Goal: Task Accomplishment & Management: Use online tool/utility

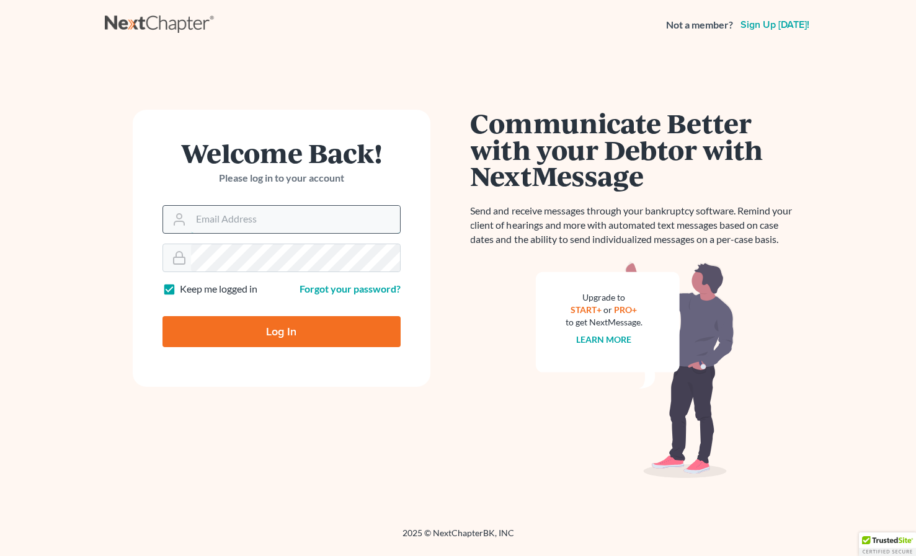
click at [204, 213] on input "Email Address" at bounding box center [295, 219] width 209 height 27
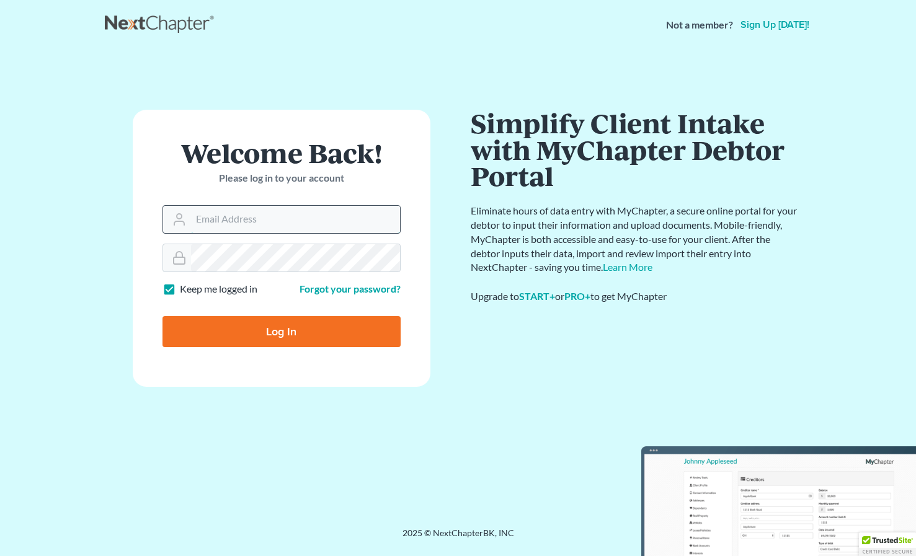
type input "bryce@bigeasybk.com"
click at [283, 334] on input "Log In" at bounding box center [282, 331] width 238 height 31
type input "Thinking..."
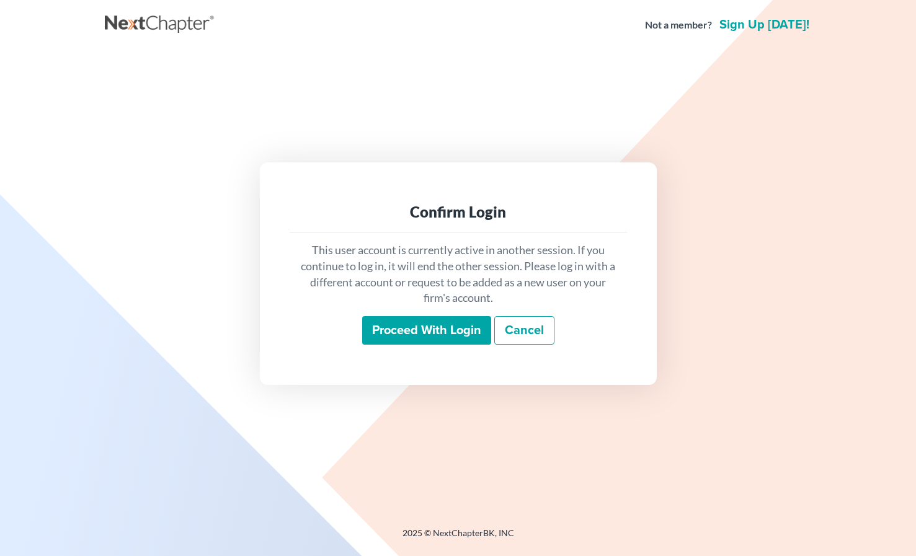
click at [408, 328] on input "Proceed with login" at bounding box center [426, 330] width 129 height 29
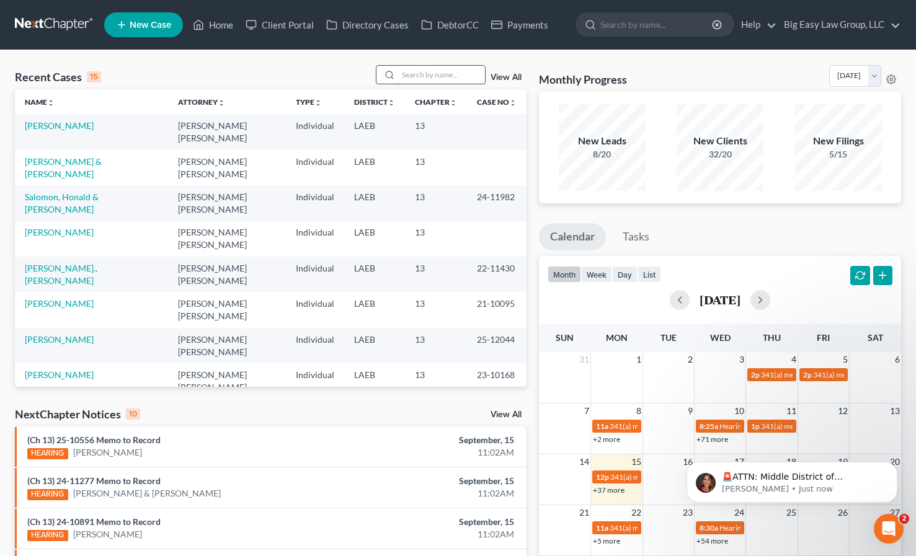
click at [436, 76] on input "search" at bounding box center [441, 75] width 87 height 18
type input "wellington"
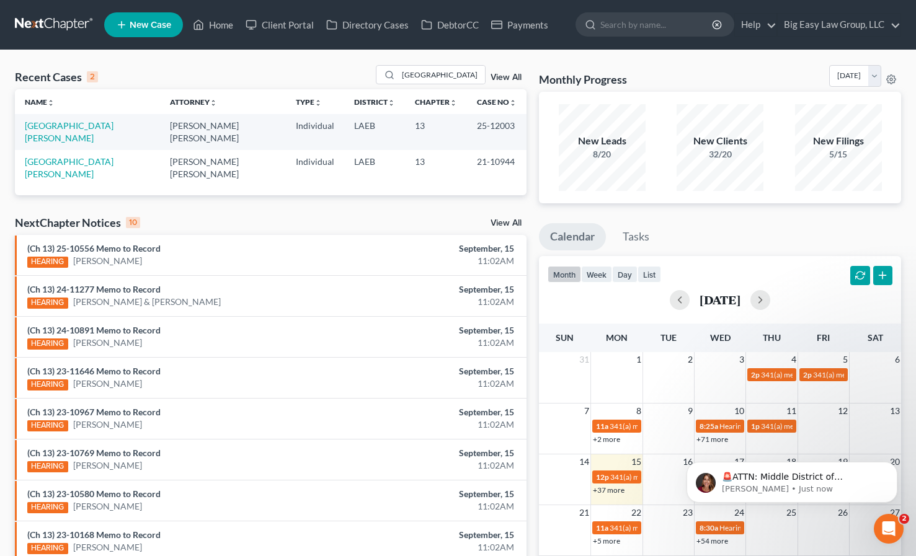
click at [87, 154] on td "Wellington, Christopher" at bounding box center [87, 167] width 145 height 35
click at [87, 156] on link "Wellington, Christopher" at bounding box center [69, 167] width 89 height 23
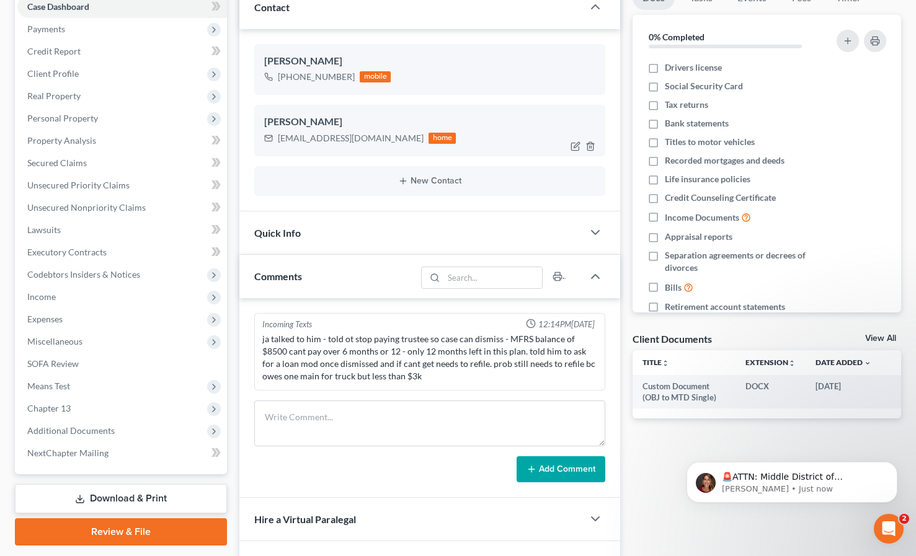
scroll to position [133, 0]
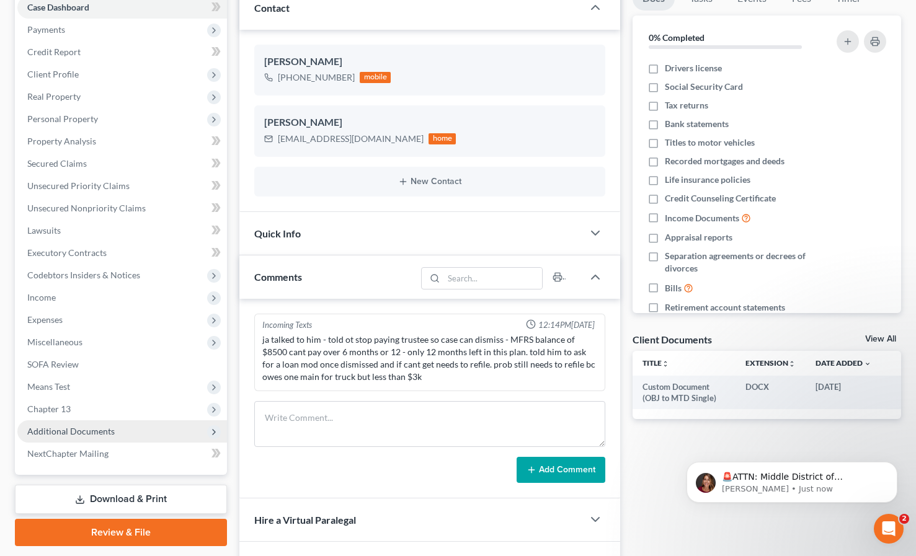
click at [84, 429] on span "Additional Documents" at bounding box center [70, 431] width 87 height 11
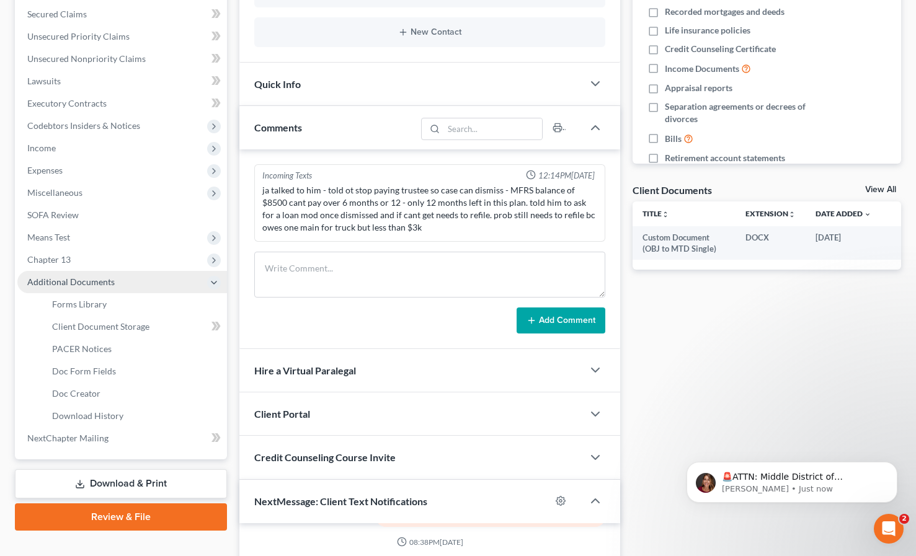
scroll to position [305, 0]
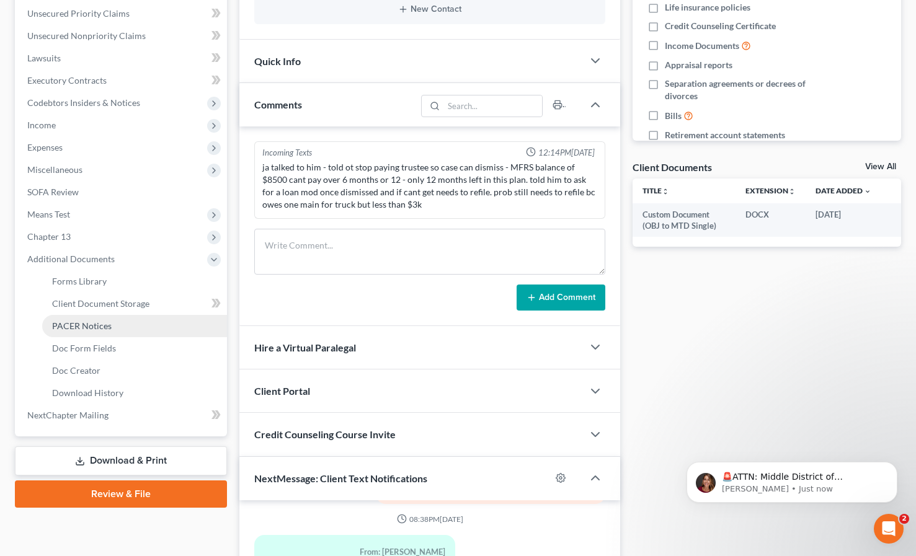
click at [89, 323] on span "PACER Notices" at bounding box center [82, 326] width 60 height 11
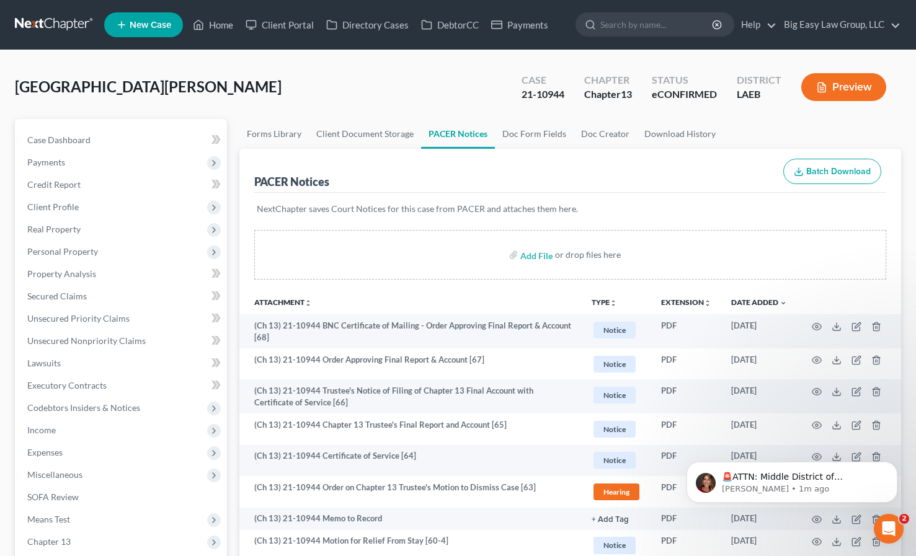
click at [535, 92] on div "21-10944" at bounding box center [543, 94] width 43 height 14
copy div "21-10944"
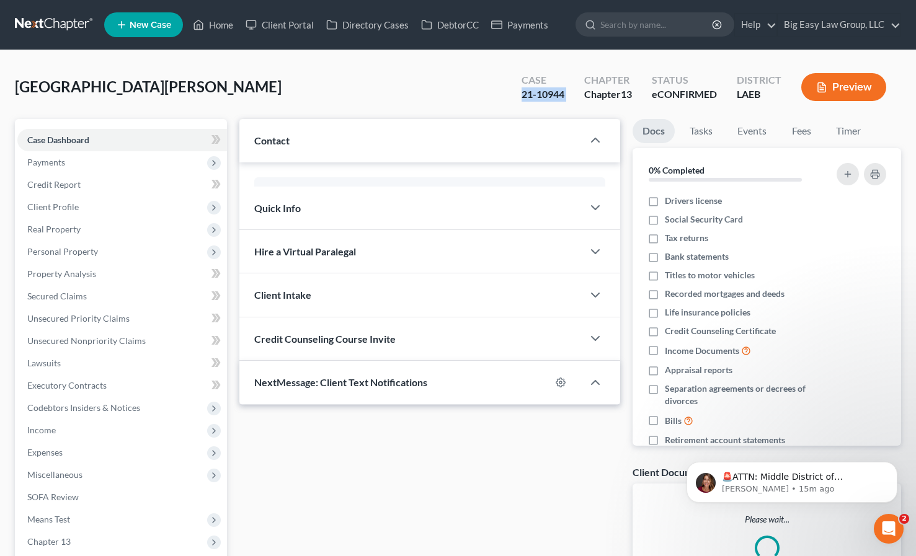
scroll to position [304, 0]
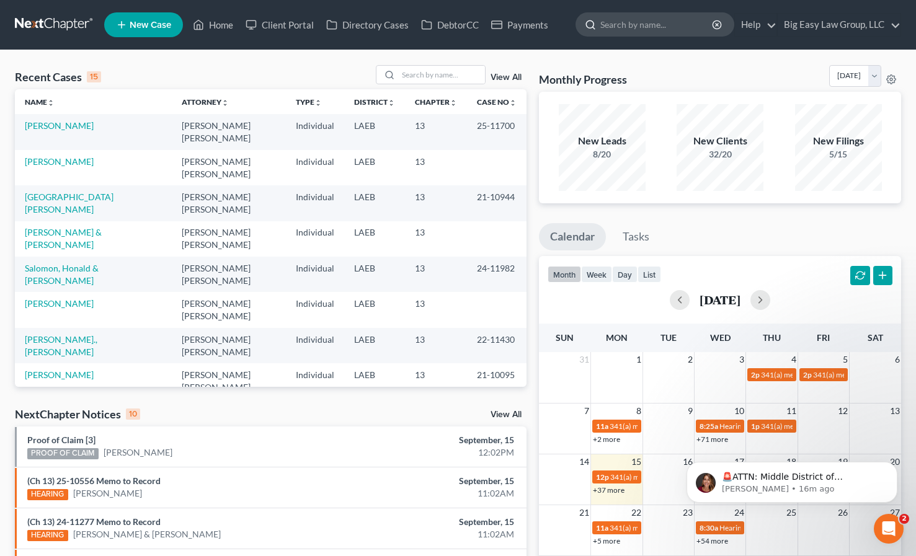
click at [614, 29] on input "search" at bounding box center [657, 24] width 114 height 23
type input "wellington"
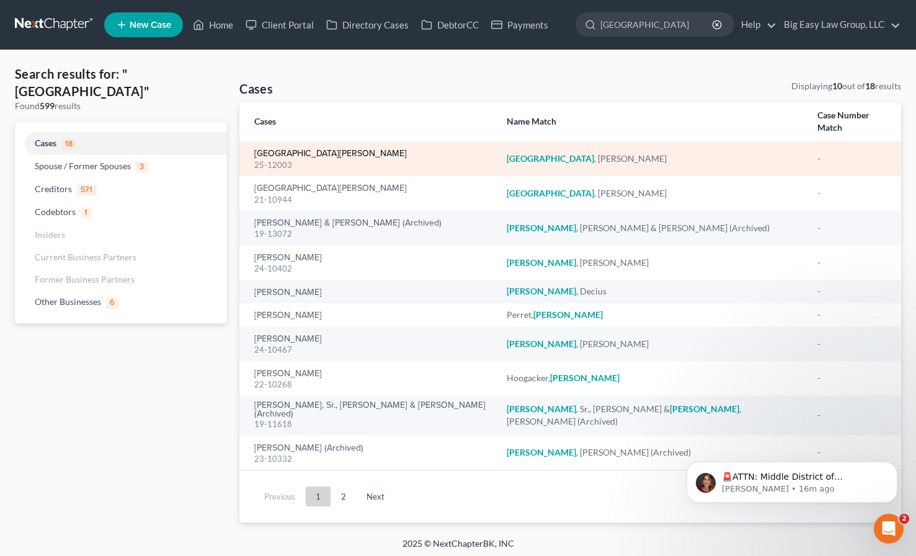
click at [293, 150] on link "[GEOGRAPHIC_DATA][PERSON_NAME]" at bounding box center [330, 154] width 153 height 9
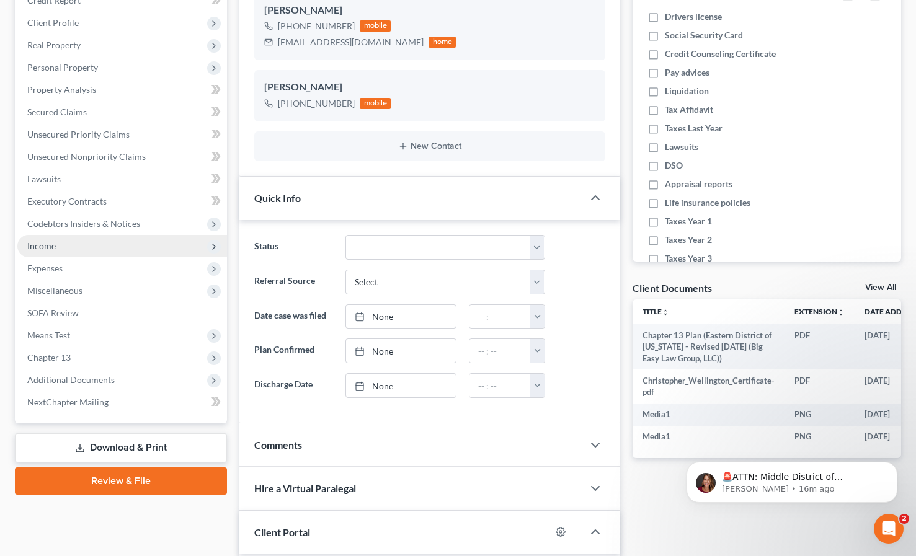
scroll to position [185, 0]
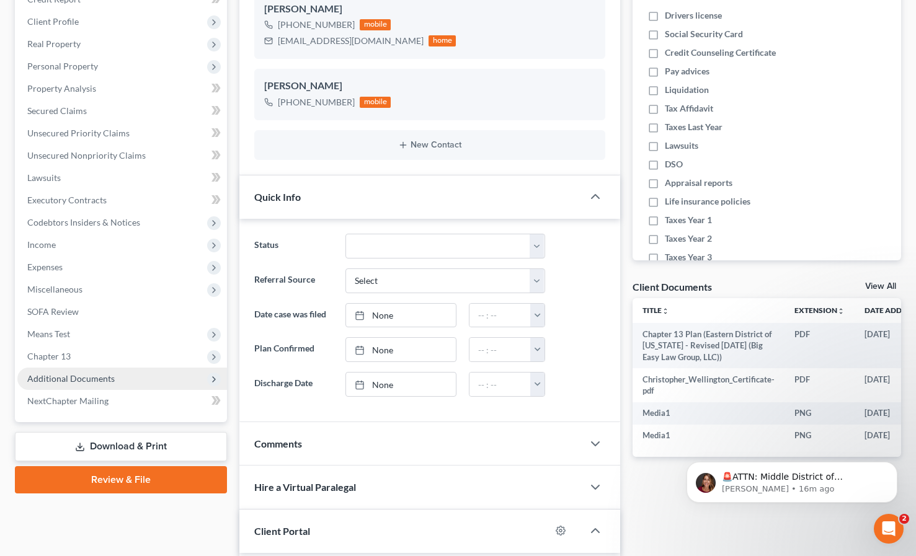
click at [69, 373] on span "Additional Documents" at bounding box center [70, 378] width 87 height 11
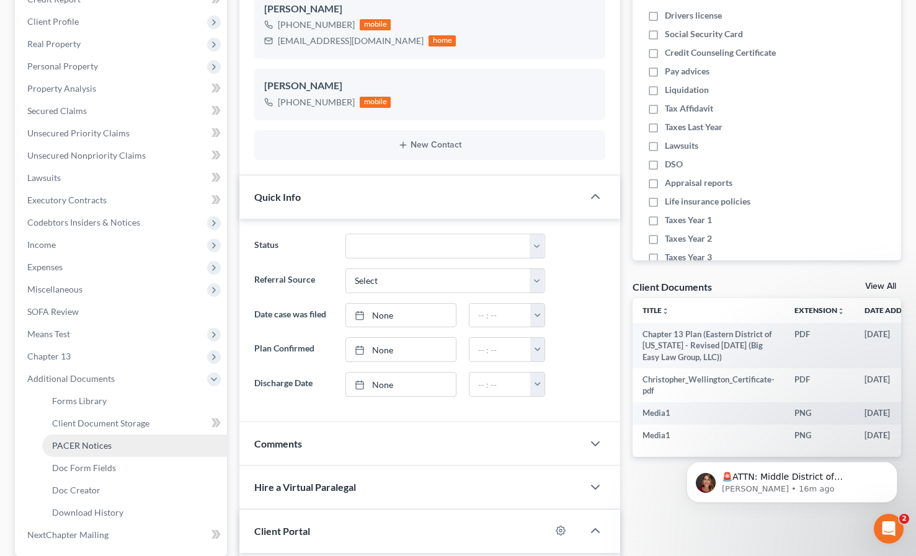
click at [86, 450] on span "PACER Notices" at bounding box center [82, 445] width 60 height 11
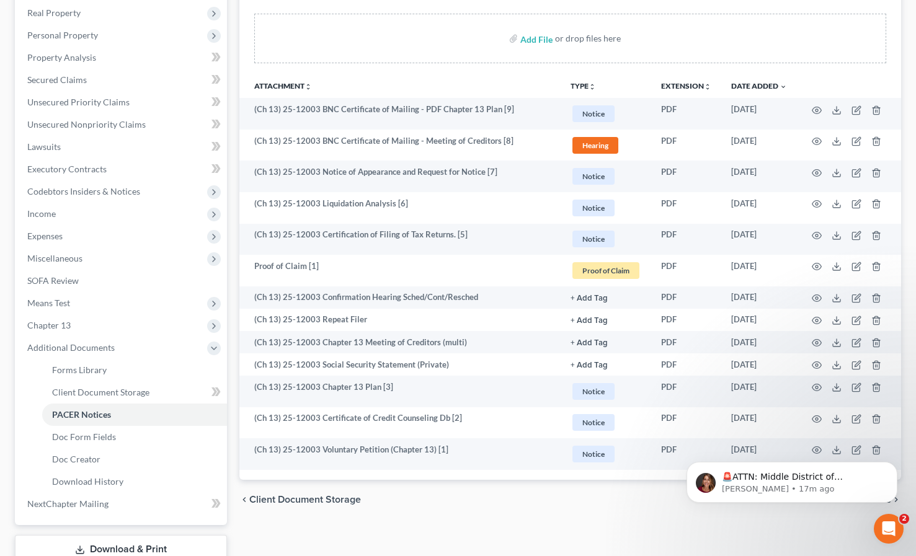
scroll to position [215, 0]
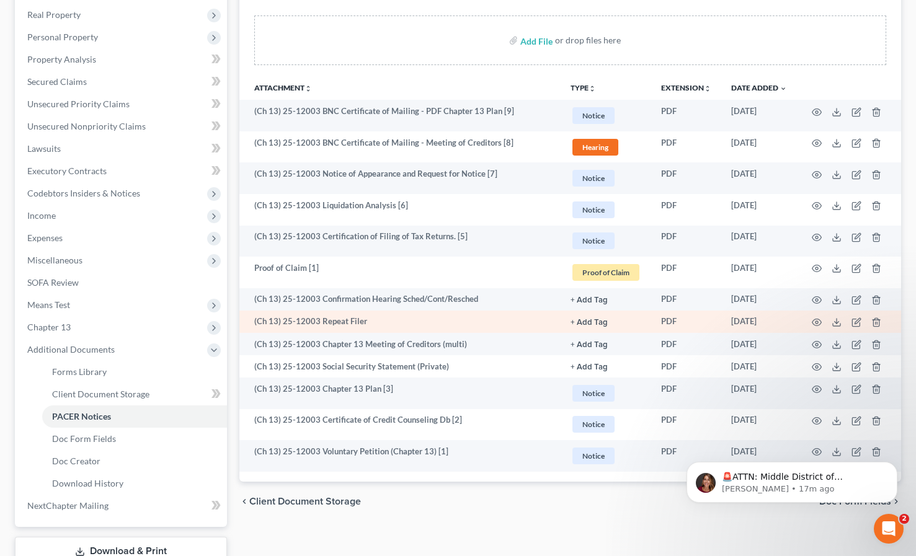
click at [345, 323] on td "(Ch 13) 25-12003 Repeat Filer" at bounding box center [399, 322] width 321 height 22
click at [816, 322] on circle "button" at bounding box center [817, 322] width 2 height 2
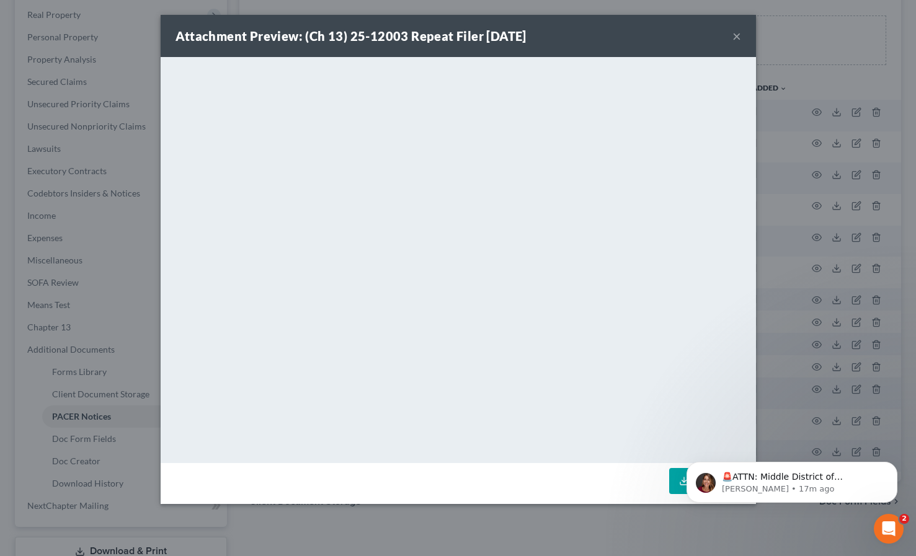
click at [736, 39] on button "×" at bounding box center [737, 36] width 9 height 15
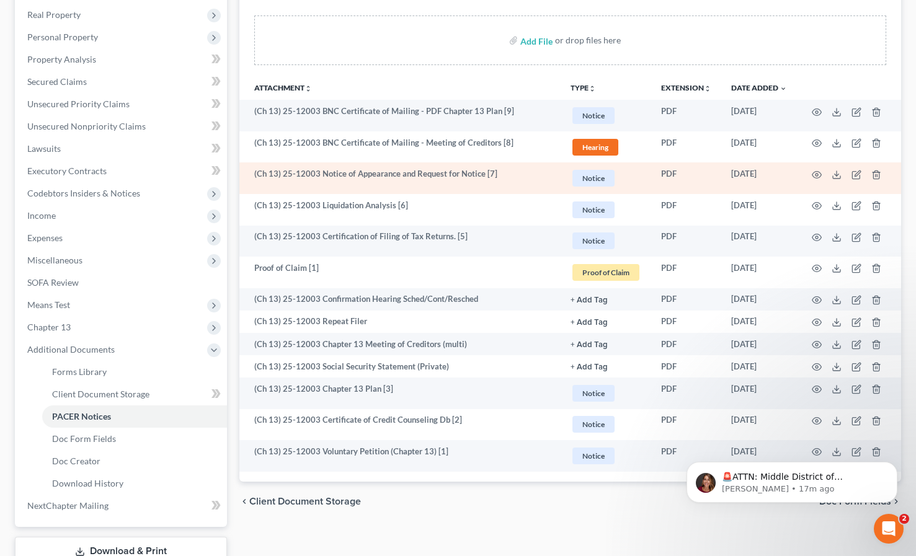
scroll to position [0, 0]
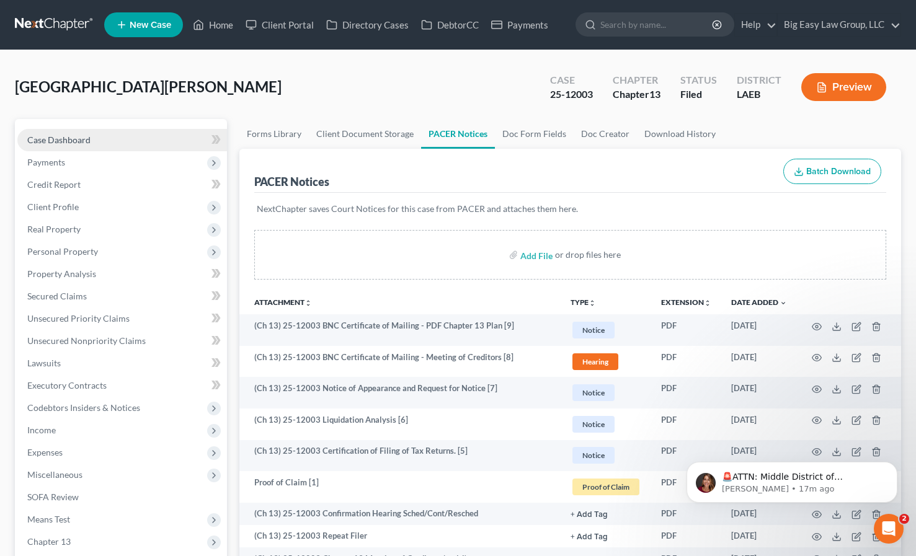
click at [67, 143] on span "Case Dashboard" at bounding box center [58, 140] width 63 height 11
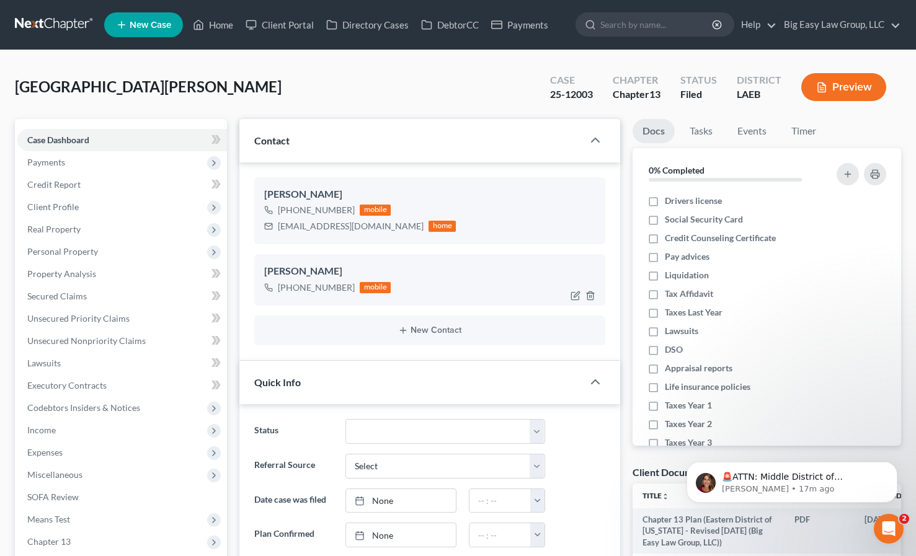
scroll to position [2996, 0]
click at [53, 236] on span "Real Property" at bounding box center [122, 229] width 210 height 22
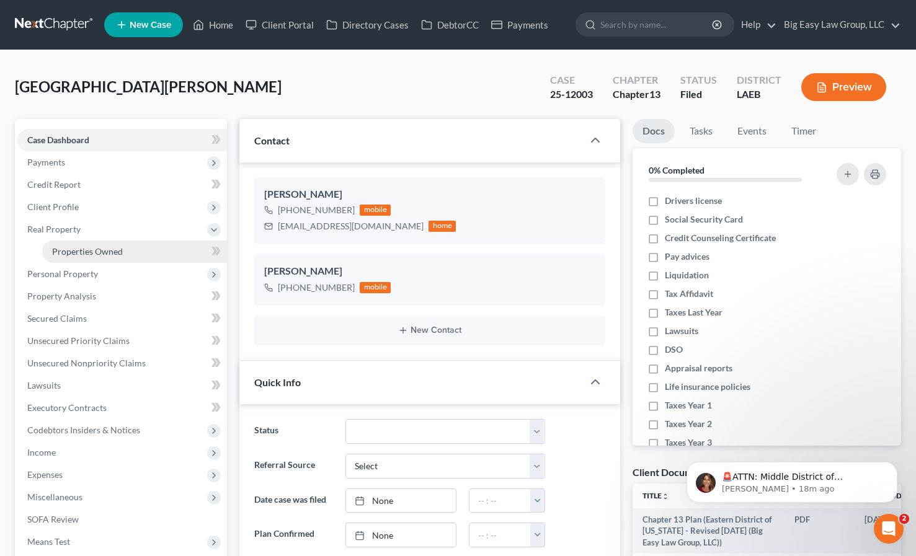
click at [73, 257] on link "Properties Owned" at bounding box center [134, 252] width 185 height 22
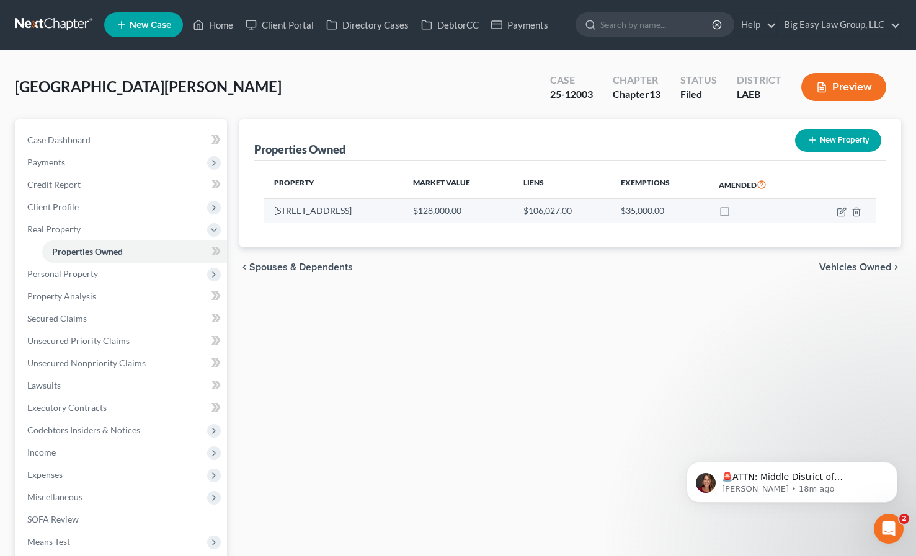
click at [366, 211] on td "176 Cambray Dr." at bounding box center [333, 211] width 139 height 24
click at [308, 218] on td "176 Cambray Dr." at bounding box center [333, 211] width 139 height 24
click at [841, 213] on icon "button" at bounding box center [843, 211] width 6 height 6
select select "19"
select select "4"
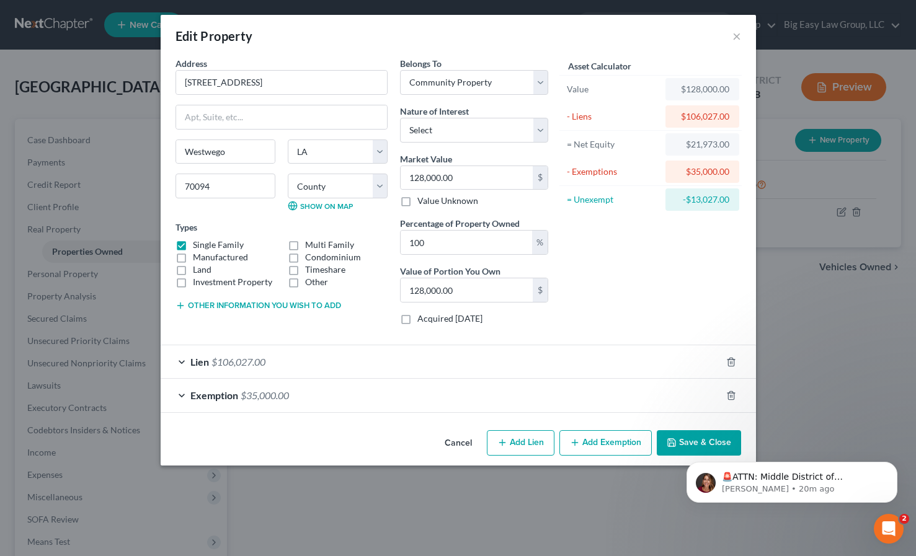
click at [457, 442] on button "Cancel" at bounding box center [458, 444] width 47 height 25
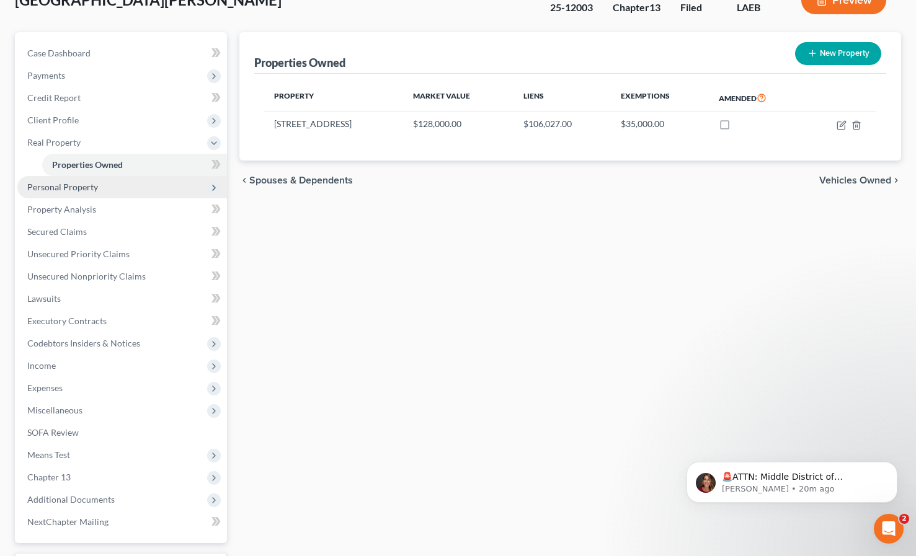
scroll to position [87, 0]
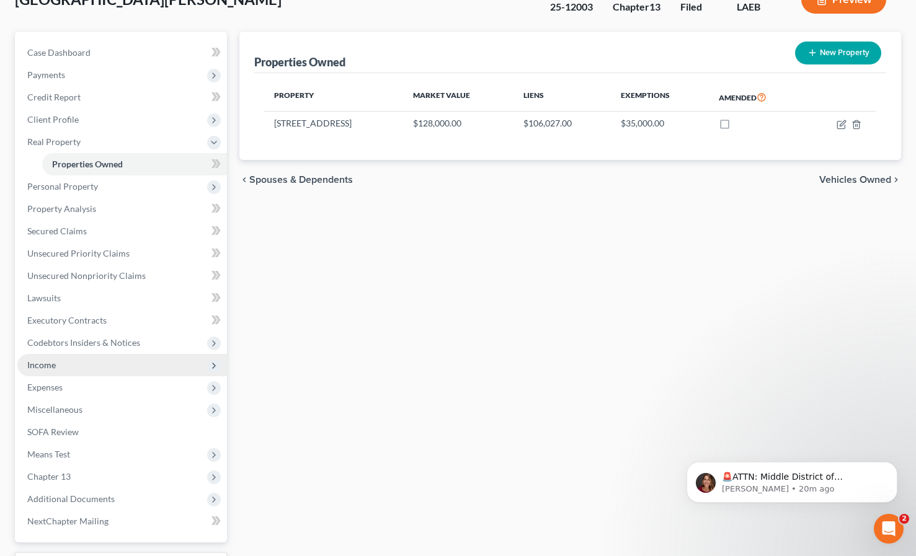
click at [50, 367] on span "Income" at bounding box center [41, 365] width 29 height 11
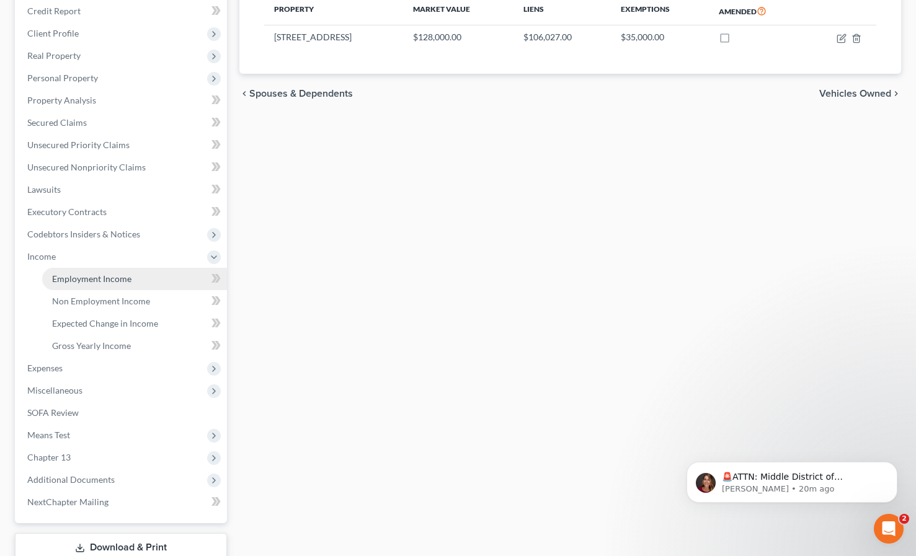
click at [91, 277] on span "Employment Income" at bounding box center [91, 279] width 79 height 11
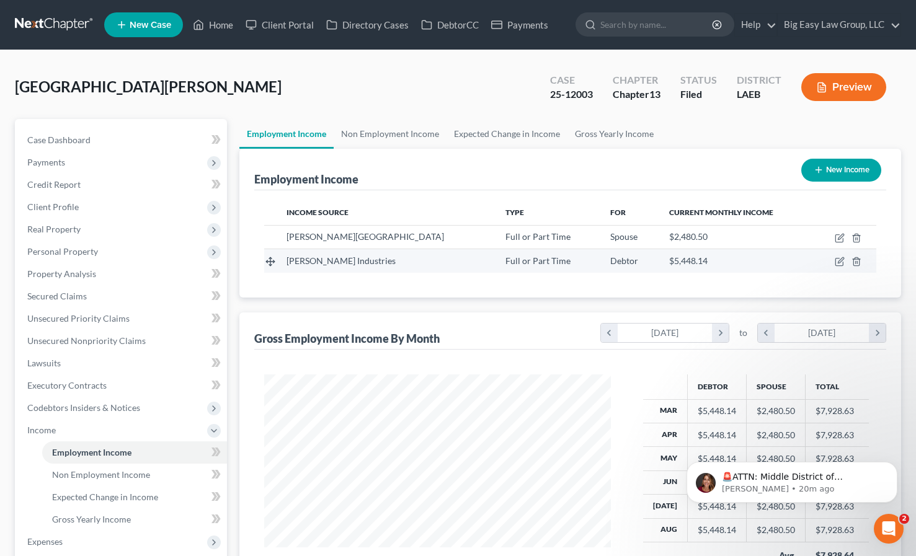
scroll to position [223, 372]
click at [841, 264] on icon "button" at bounding box center [840, 262] width 10 height 10
select select "0"
select select "19"
select select "3"
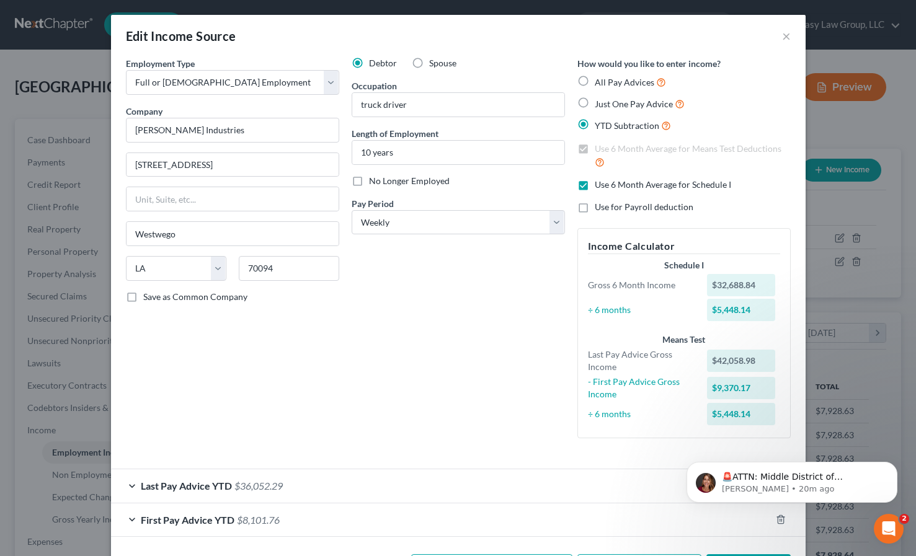
scroll to position [49, 0]
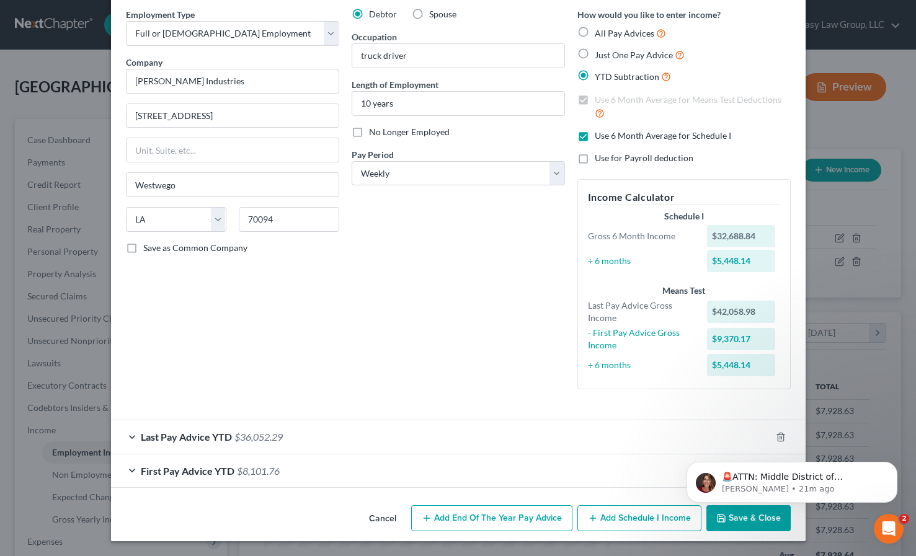
click at [225, 437] on span "Last Pay Advice YTD" at bounding box center [186, 437] width 91 height 12
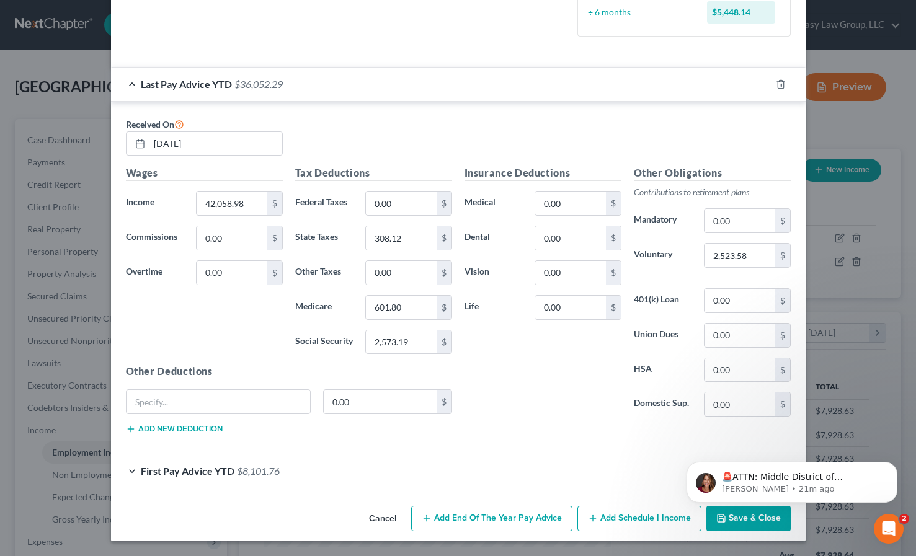
scroll to position [0, 0]
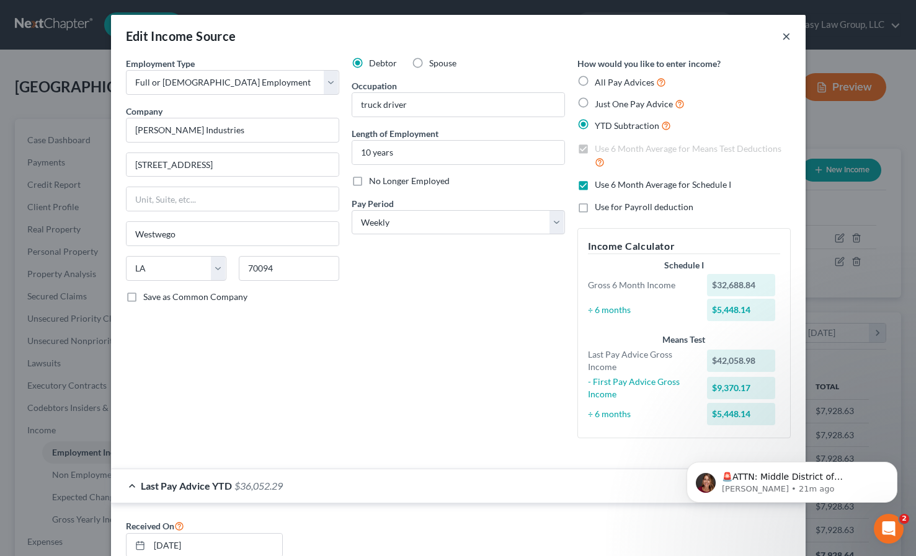
click at [786, 31] on button "×" at bounding box center [786, 36] width 9 height 15
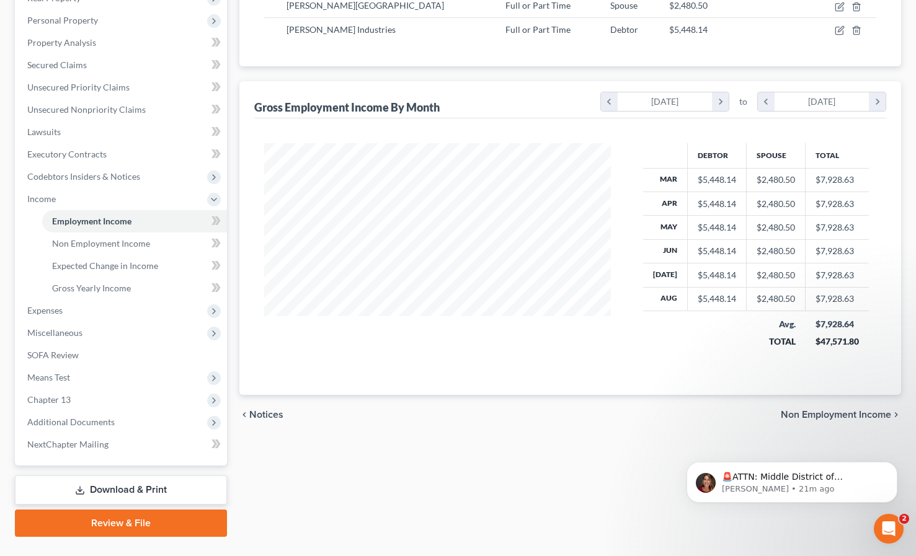
scroll to position [259, 0]
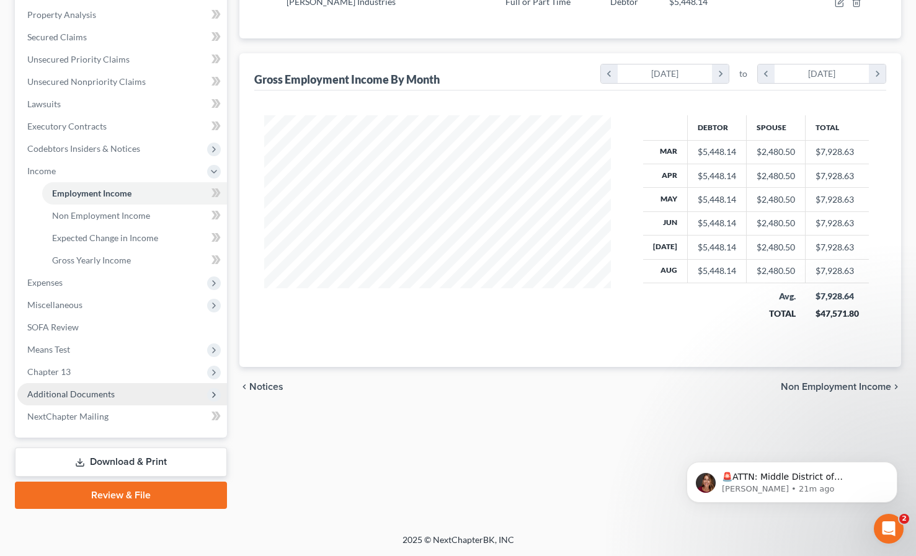
click at [43, 401] on span "Additional Documents" at bounding box center [122, 394] width 210 height 22
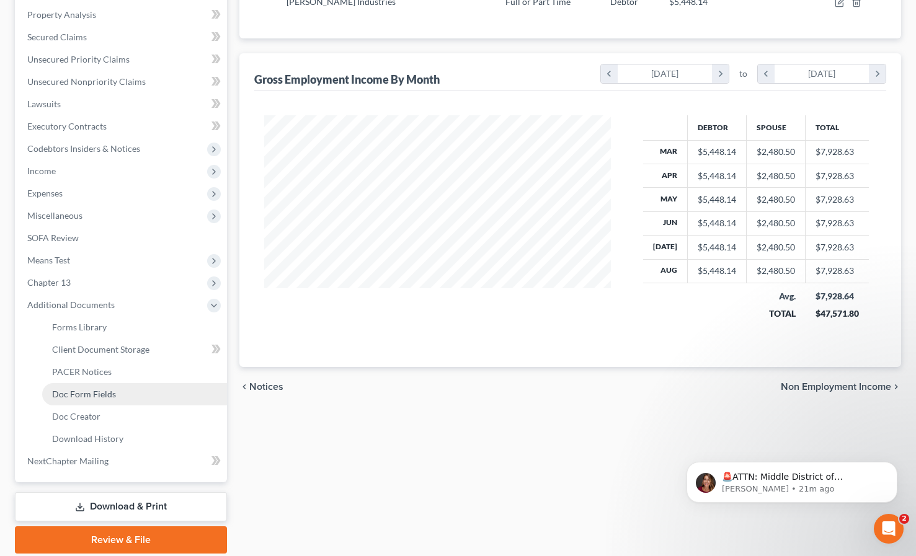
scroll to position [304, 0]
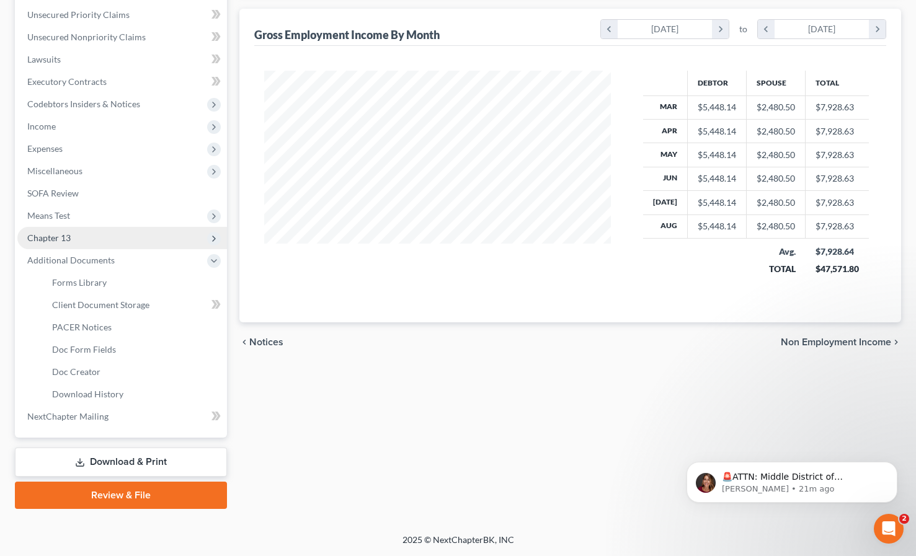
click at [82, 242] on span "Chapter 13" at bounding box center [122, 238] width 210 height 22
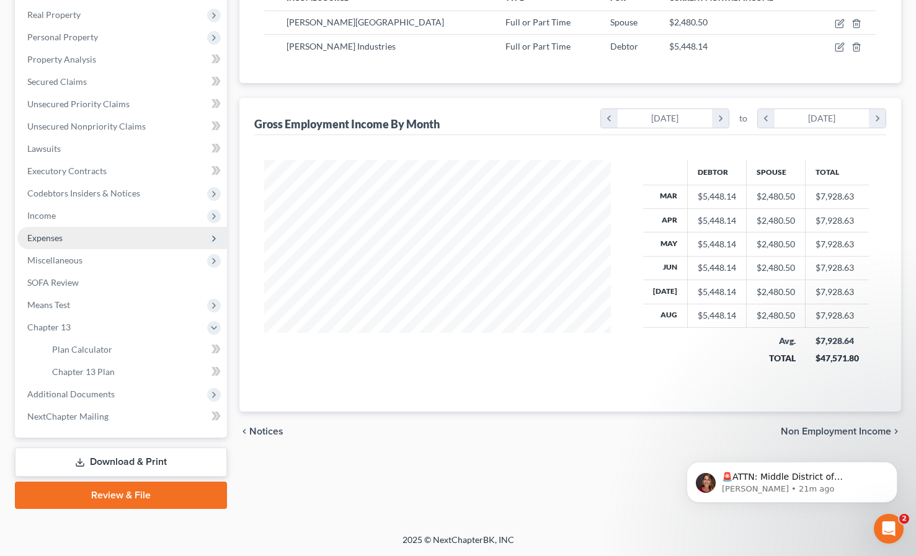
scroll to position [215, 0]
click at [91, 376] on span "Chapter 13 Plan" at bounding box center [83, 372] width 63 height 11
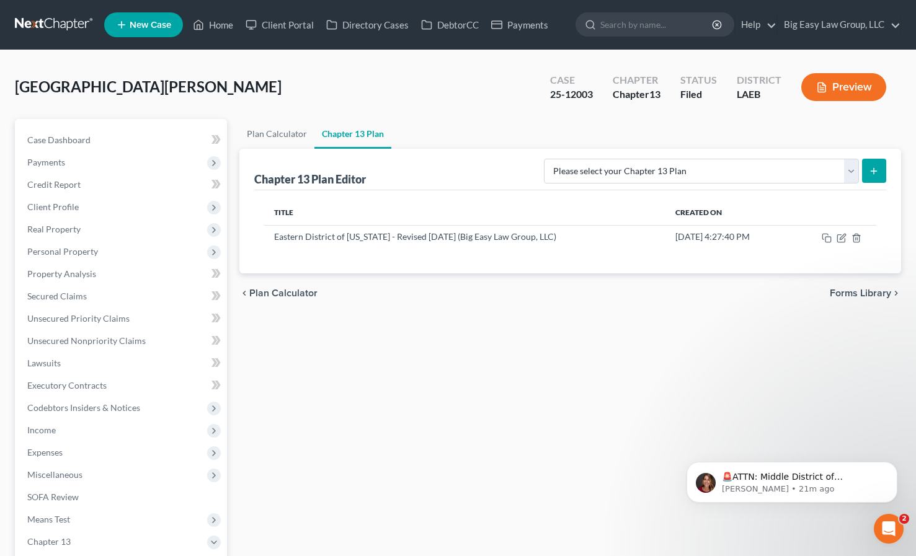
click at [832, 82] on button "Preview" at bounding box center [843, 87] width 85 height 28
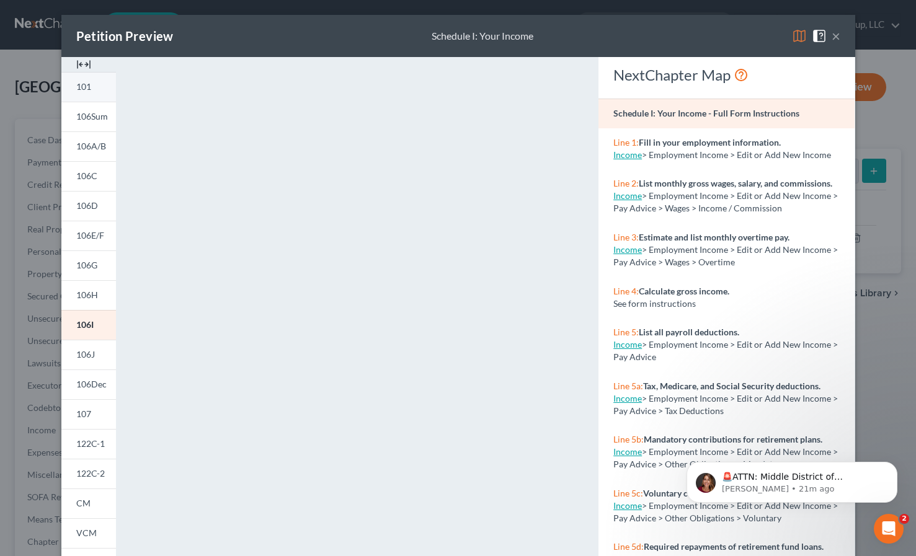
click at [89, 89] on span "101" at bounding box center [83, 86] width 15 height 11
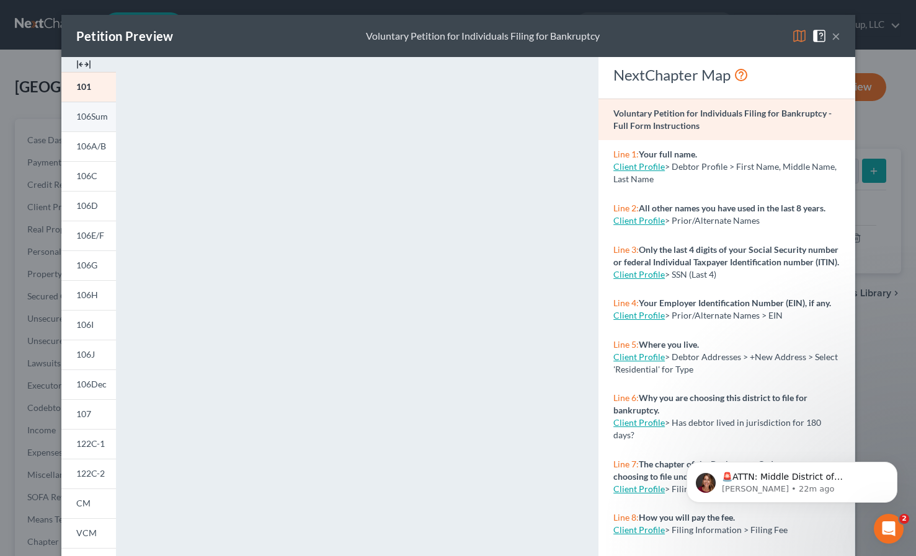
click at [102, 117] on span "106Sum" at bounding box center [92, 116] width 32 height 11
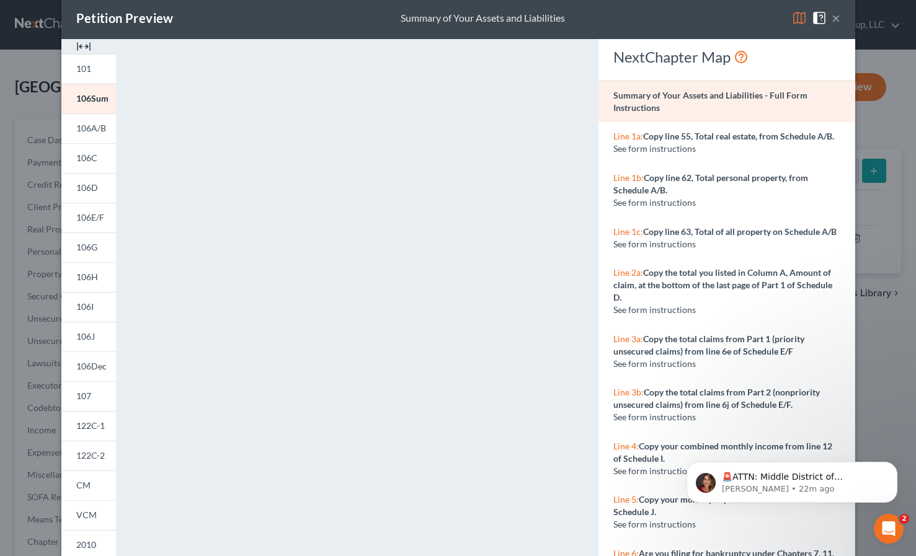
scroll to position [143, 0]
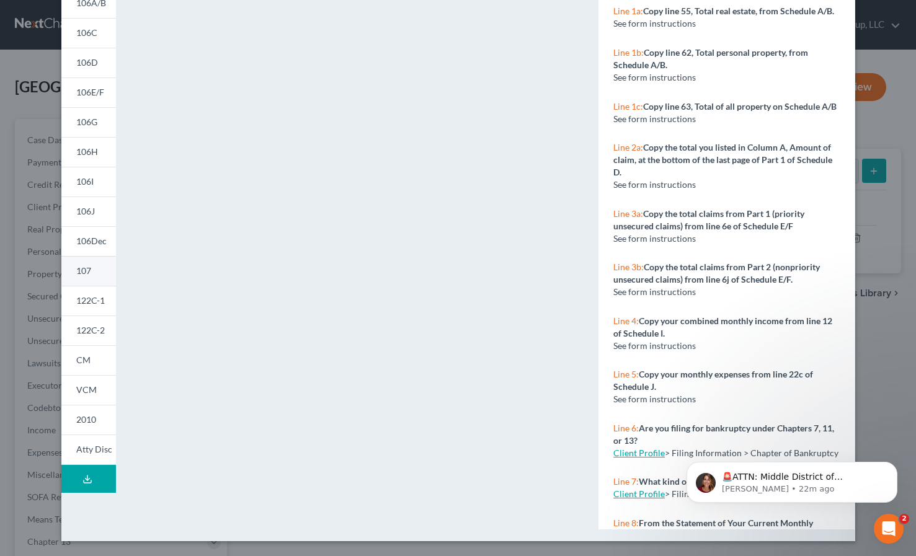
click at [85, 266] on span "107" at bounding box center [83, 271] width 15 height 11
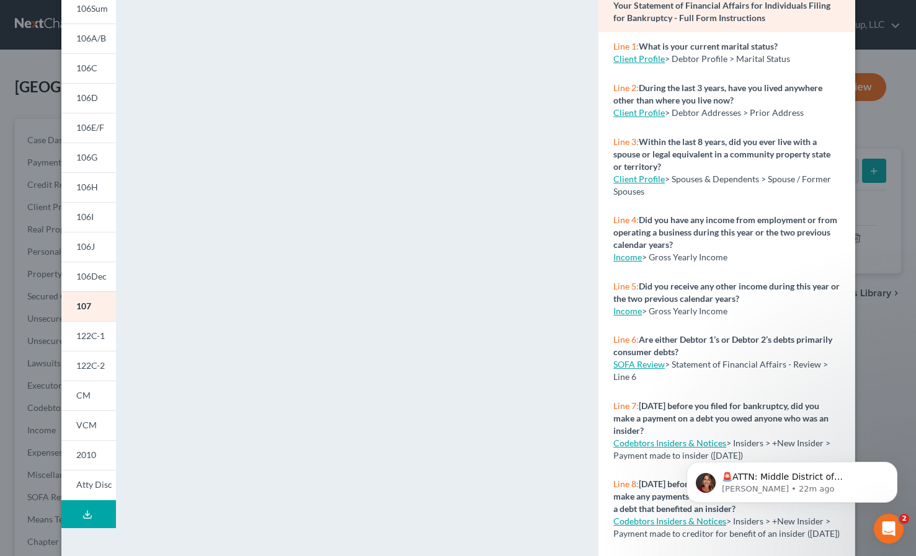
scroll to position [107, 0]
click at [864, 351] on div "Petition Preview Your Statement of Financial Affairs for Individuals Filing for…" at bounding box center [458, 278] width 916 height 556
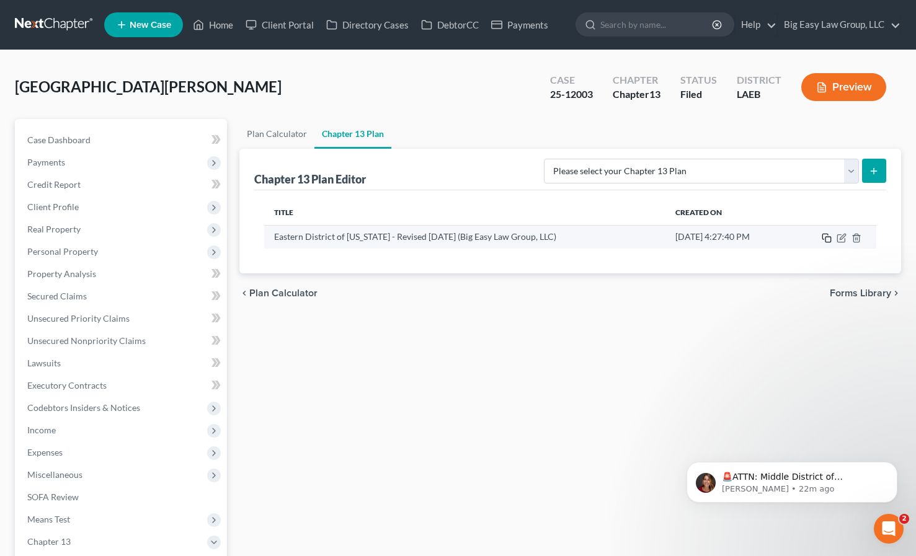
click at [826, 237] on rect "button" at bounding box center [829, 240] width 6 height 6
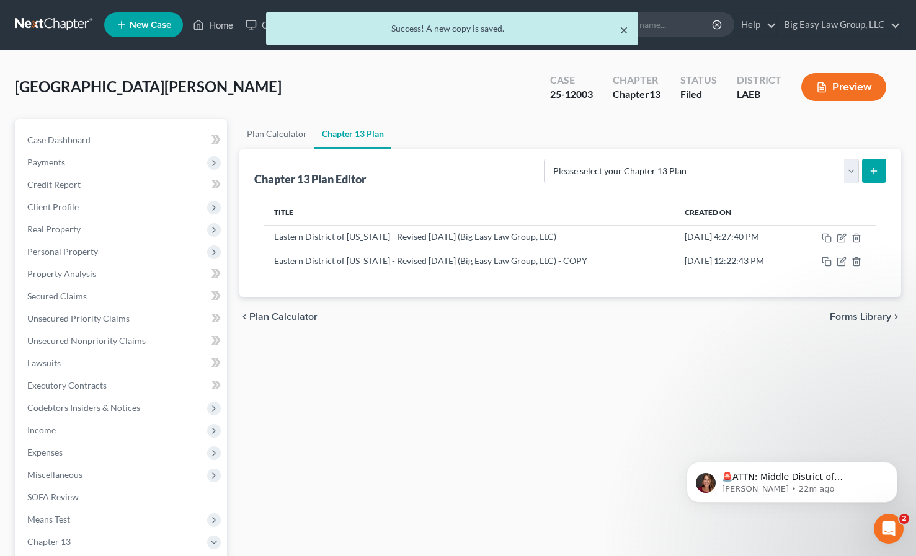
click at [622, 30] on button "×" at bounding box center [624, 29] width 9 height 15
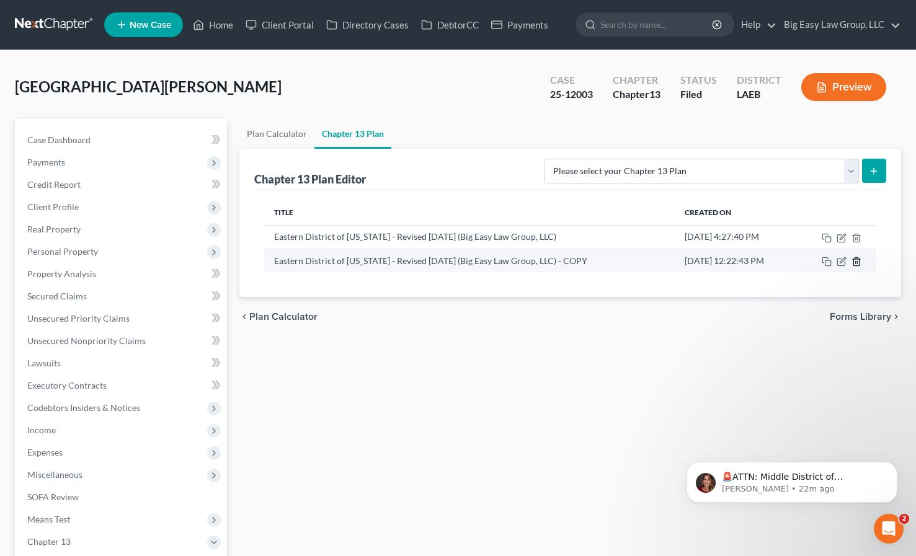
click at [859, 261] on icon "button" at bounding box center [857, 261] width 6 height 8
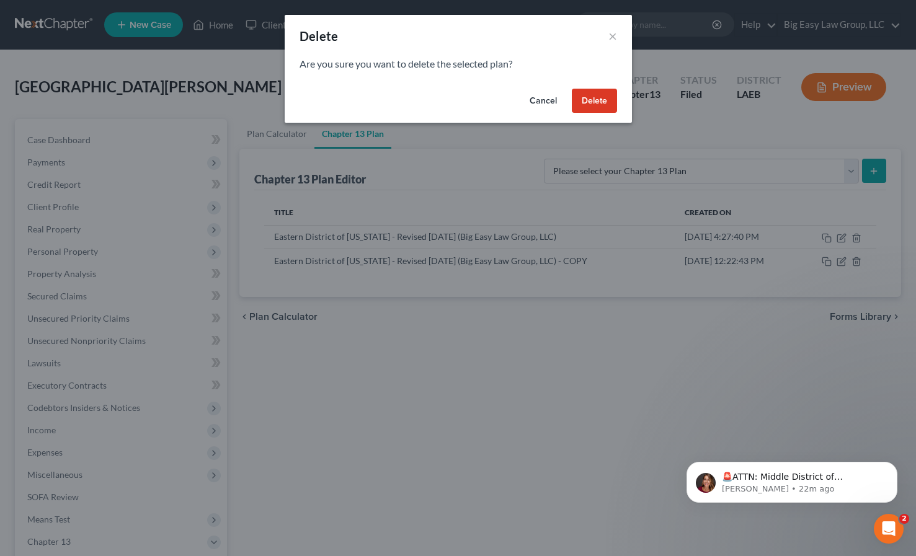
click at [597, 102] on button "Delete" at bounding box center [594, 101] width 45 height 25
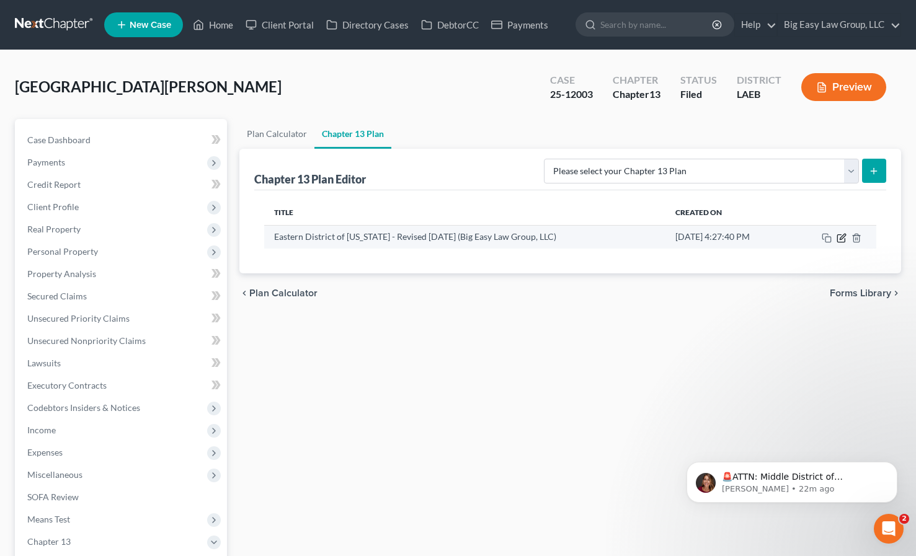
click at [841, 236] on icon "button" at bounding box center [842, 238] width 10 height 10
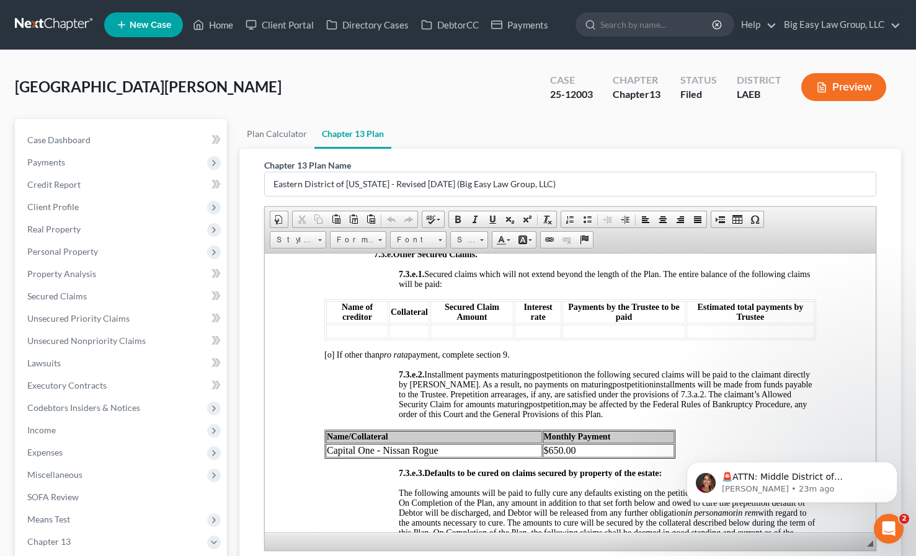
scroll to position [3851, 0]
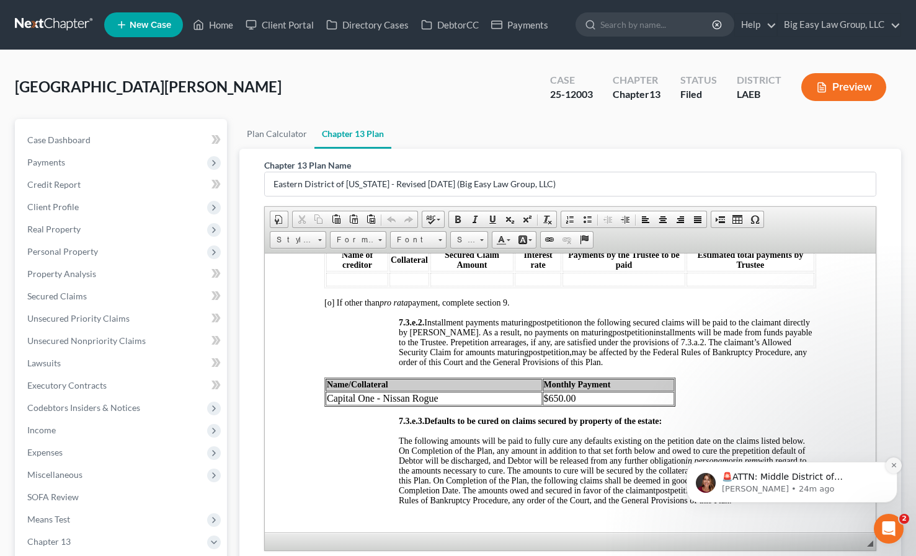
click at [897, 462] on icon "Dismiss notification" at bounding box center [894, 465] width 7 height 7
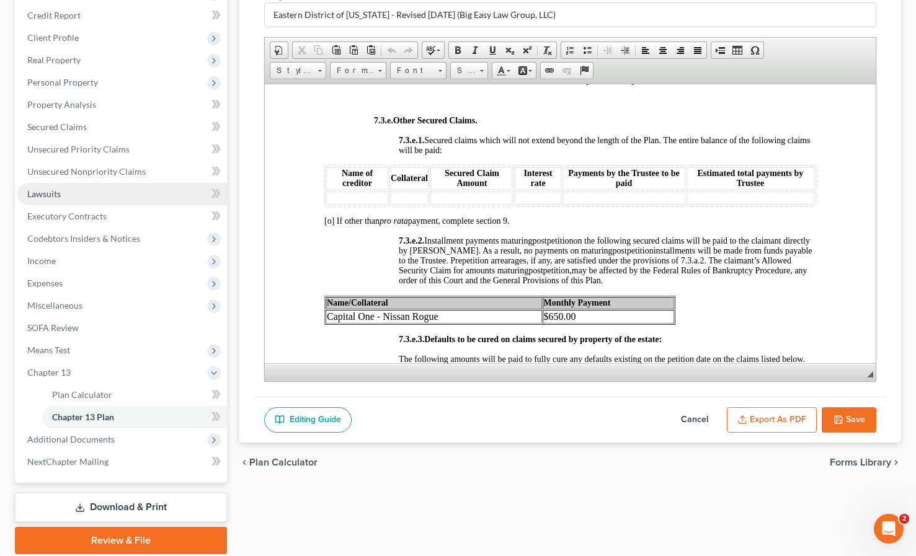
scroll to position [170, 0]
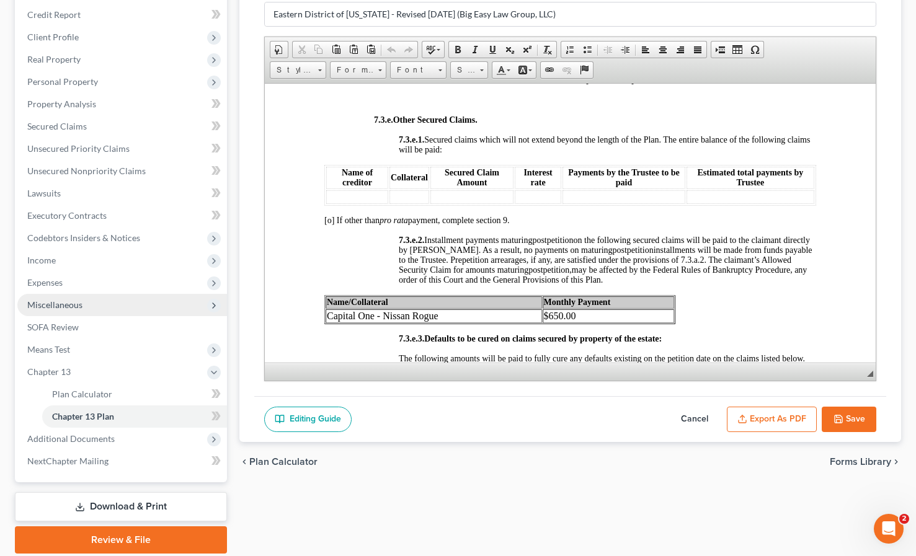
click at [69, 306] on span "Miscellaneous" at bounding box center [54, 305] width 55 height 11
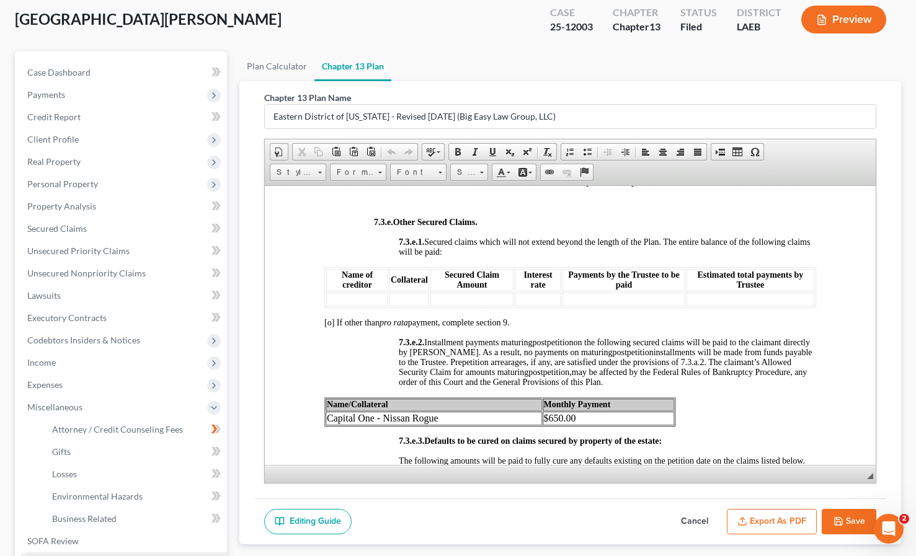
scroll to position [27, 0]
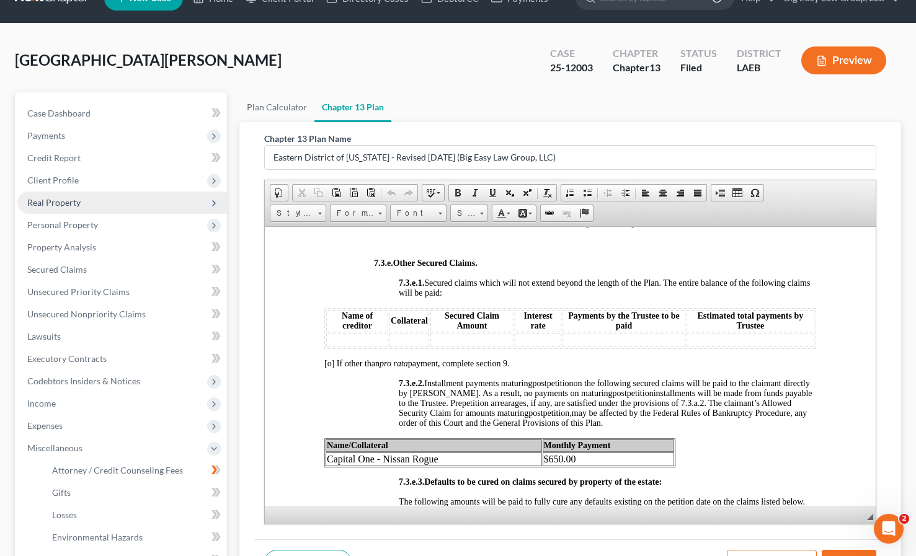
click at [55, 200] on span "Real Property" at bounding box center [53, 202] width 53 height 11
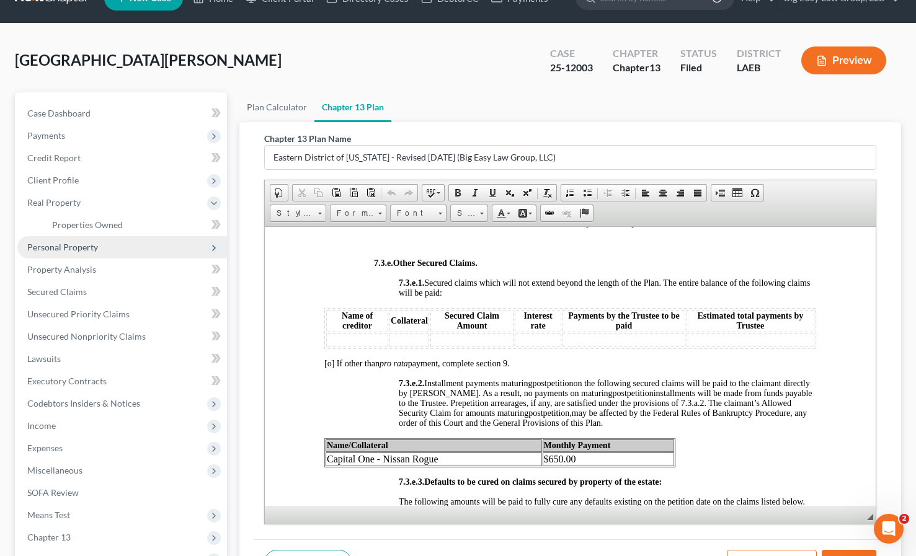
click at [51, 249] on span "Personal Property" at bounding box center [62, 247] width 71 height 11
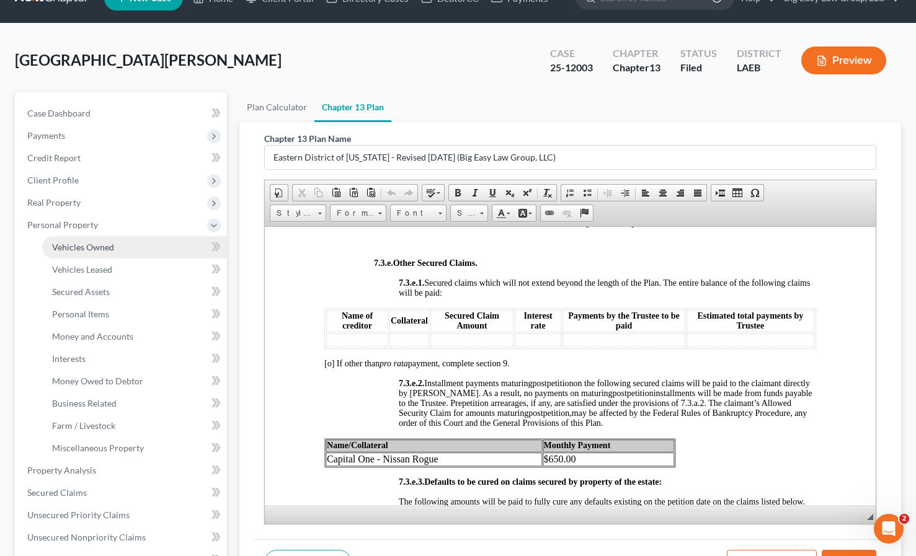
click at [71, 248] on span "Vehicles Owned" at bounding box center [83, 247] width 62 height 11
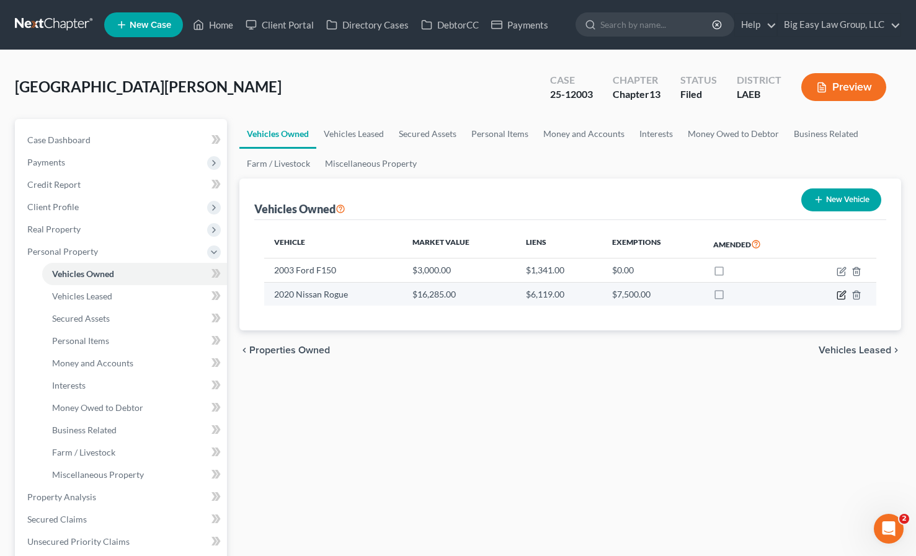
click at [843, 295] on icon "button" at bounding box center [843, 294] width 6 height 6
select select "0"
select select "6"
select select "2"
select select "0"
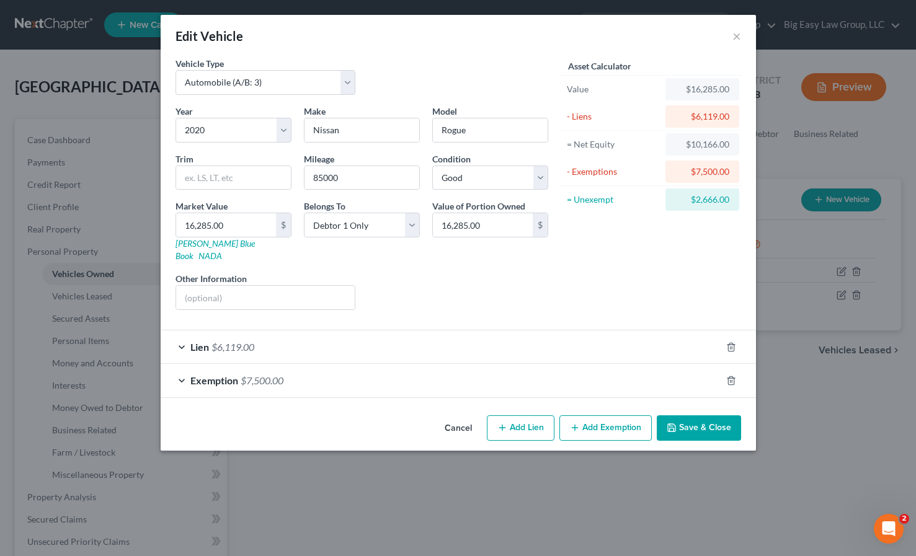
click at [452, 417] on button "Cancel" at bounding box center [458, 429] width 47 height 25
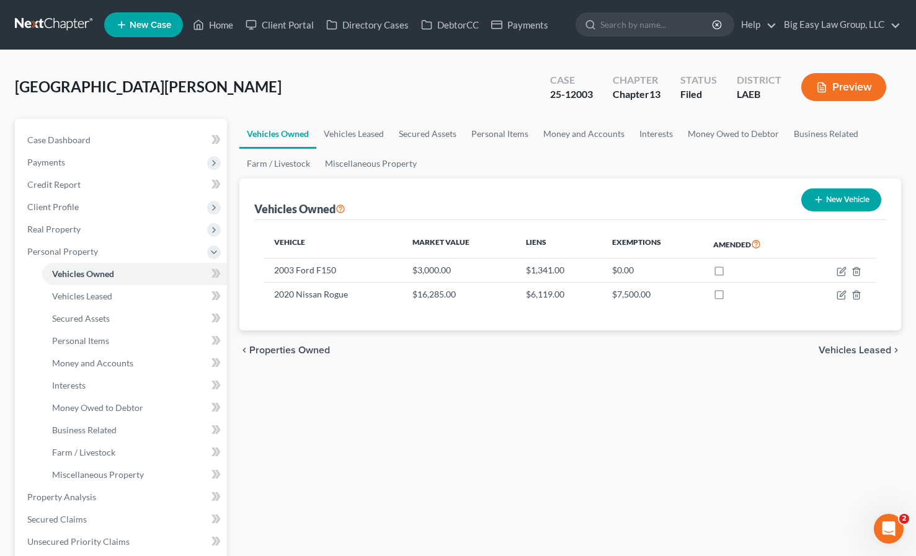
click at [53, 26] on link at bounding box center [54, 25] width 79 height 22
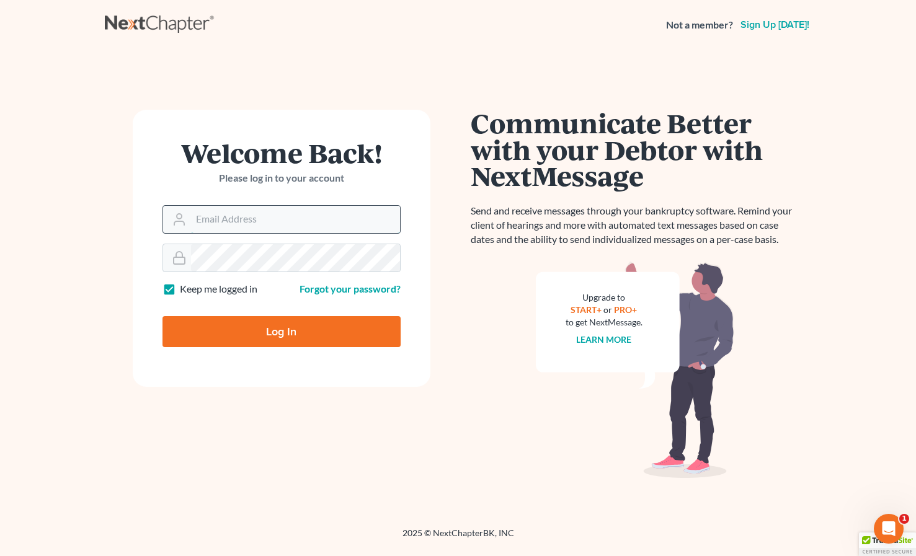
click at [311, 213] on input "Email Address" at bounding box center [295, 219] width 209 height 27
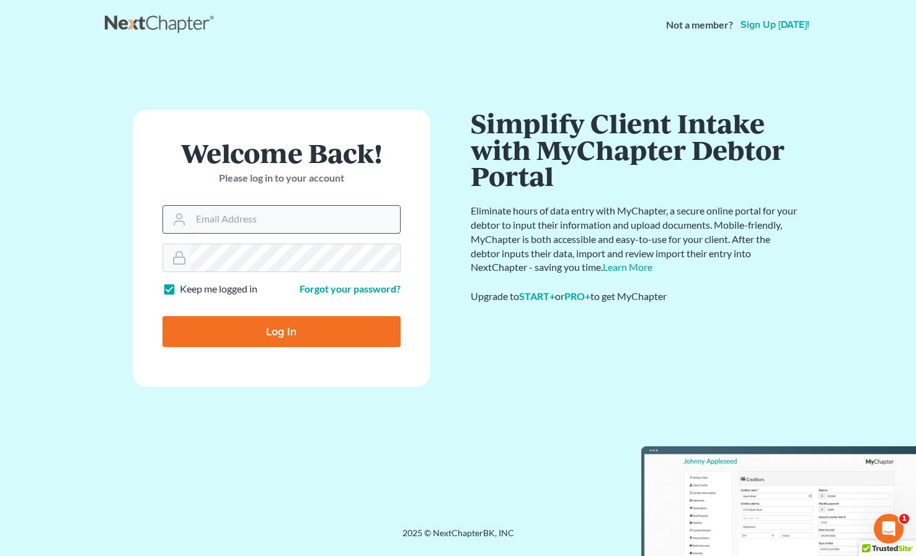
type input "[EMAIL_ADDRESS][DOMAIN_NAME]"
click at [286, 337] on input "Log In" at bounding box center [282, 331] width 238 height 31
type input "Thinking..."
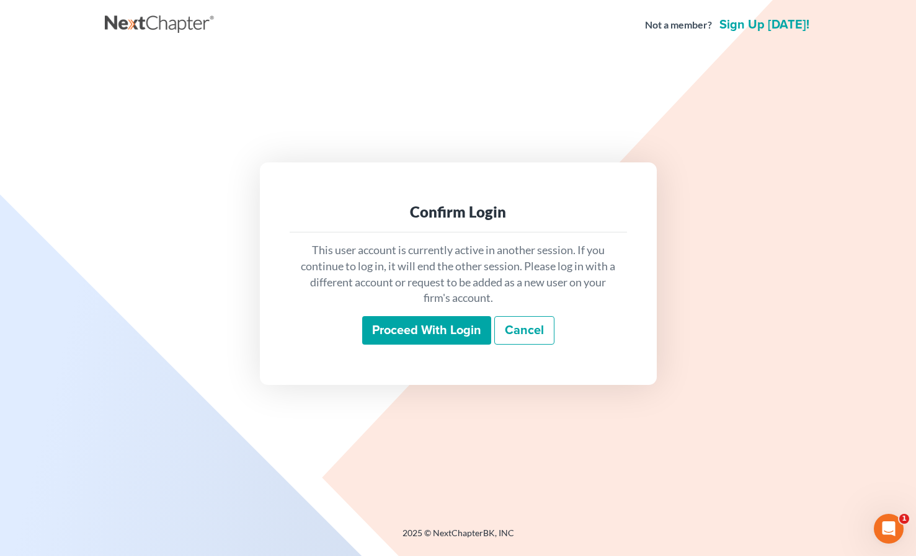
click at [388, 347] on div "This user account is currently active in another session. If you continue to lo…" at bounding box center [458, 294] width 337 height 122
click at [395, 334] on input "Proceed with login" at bounding box center [426, 330] width 129 height 29
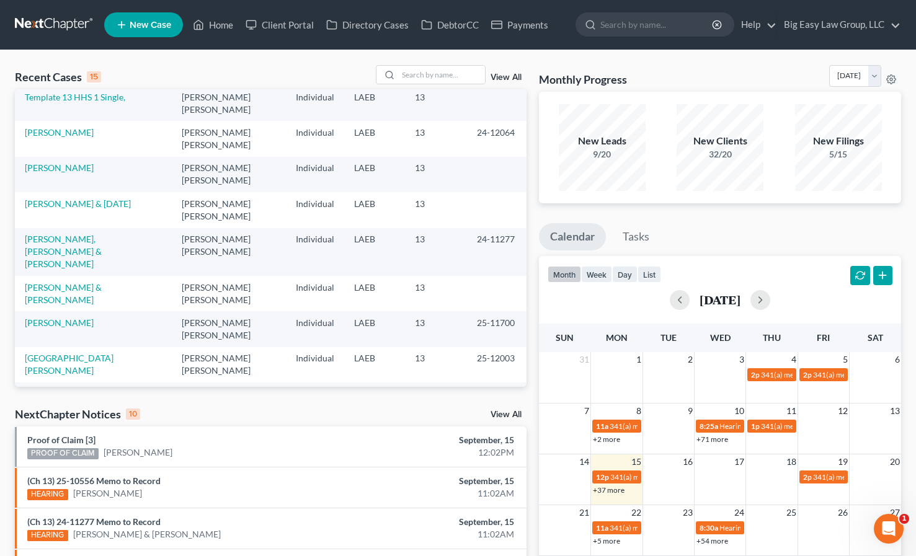
scroll to position [271, 0]
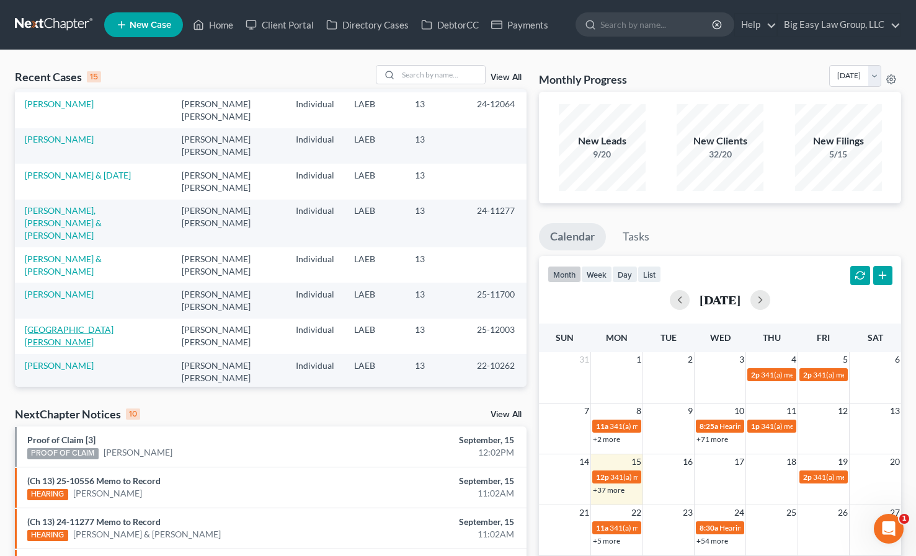
click at [92, 324] on link "Wellington, Christopher" at bounding box center [69, 335] width 89 height 23
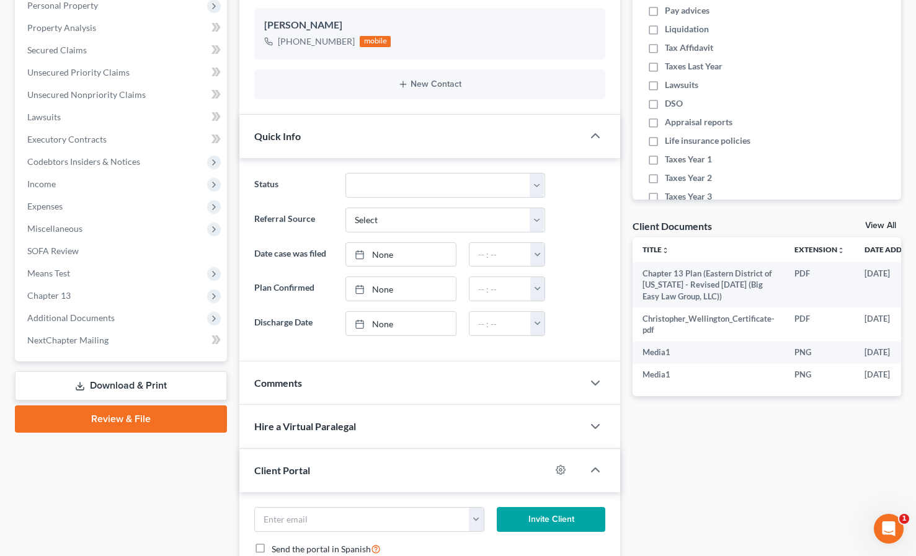
scroll to position [241, 0]
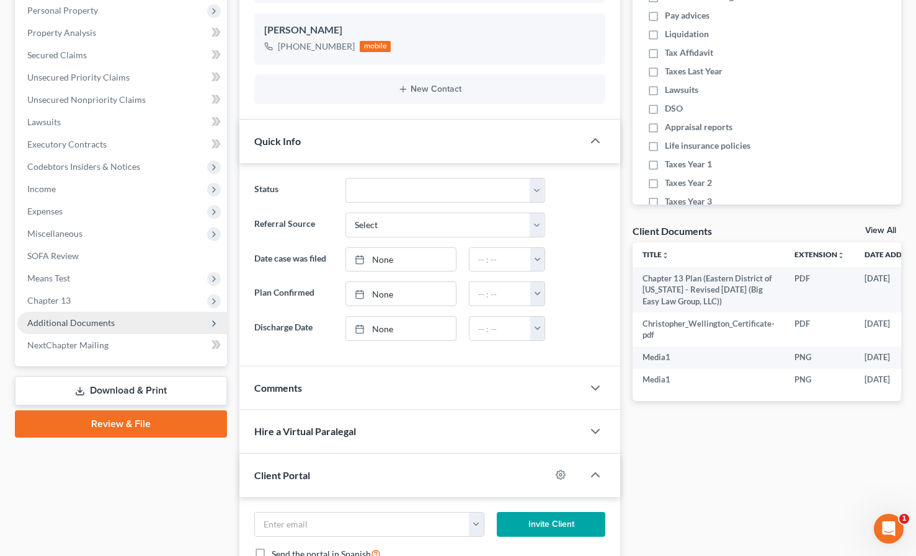
click at [109, 319] on span "Additional Documents" at bounding box center [70, 323] width 87 height 11
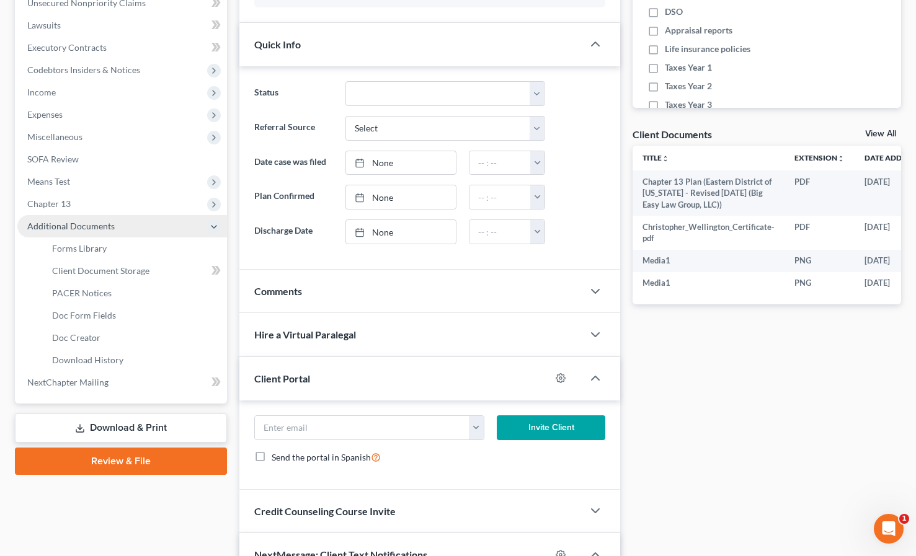
scroll to position [341, 0]
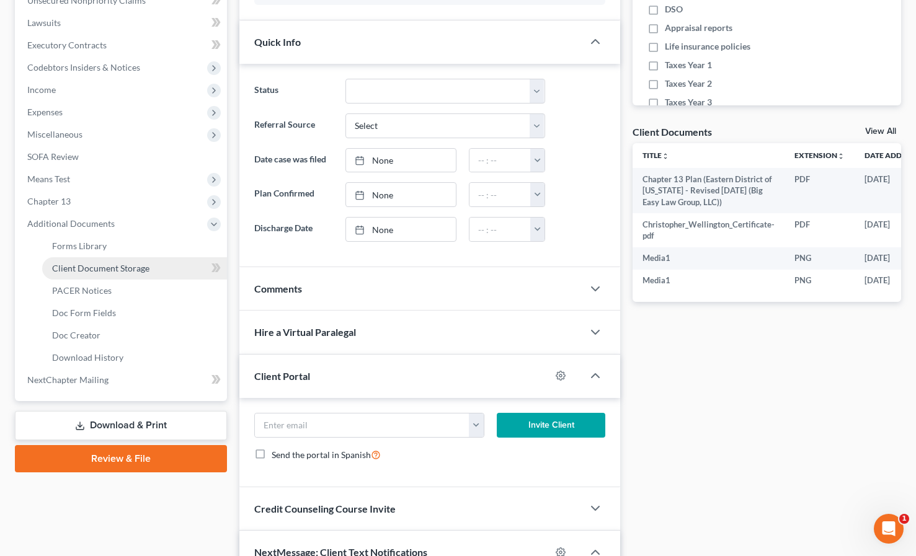
click at [105, 271] on span "Client Document Storage" at bounding box center [100, 268] width 97 height 11
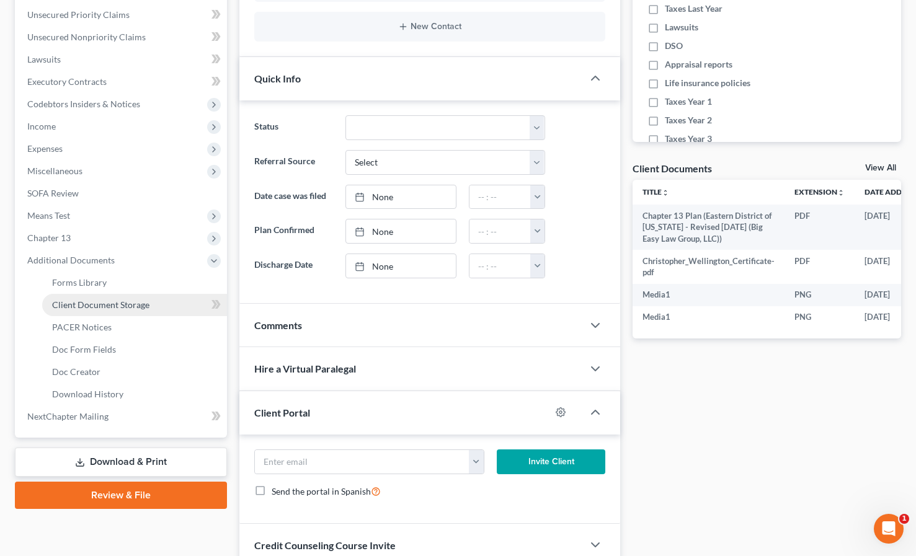
select select "0"
select select "3"
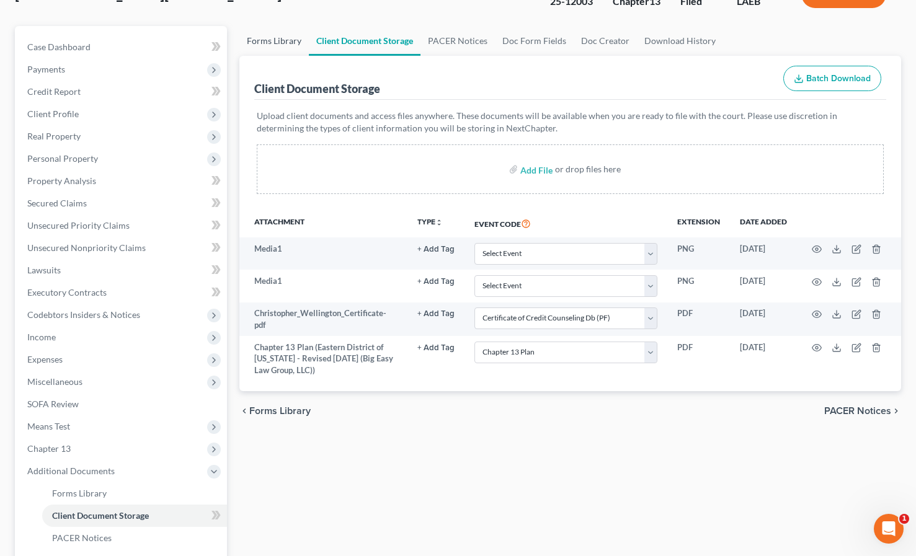
click at [286, 44] on link "Forms Library" at bounding box center [273, 41] width 69 height 30
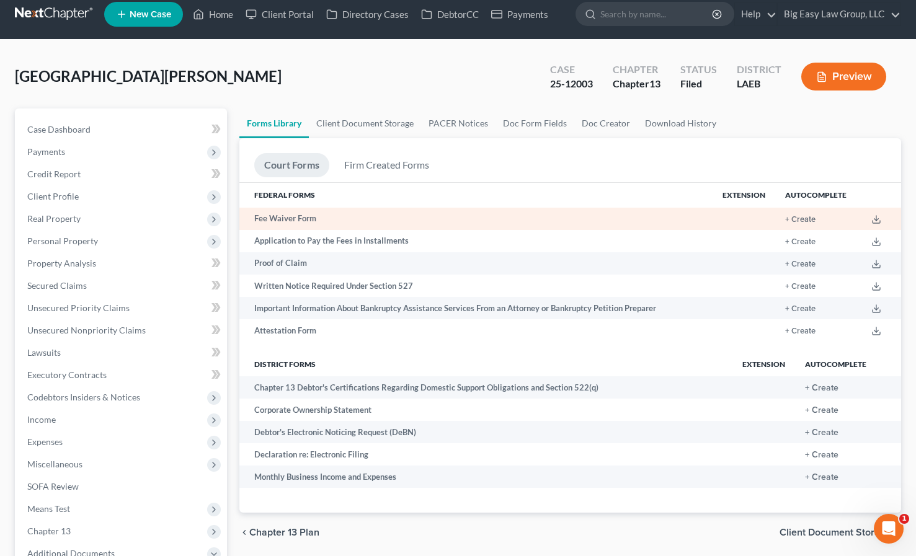
scroll to position [21, 0]
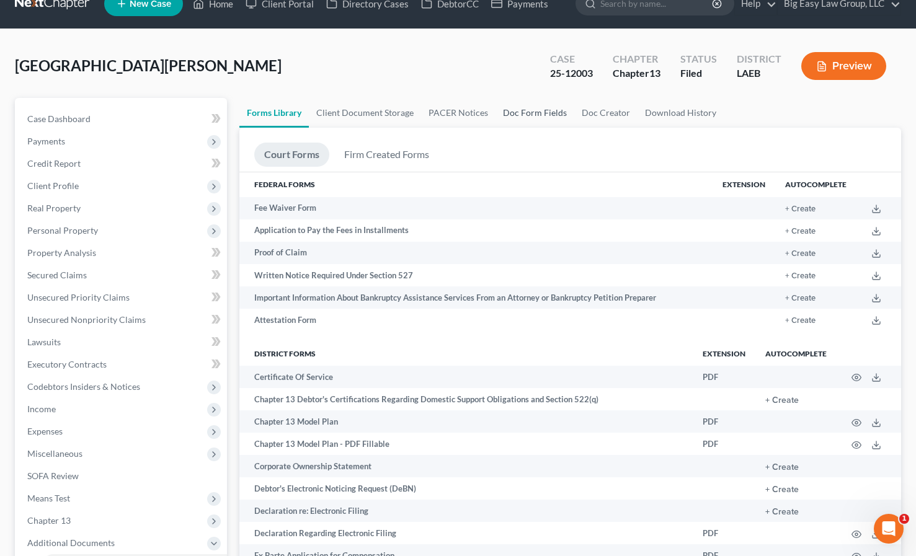
click at [525, 120] on link "Doc Form Fields" at bounding box center [535, 113] width 79 height 30
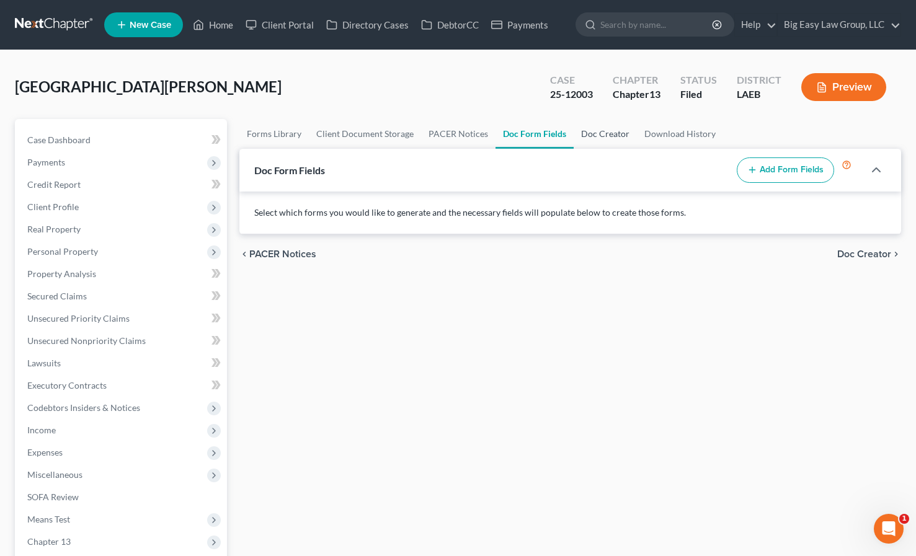
click at [607, 134] on link "Doc Creator" at bounding box center [605, 134] width 63 height 30
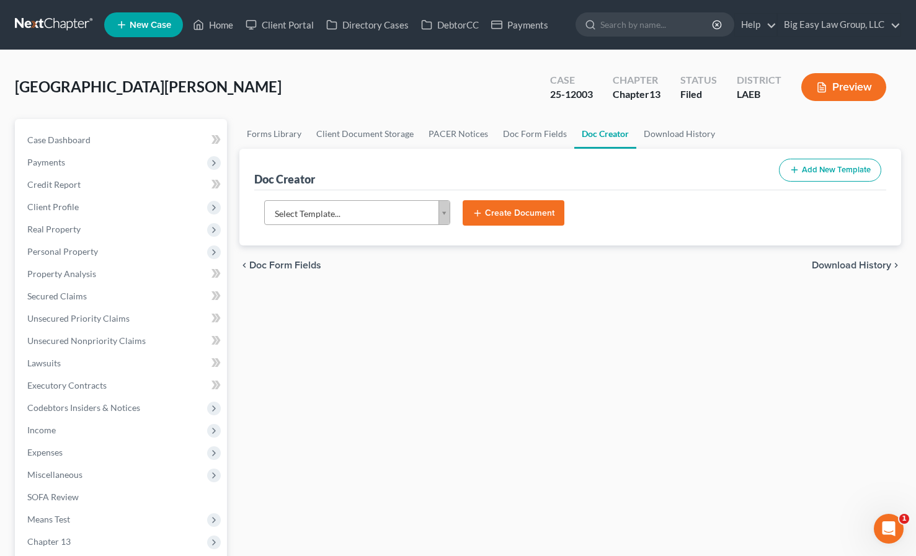
click at [392, 216] on body "Home New Case Client Portal Directory Cases DebtorCC Payments Big Easy Law Grou…" at bounding box center [458, 430] width 916 height 860
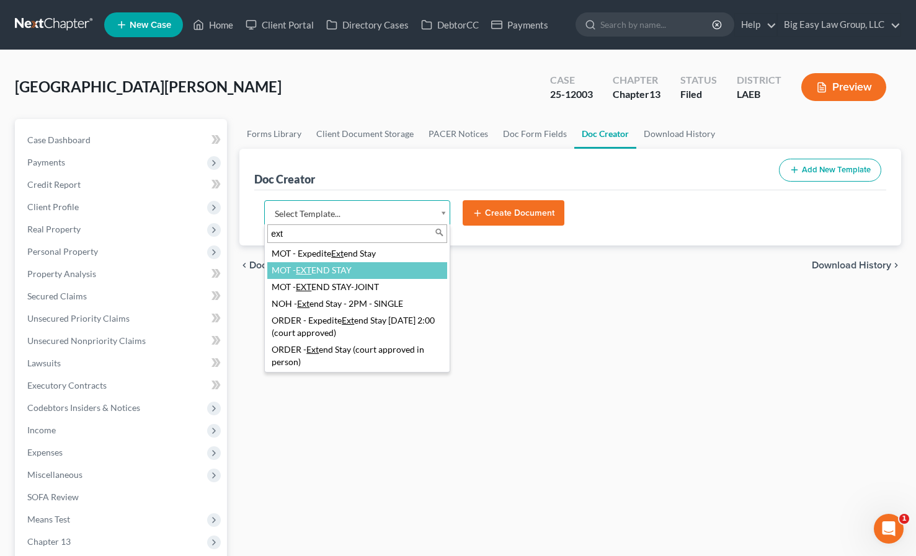
type input "ext"
select select "103890"
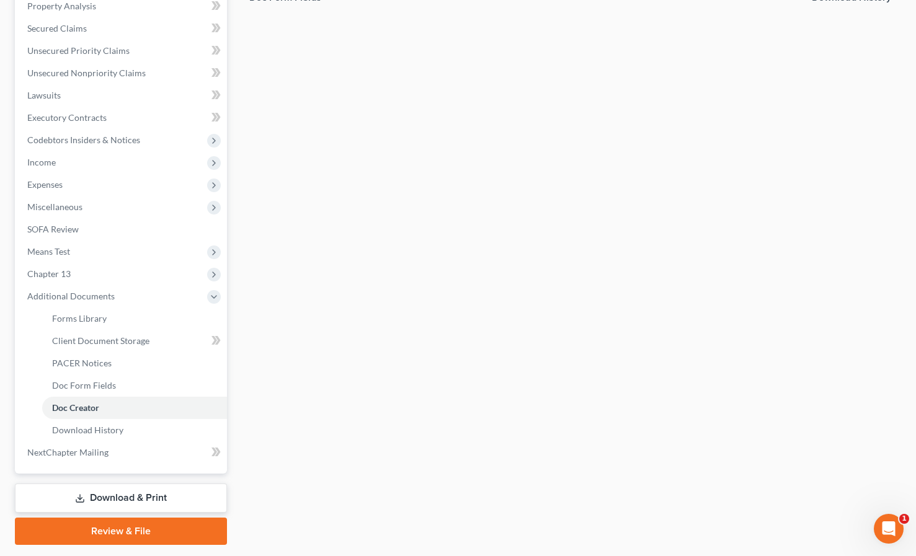
scroll to position [272, 0]
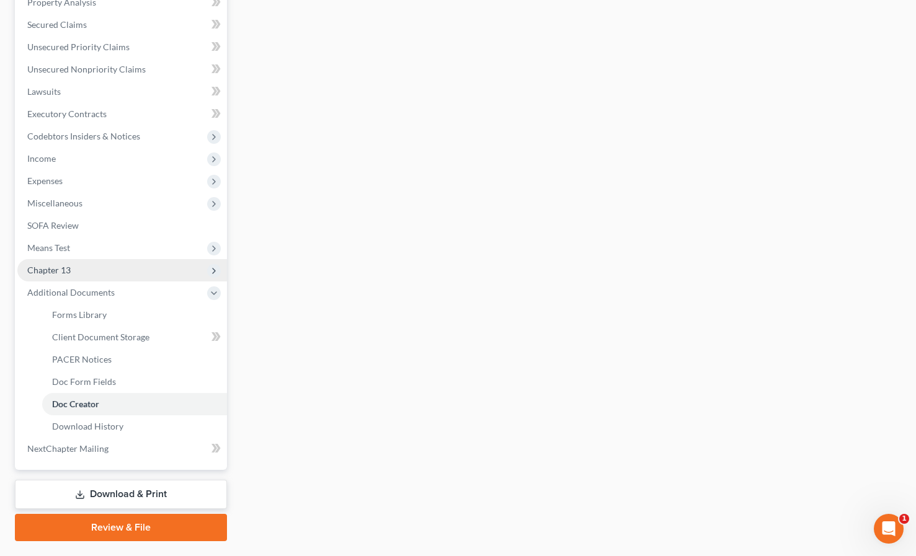
click at [71, 272] on span "Chapter 13" at bounding box center [122, 270] width 210 height 22
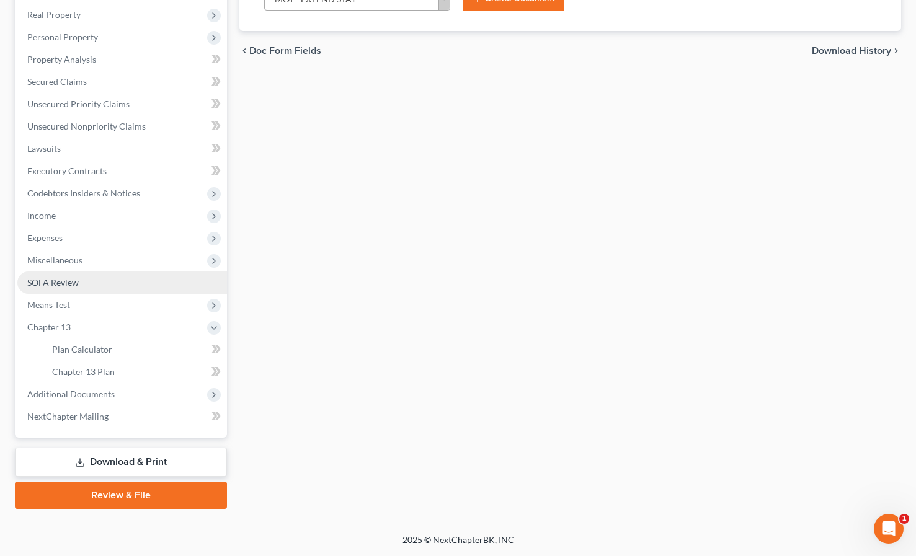
scroll to position [215, 0]
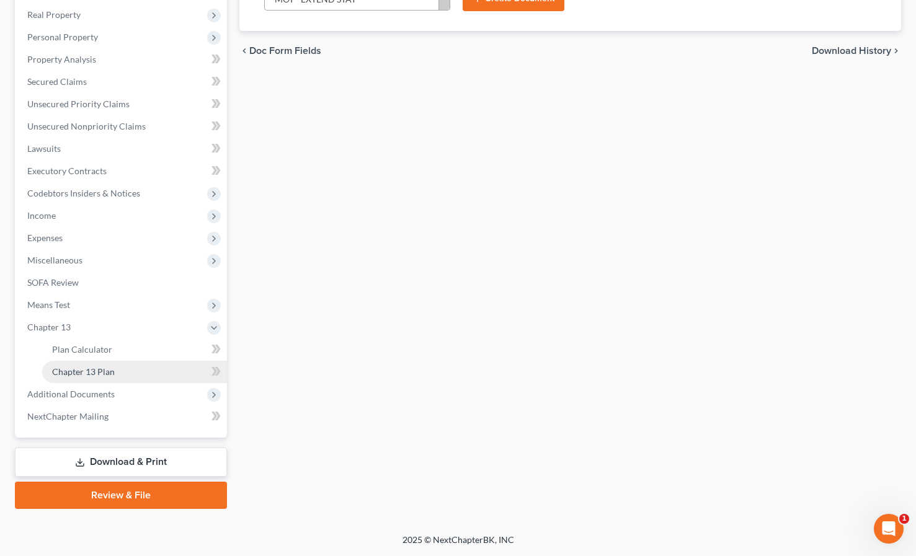
click at [82, 372] on span "Chapter 13 Plan" at bounding box center [83, 372] width 63 height 11
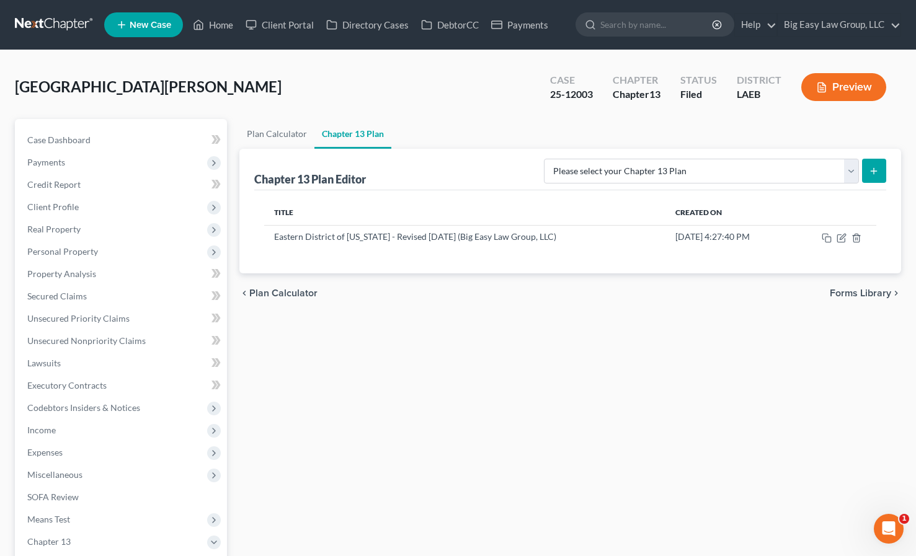
click at [851, 79] on button "Preview" at bounding box center [843, 87] width 85 height 28
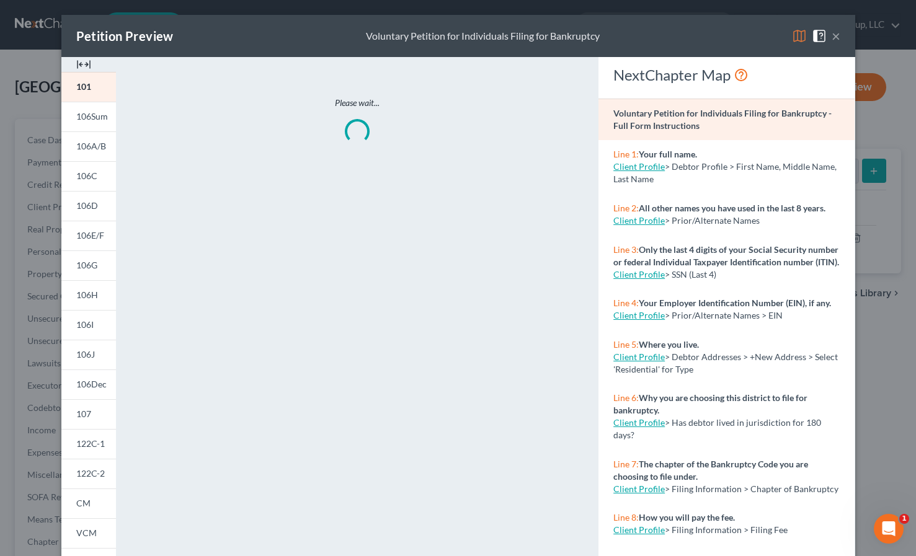
click at [837, 35] on button "×" at bounding box center [836, 36] width 9 height 15
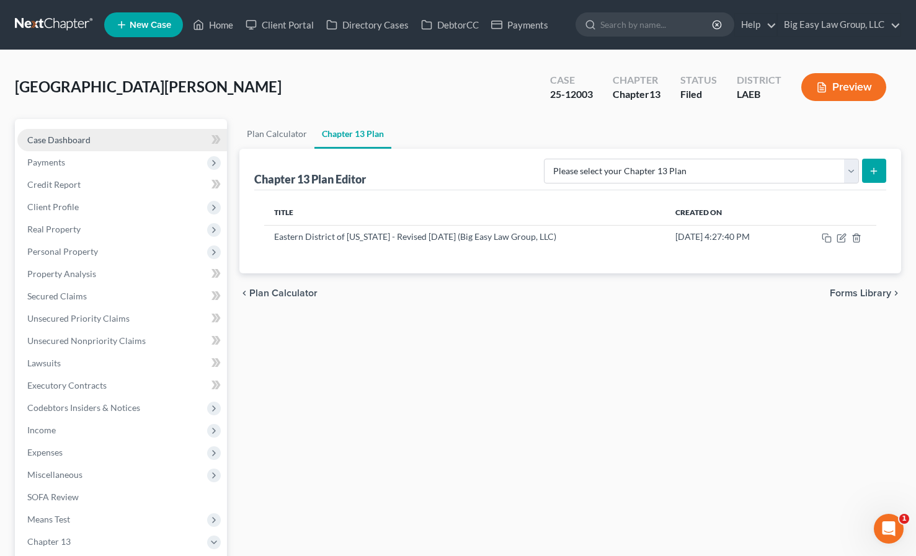
click at [82, 147] on link "Case Dashboard" at bounding box center [122, 140] width 210 height 22
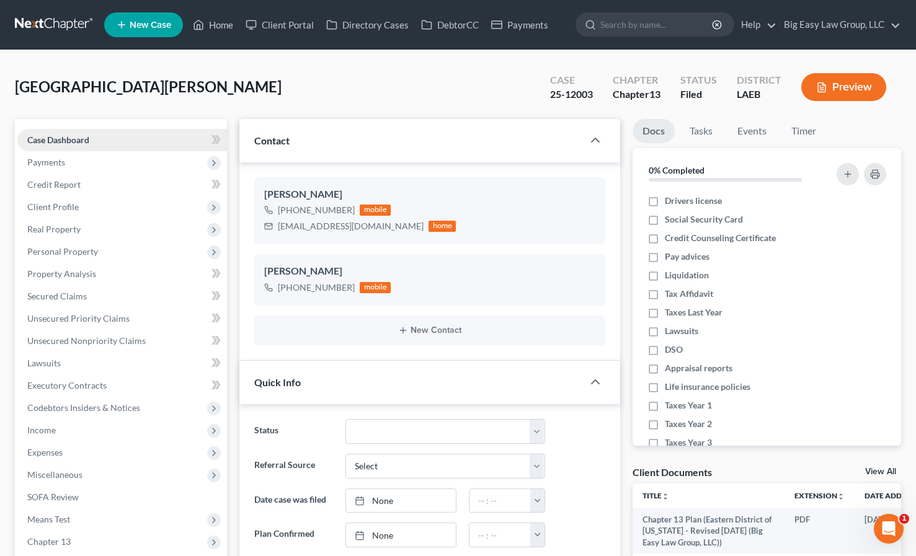
scroll to position [2996, 0]
click at [67, 213] on span "Client Profile" at bounding box center [122, 207] width 210 height 22
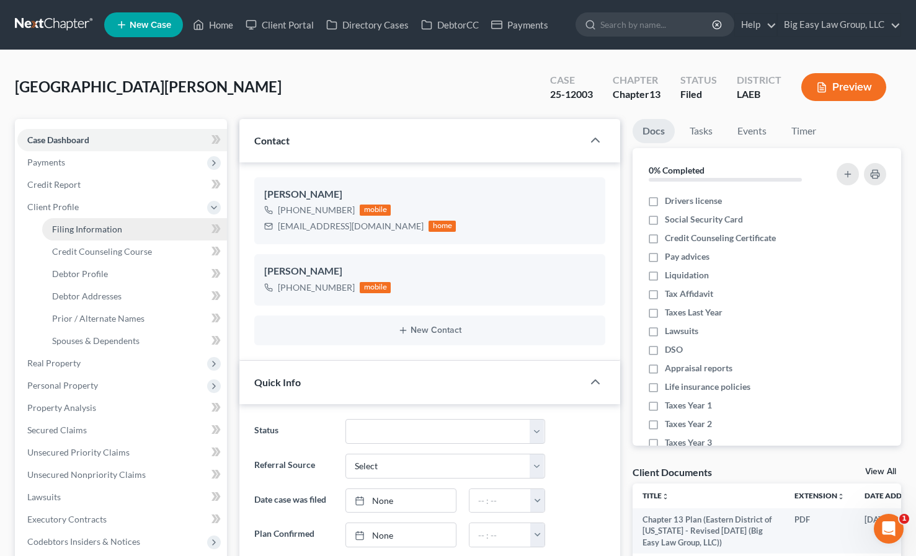
click at [121, 238] on link "Filing Information" at bounding box center [134, 229] width 185 height 22
select select "1"
select select "0"
select select "3"
select select "19"
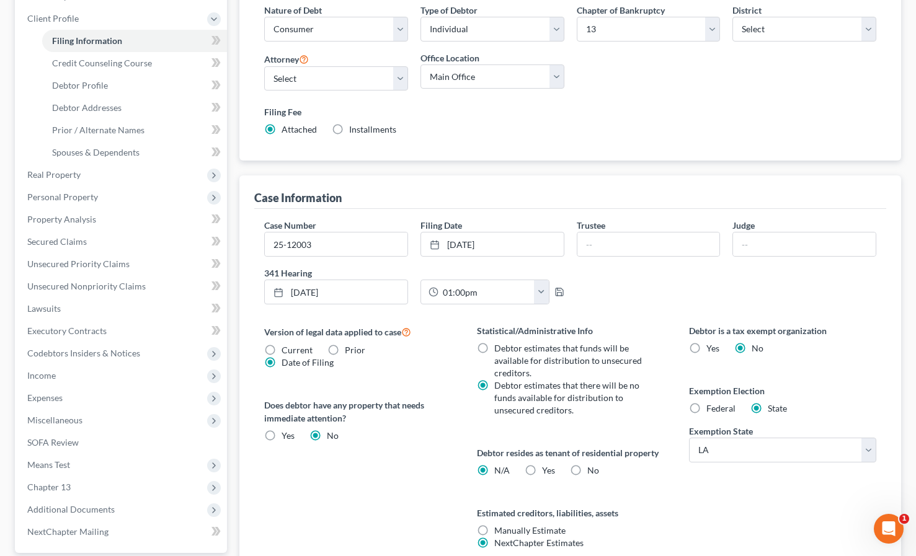
scroll to position [304, 0]
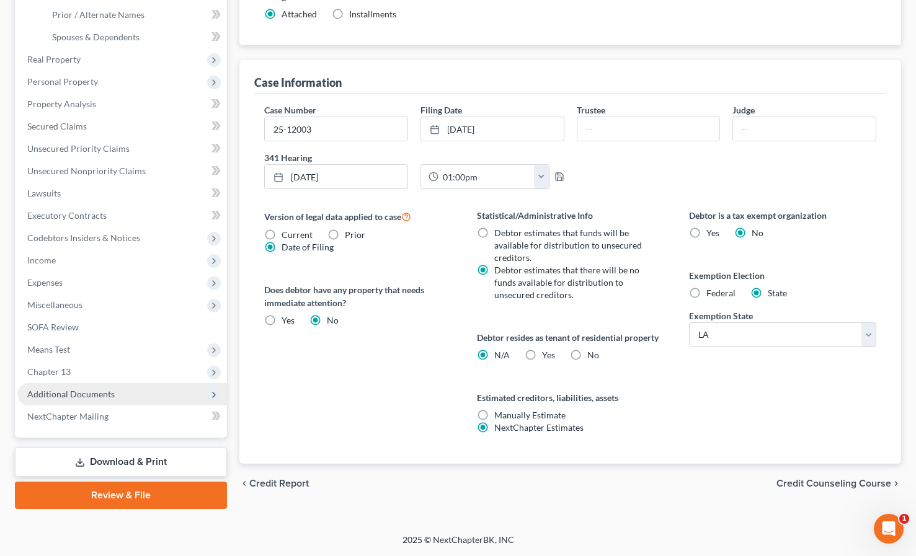
click at [105, 395] on span "Additional Documents" at bounding box center [70, 394] width 87 height 11
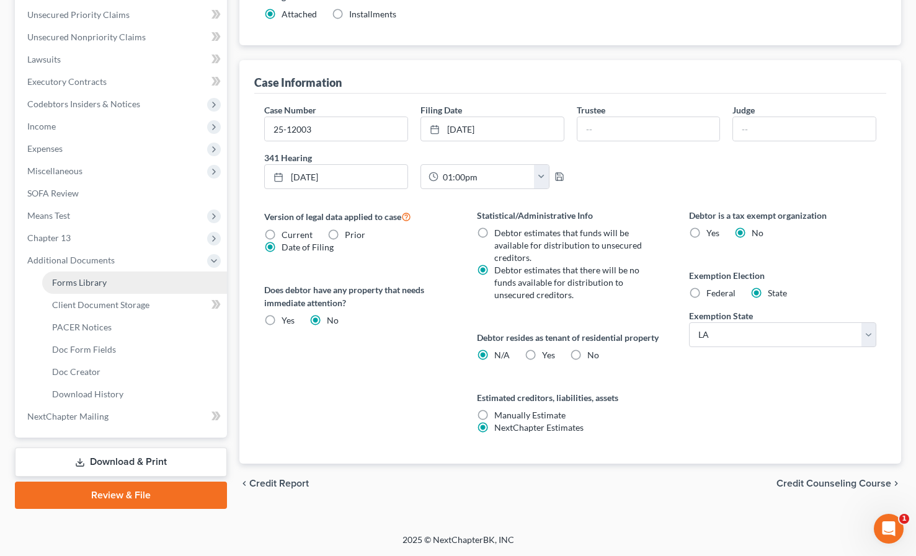
click at [91, 287] on span "Forms Library" at bounding box center [79, 282] width 55 height 11
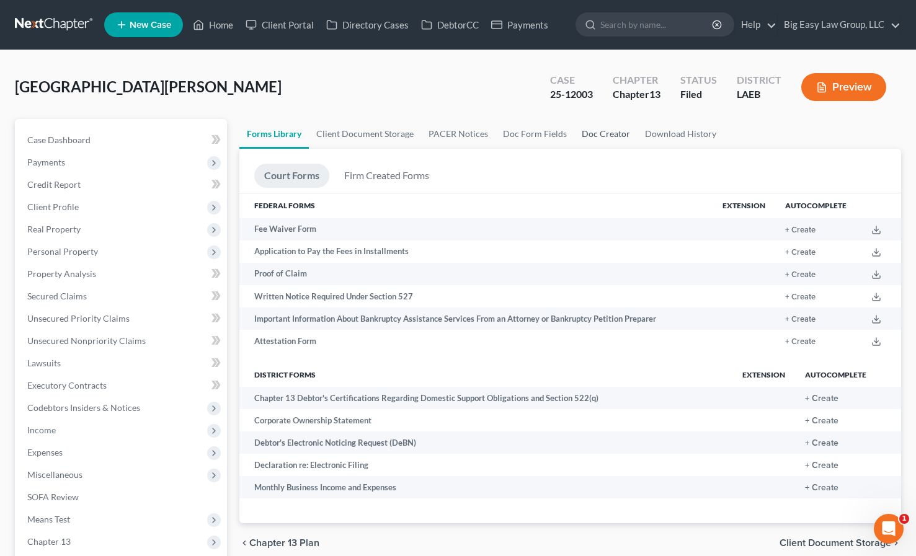
click at [593, 132] on link "Doc Creator" at bounding box center [605, 134] width 63 height 30
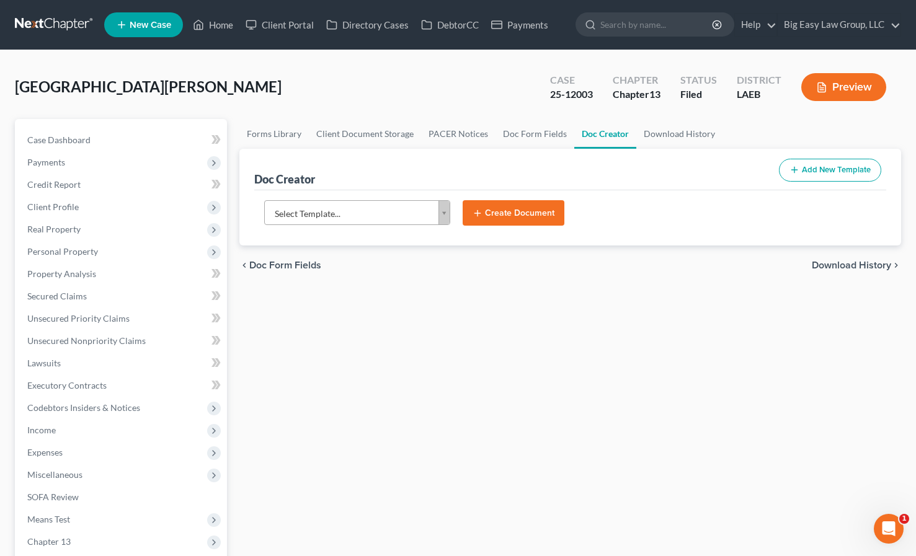
click at [315, 202] on body "Home New Case Client Portal Directory Cases DebtorCC Payments Big Easy Law Grou…" at bounding box center [458, 430] width 916 height 860
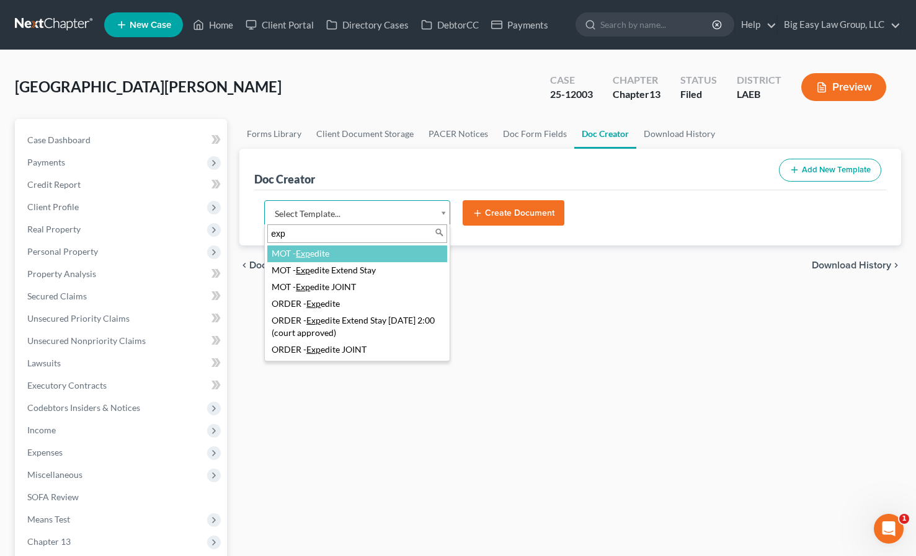
type input "exp"
select select "96824"
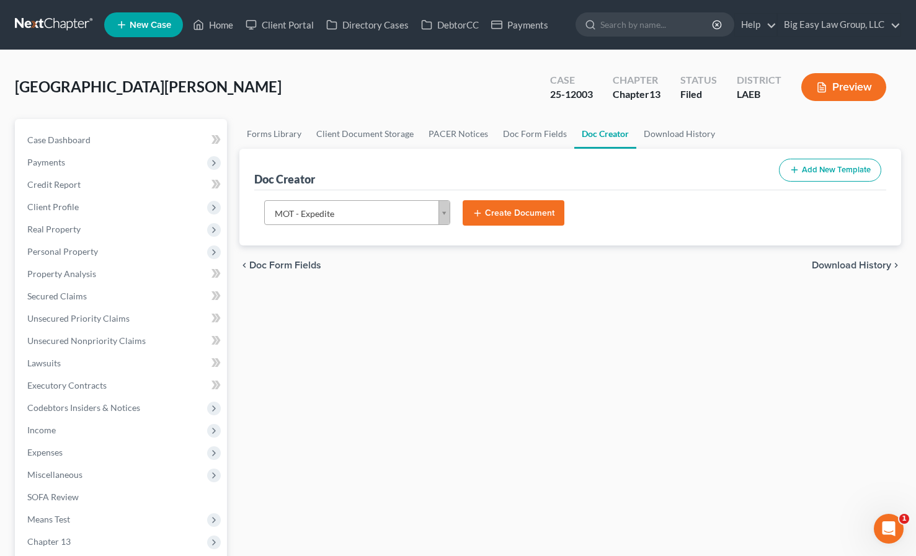
click at [489, 207] on button "Create Document" at bounding box center [514, 213] width 102 height 26
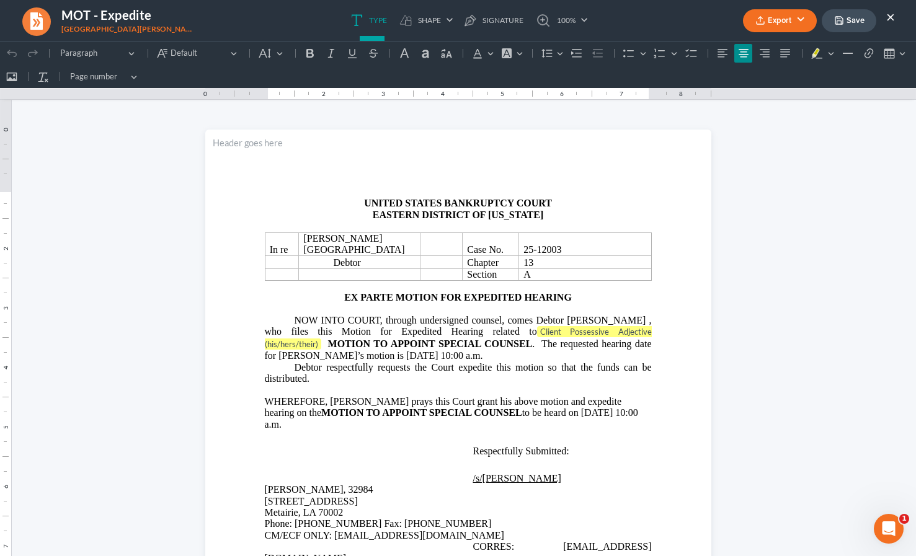
click at [891, 22] on button "×" at bounding box center [890, 16] width 9 height 15
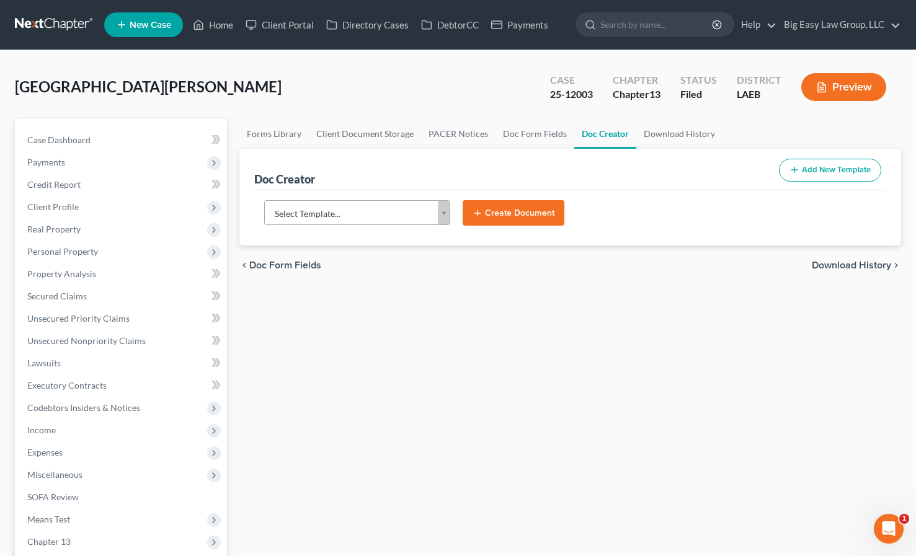
click at [368, 209] on body "Home New Case Client Portal Directory Cases DebtorCC Payments Big Easy Law Grou…" at bounding box center [458, 430] width 916 height 860
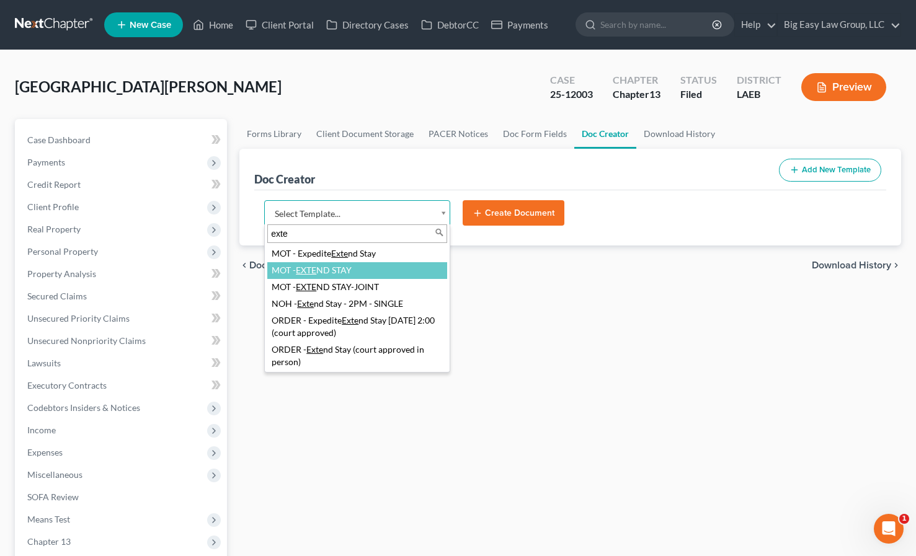
type input "exte"
select select "103890"
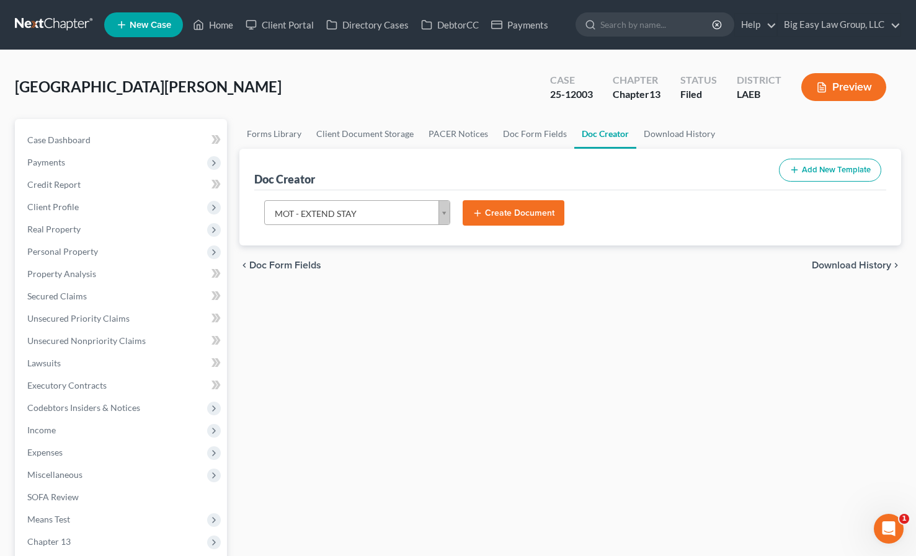
click at [515, 220] on button "Create Document" at bounding box center [514, 213] width 102 height 26
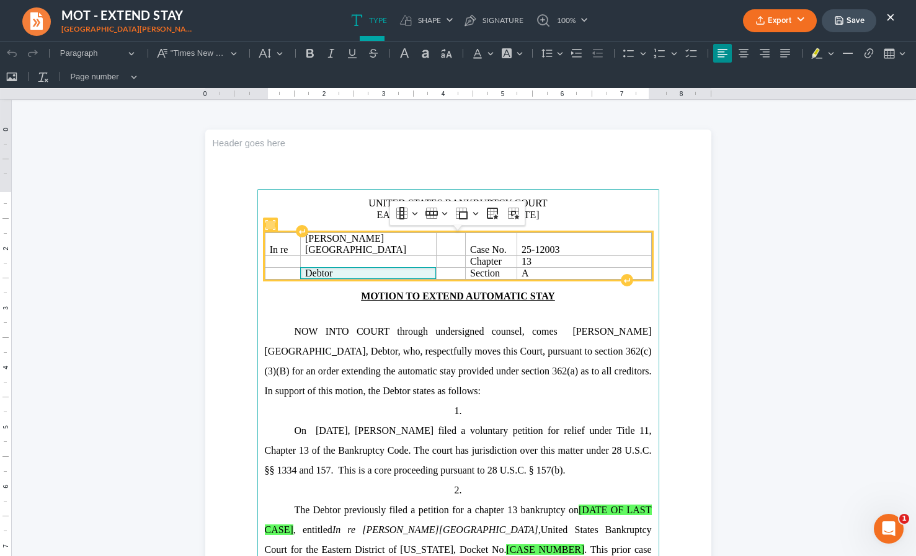
click at [349, 274] on span "Debtor" at bounding box center [368, 273] width 126 height 11
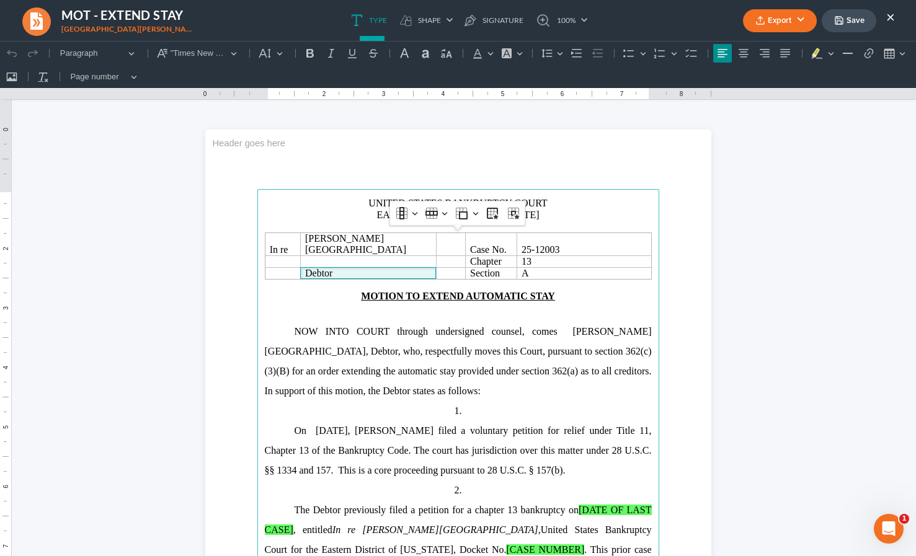
click at [432, 344] on p "NOW INTO COURT through undersigned counsel, comes Christopher Columbus Wellingt…" at bounding box center [458, 361] width 387 height 79
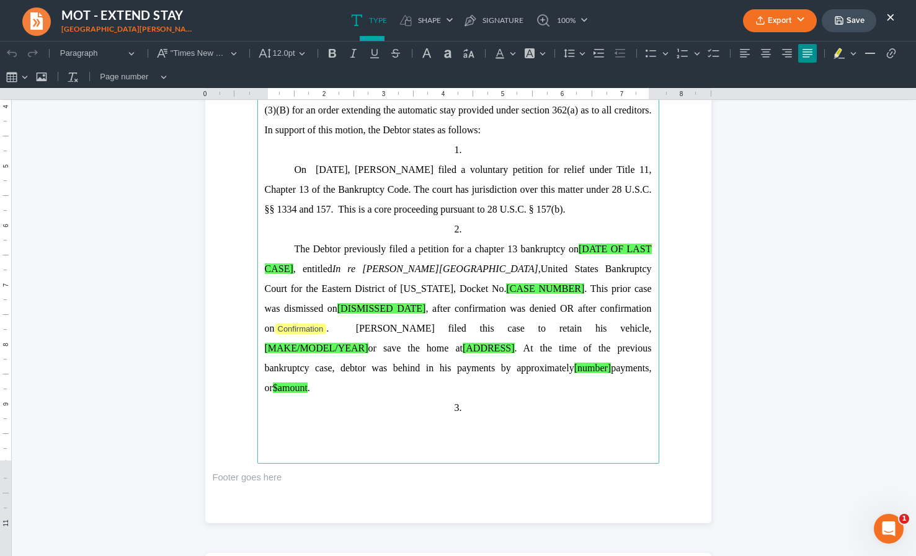
scroll to position [266, 0]
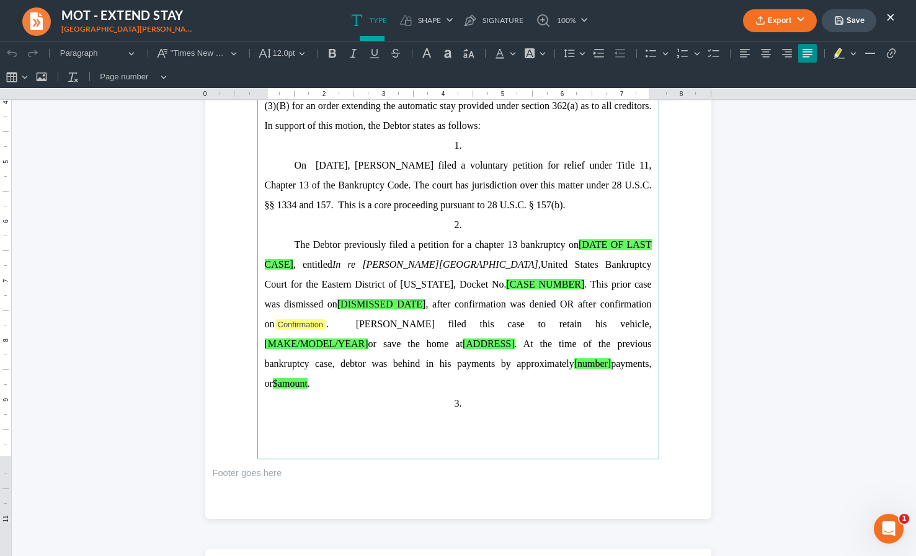
click at [426, 254] on p "The Debtor previously filed a petition for a chapter 13 bankruptcy on [DATE OF …" at bounding box center [458, 314] width 387 height 159
drag, startPoint x: 579, startPoint y: 248, endPoint x: 292, endPoint y: 263, distance: 287.6
click at [292, 263] on span "The Debtor previously filed a petition for a chapter 13 bankruptcy on [DATE OF …" at bounding box center [458, 254] width 387 height 30
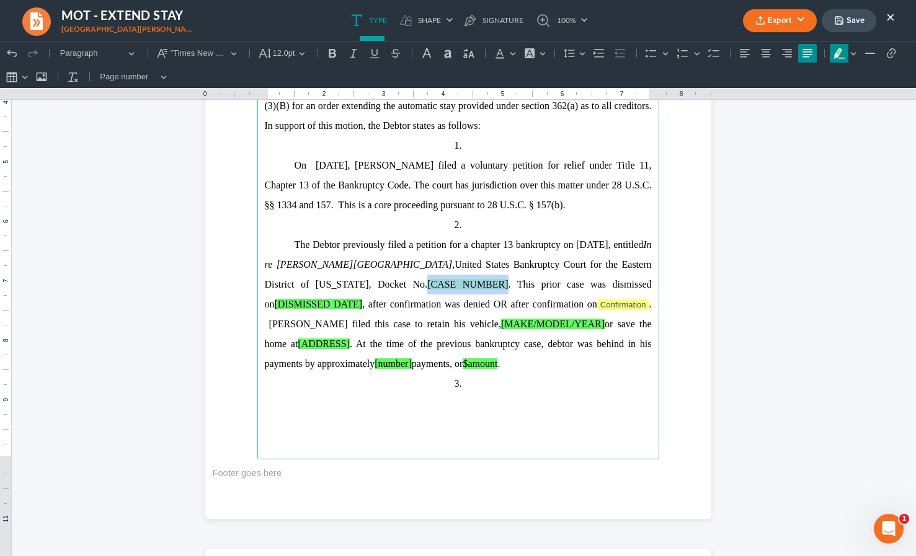
drag, startPoint x: 417, startPoint y: 287, endPoint x: 495, endPoint y: 285, distance: 77.6
click at [495, 285] on mark "[CASE NUMBER]" at bounding box center [467, 284] width 81 height 11
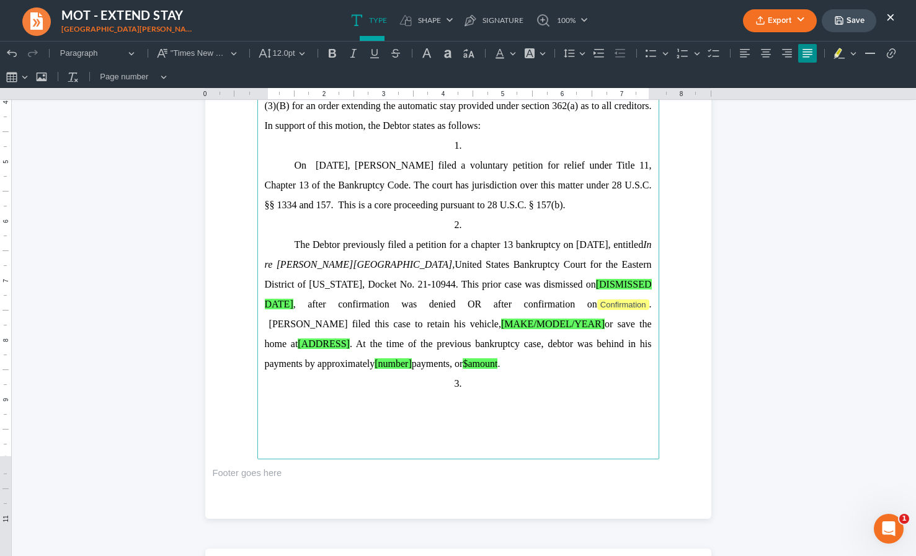
click at [532, 283] on span "Christopher Columbus Wellington, United States Bankruptcy Court for the Eastern…" at bounding box center [458, 284] width 387 height 50
drag, startPoint x: 592, startPoint y: 285, endPoint x: 292, endPoint y: 303, distance: 300.7
click at [292, 303] on mark "[DISMISSED DATE]" at bounding box center [458, 294] width 387 height 30
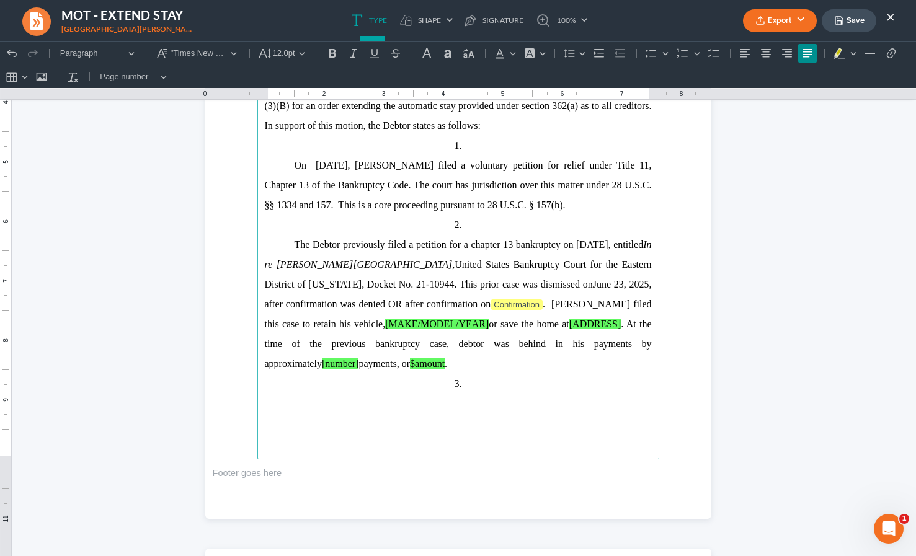
click at [591, 285] on span "Christopher Columbus Wellington, United States Bankruptcy Court for the Eastern…" at bounding box center [458, 284] width 387 height 50
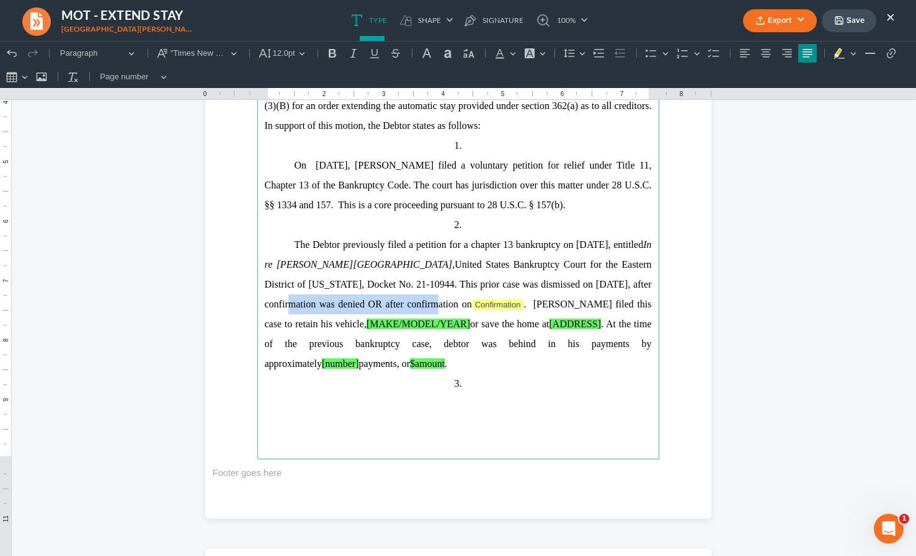
drag, startPoint x: 284, startPoint y: 307, endPoint x: 426, endPoint y: 310, distance: 142.1
click at [426, 310] on p "The Debtor previously filed a petition for a chapter 13 bankruptcy on July 21, …" at bounding box center [458, 304] width 387 height 139
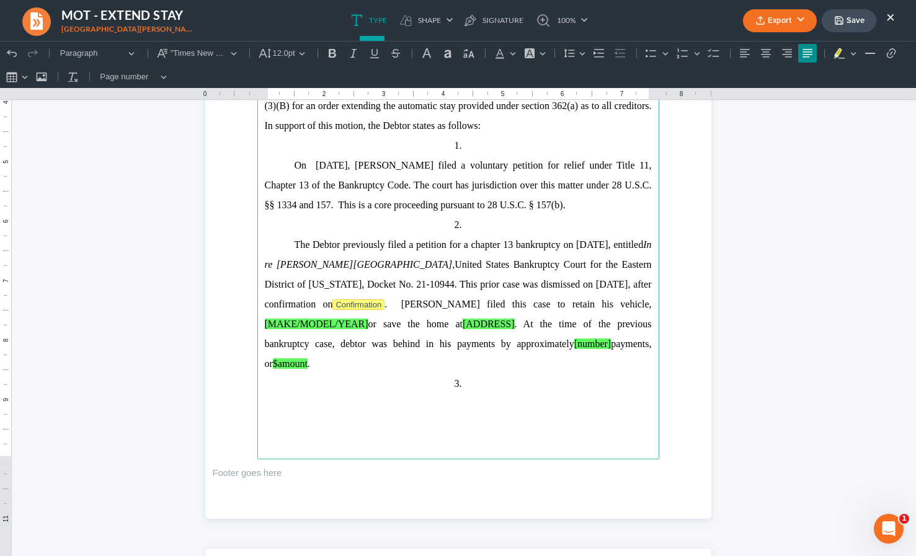
drag, startPoint x: 366, startPoint y: 304, endPoint x: 413, endPoint y: 305, distance: 47.2
click at [413, 305] on p "The Debtor previously filed a petition for a chapter 13 bankruptcy on July 21, …" at bounding box center [458, 304] width 387 height 139
click at [385, 305] on tag "Confirmation" at bounding box center [358, 305] width 52 height 11
click at [514, 290] on span "Christopher Columbus Wellington, United States Bankruptcy Court for the Eastern…" at bounding box center [458, 314] width 387 height 110
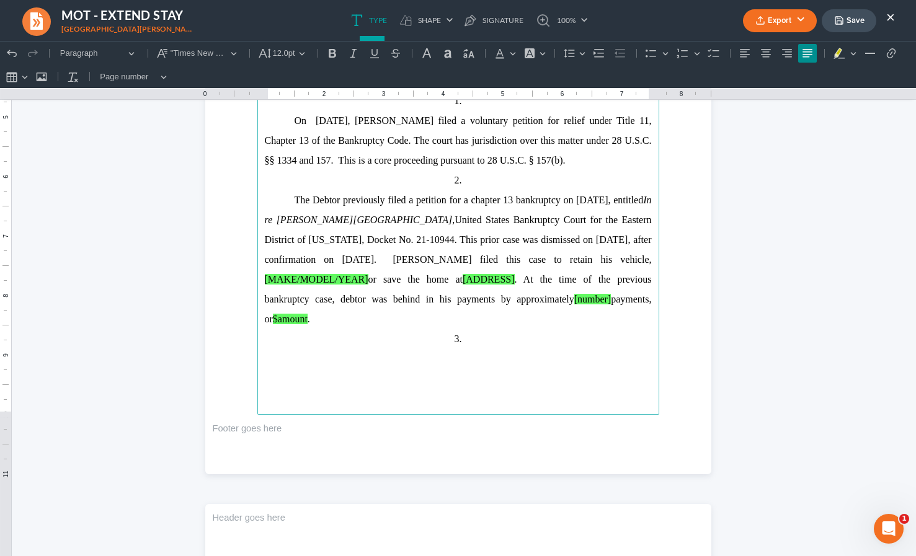
scroll to position [316, 0]
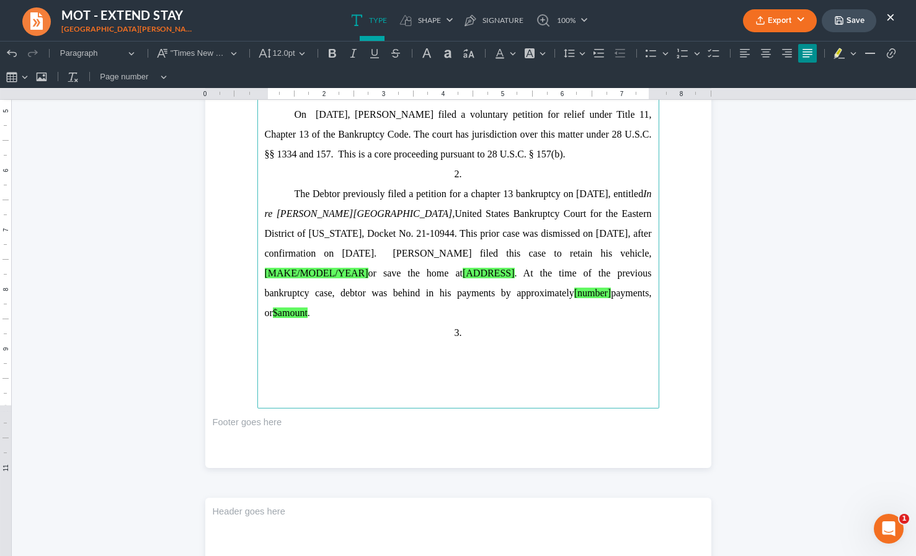
drag, startPoint x: 621, startPoint y: 255, endPoint x: 386, endPoint y: 274, distance: 235.9
click at [386, 274] on span "Christopher Columbus Wellington, United States Bankruptcy Court for the Eastern…" at bounding box center [458, 263] width 387 height 110
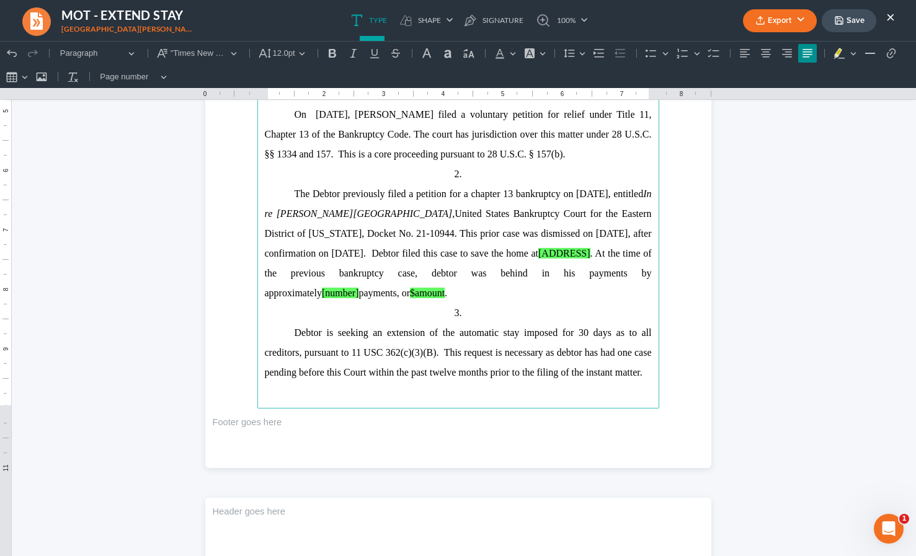
click at [602, 254] on span "Christopher Columbus Wellington, United States Bankruptcy Court for the Eastern…" at bounding box center [458, 253] width 387 height 90
drag, startPoint x: 264, startPoint y: 275, endPoint x: 316, endPoint y: 277, distance: 51.5
click at [586, 259] on mark "[ADDRESS]" at bounding box center [612, 253] width 52 height 11
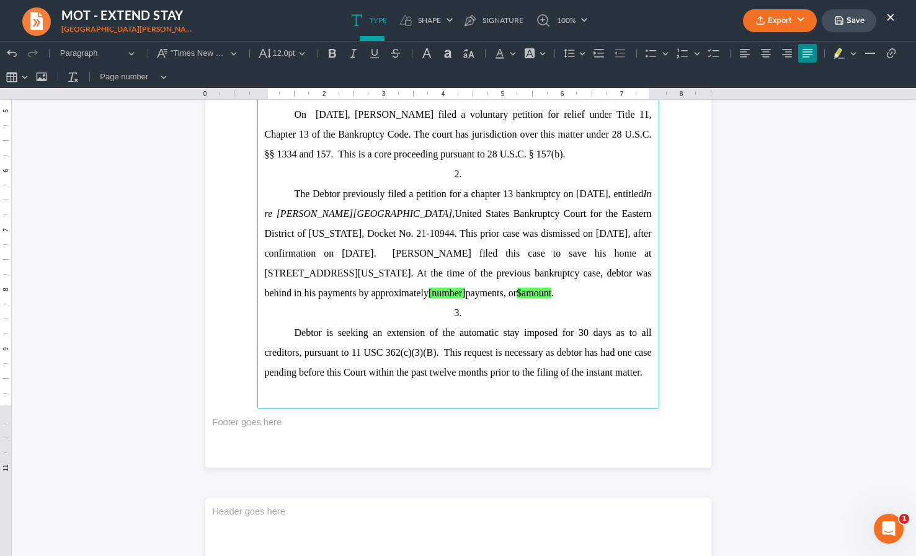
click at [445, 276] on span "Christopher Columbus Wellington, United States Bankruptcy Court for the Eastern…" at bounding box center [458, 253] width 387 height 90
click at [319, 293] on span "Christopher Columbus Wellington, United States Bankruptcy Court for the Eastern…" at bounding box center [458, 253] width 387 height 90
drag, startPoint x: 431, startPoint y: 297, endPoint x: 468, endPoint y: 297, distance: 37.2
click at [468, 297] on span "Christopher Columbus Wellington, United States Bankruptcy Court for the Eastern…" at bounding box center [458, 253] width 387 height 90
click at [543, 293] on mark "$amount" at bounding box center [550, 293] width 35 height 11
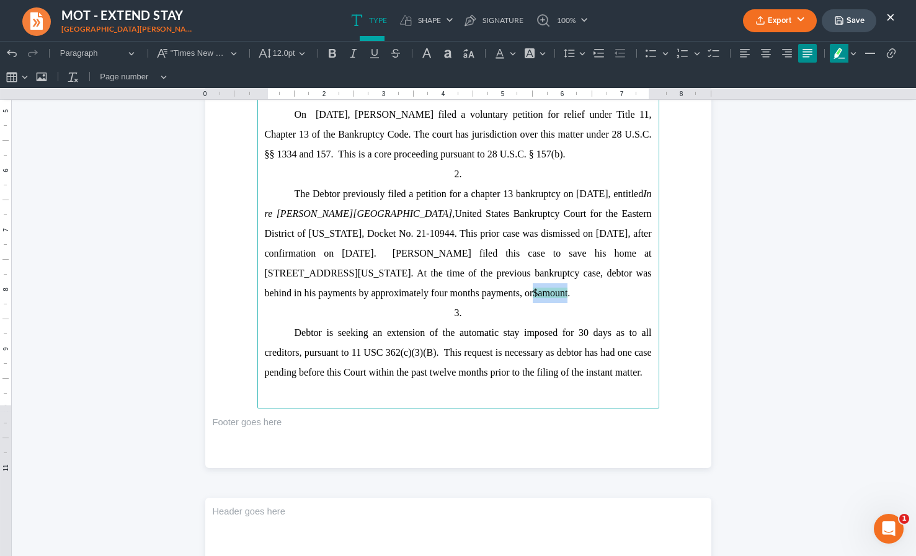
drag, startPoint x: 535, startPoint y: 295, endPoint x: 571, endPoint y: 295, distance: 36.0
click at [571, 295] on span "Christopher Columbus Wellington, United States Bankruptcy Court for the Eastern…" at bounding box center [458, 253] width 387 height 90
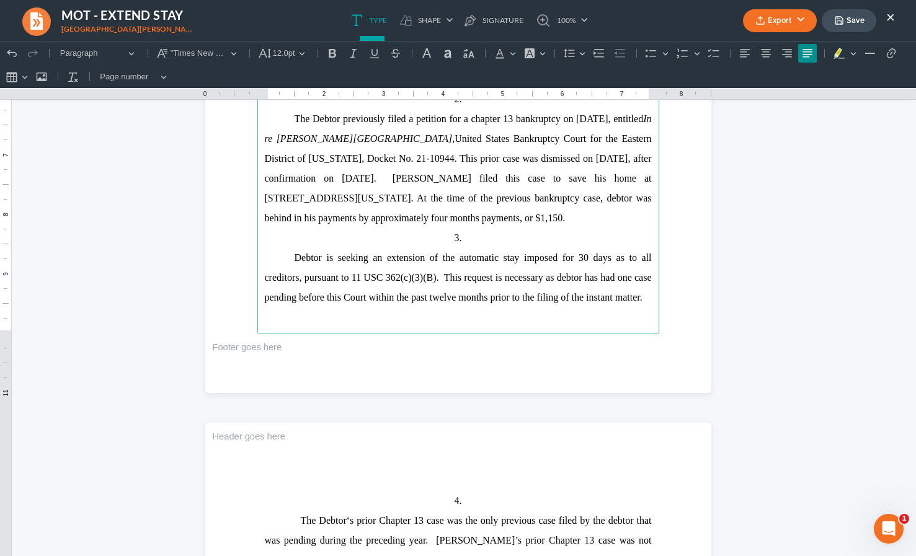
scroll to position [395, 0]
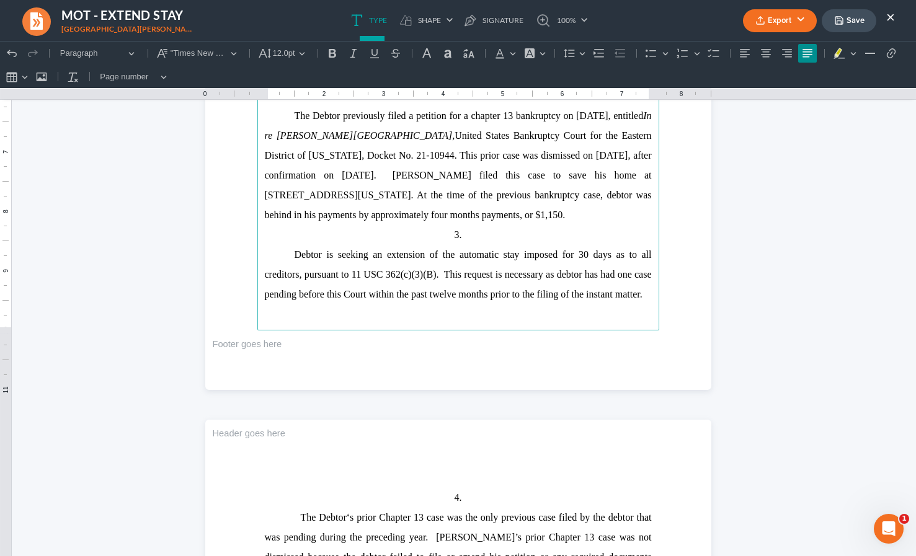
click at [431, 267] on p "Debtor is seeking an extension of the automatic stay imposed for 30 days as to …" at bounding box center [458, 275] width 387 height 60
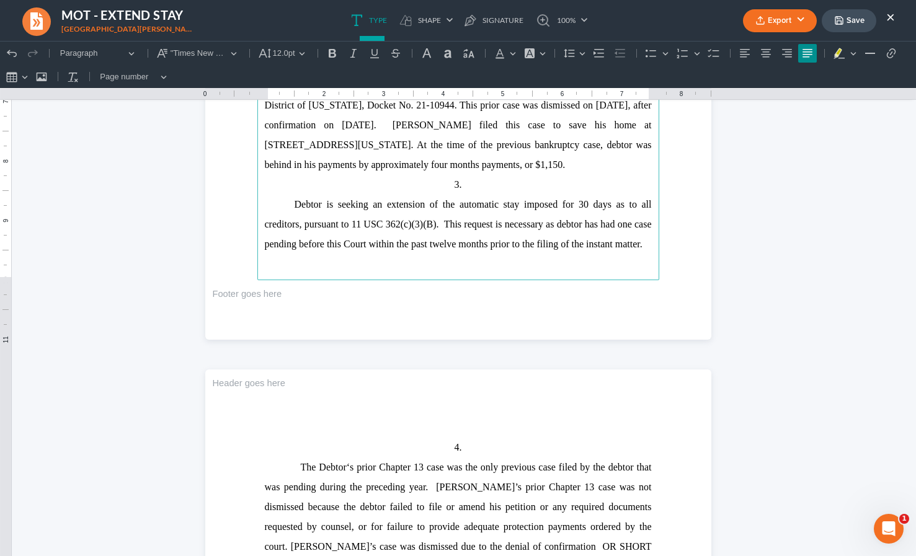
scroll to position [452, 0]
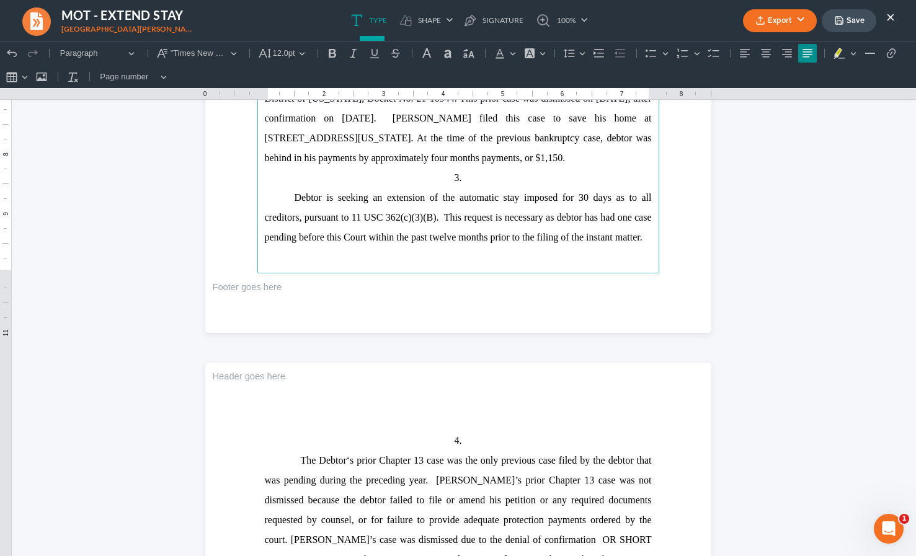
click at [541, 209] on p "Debtor is seeking an extension of the automatic stay imposed for 30 days as to …" at bounding box center [458, 218] width 387 height 60
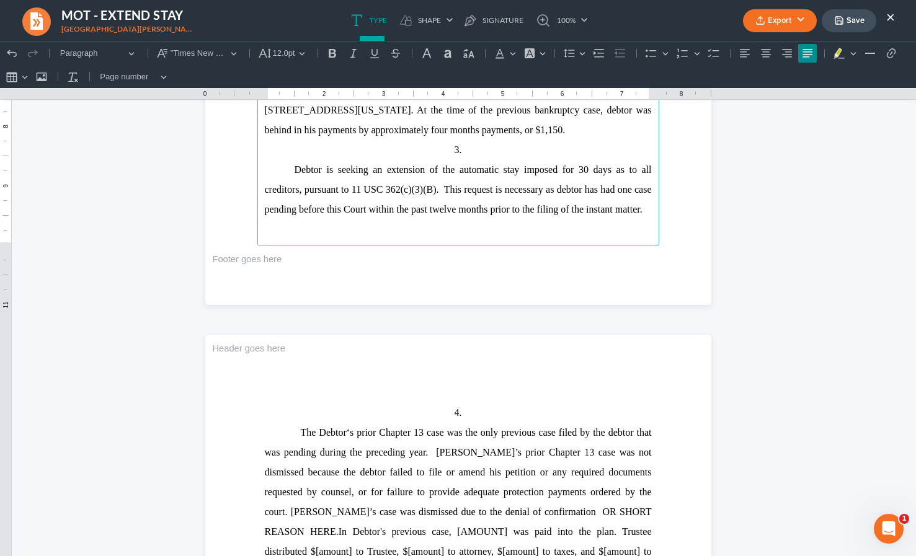
scroll to position [488, 0]
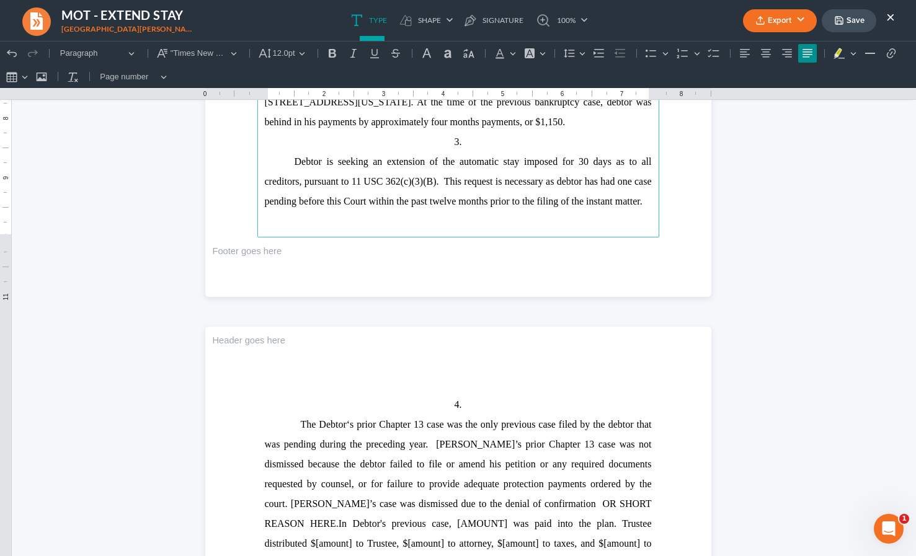
click at [488, 163] on span "Debtor is seeking an extension of the automatic stay imposed for 30 days as to …" at bounding box center [458, 181] width 387 height 50
click at [359, 162] on span "Debtor is seeking an extension of the automatic stay imposed for 30 days as to …" at bounding box center [458, 181] width 387 height 50
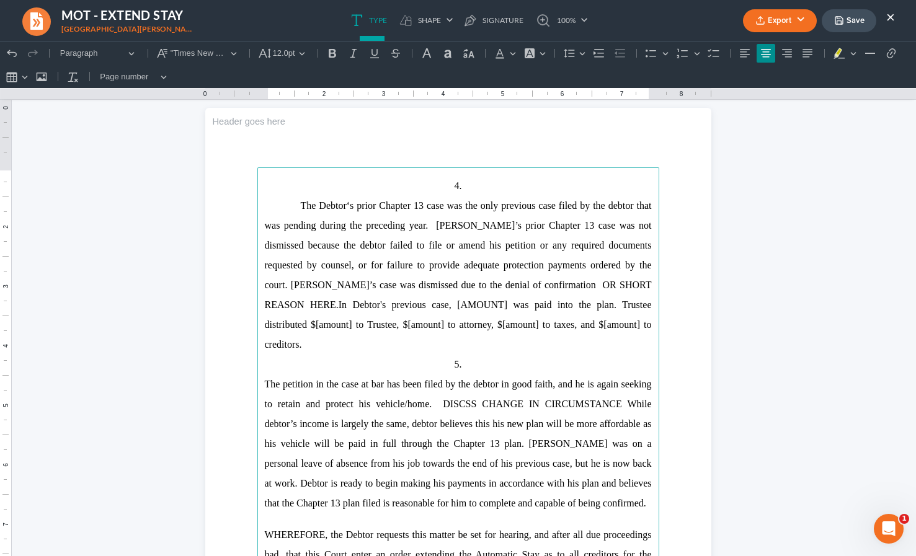
scroll to position [704, 0]
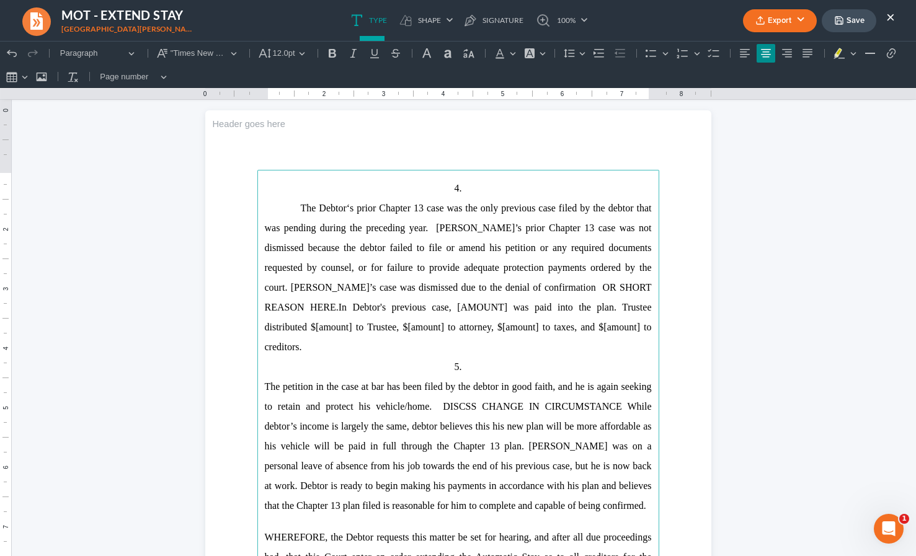
click at [504, 198] on p "4." at bounding box center [458, 189] width 387 height 20
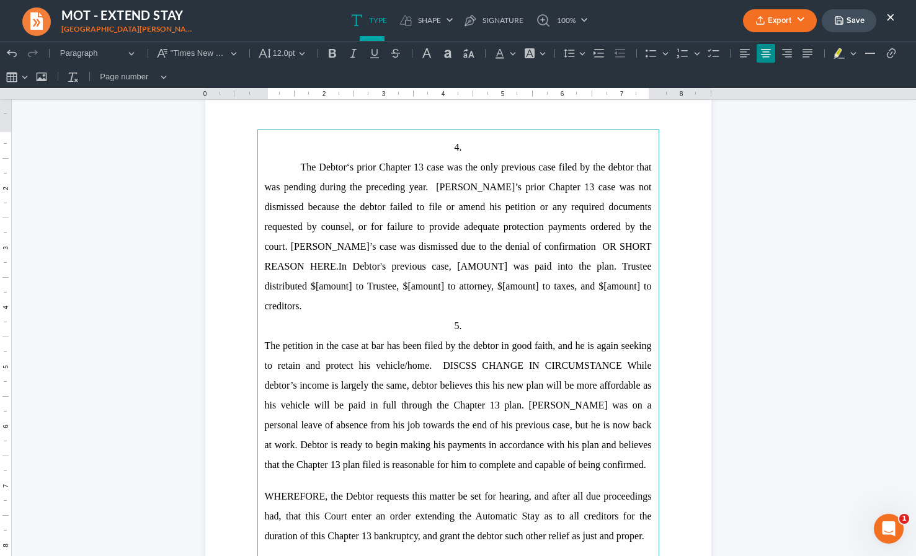
scroll to position [746, 0]
click at [420, 192] on p "The Debtor‘s prior Chapter 13 case was the only previous case filed by the debt…" at bounding box center [458, 236] width 387 height 159
click at [401, 167] on span "The Debtor‘s prior Chapter 13 case was the only previous case filed by the debt…" at bounding box center [458, 216] width 387 height 110
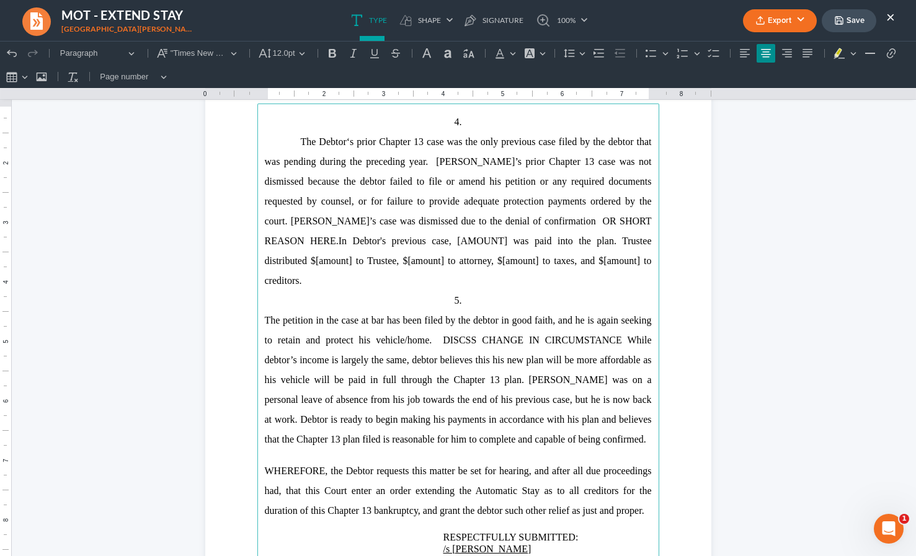
scroll to position [773, 0]
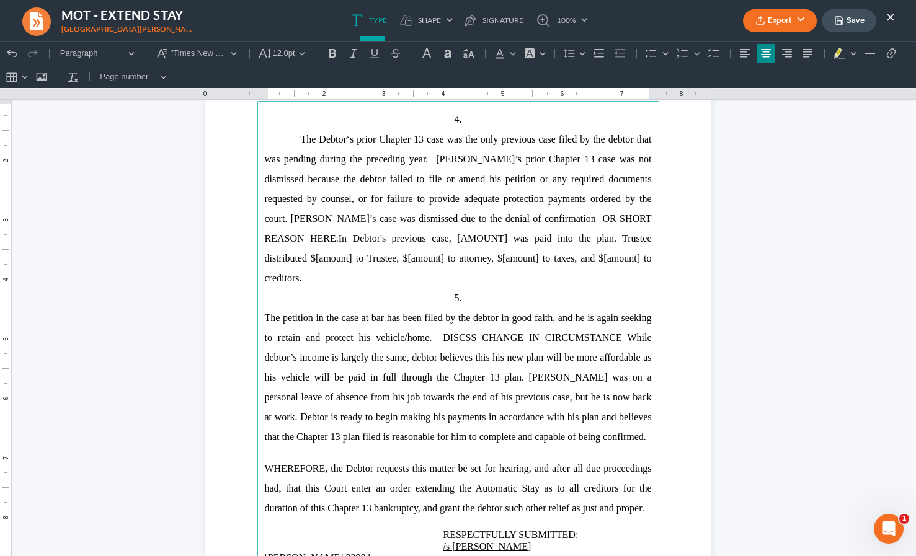
click at [464, 154] on span "The Debtor‘s prior Chapter 13 case was the only previous case filed by the debt…" at bounding box center [458, 189] width 387 height 110
click at [537, 164] on span "The Debtor‘s prior Chapter 13 case was the only previous case filed by the debt…" at bounding box center [458, 189] width 387 height 110
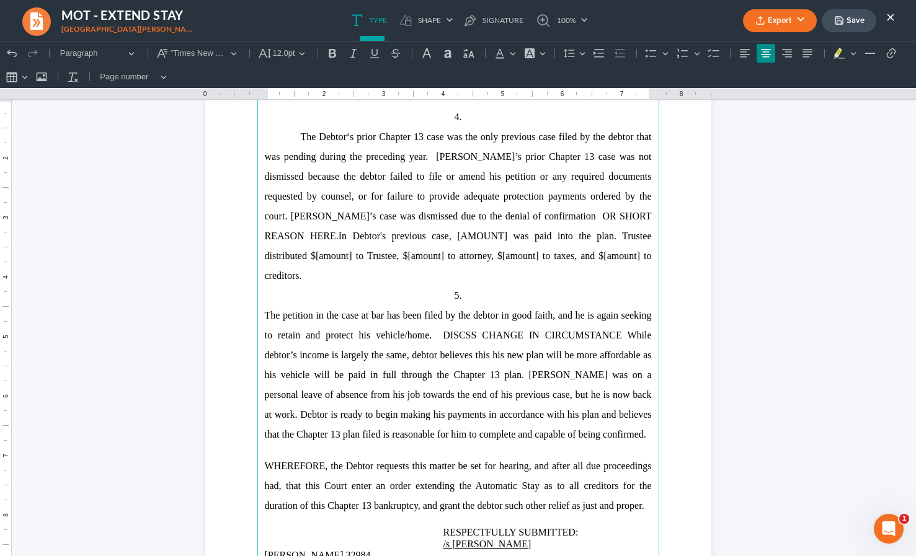
click at [490, 172] on span "The Debtor‘s prior Chapter 13 case was the only previous case filed by the debt…" at bounding box center [458, 187] width 387 height 110
click at [423, 196] on span "The Debtor‘s prior Chapter 13 case was the only previous case filed by the debt…" at bounding box center [458, 187] width 387 height 110
click at [396, 217] on span "The Debtor‘s prior Chapter 13 case was the only previous case filed by the debt…" at bounding box center [458, 187] width 387 height 110
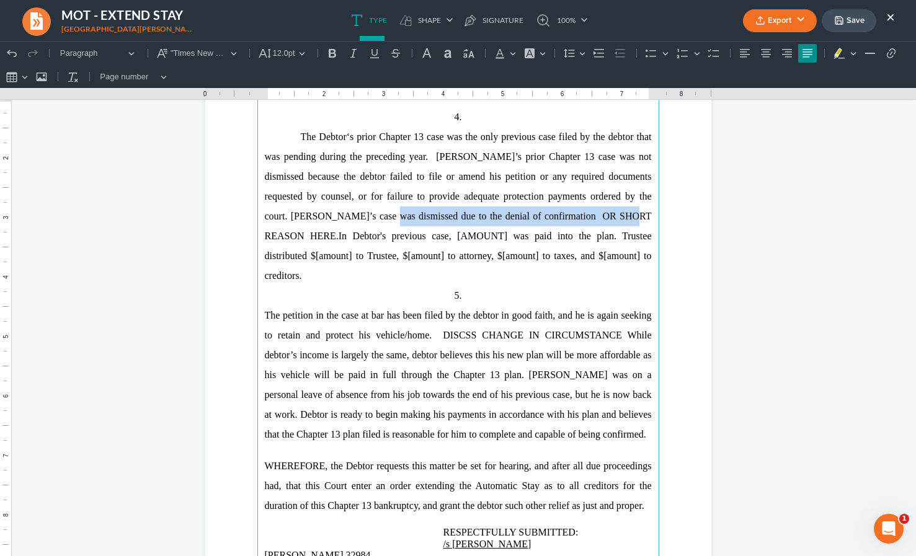
drag, startPoint x: 343, startPoint y: 219, endPoint x: 596, endPoint y: 218, distance: 253.1
click at [596, 218] on span "The Debtor‘s prior Chapter 13 case was the only previous case filed by the debt…" at bounding box center [458, 187] width 387 height 110
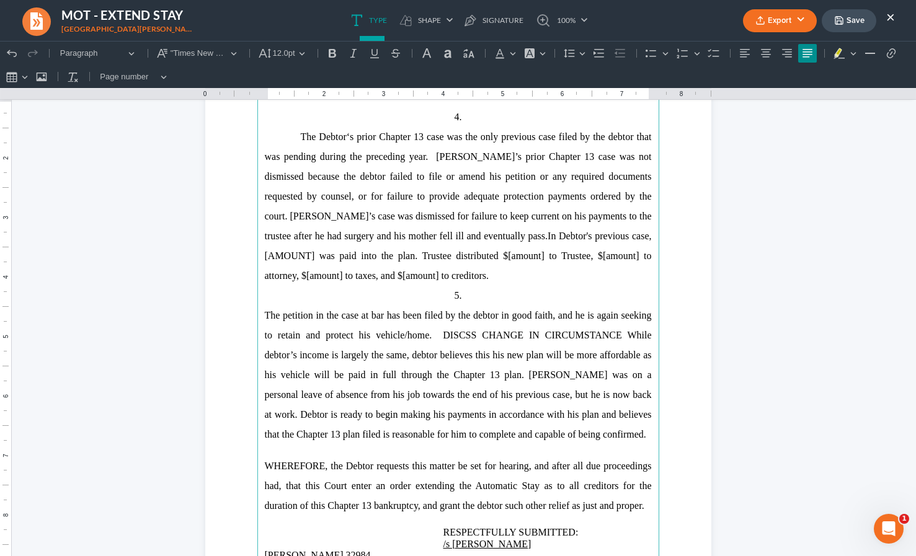
click at [512, 246] on p "The Debtor‘s prior Chapter 13 case was the only previous case filed by the debt…" at bounding box center [458, 206] width 387 height 159
click at [623, 217] on span "The Debtor‘s prior Chapter 13 case was the only previous case filed by the debt…" at bounding box center [458, 187] width 387 height 110
click at [373, 237] on span "The Debtor‘s prior Chapter 13 case was the only previous case filed by the debt…" at bounding box center [458, 187] width 387 height 110
drag, startPoint x: 453, startPoint y: 238, endPoint x: 468, endPoint y: 241, distance: 15.3
click at [468, 241] on p "The Debtor‘s prior Chapter 13 case was the only previous case filed by the debt…" at bounding box center [458, 206] width 387 height 159
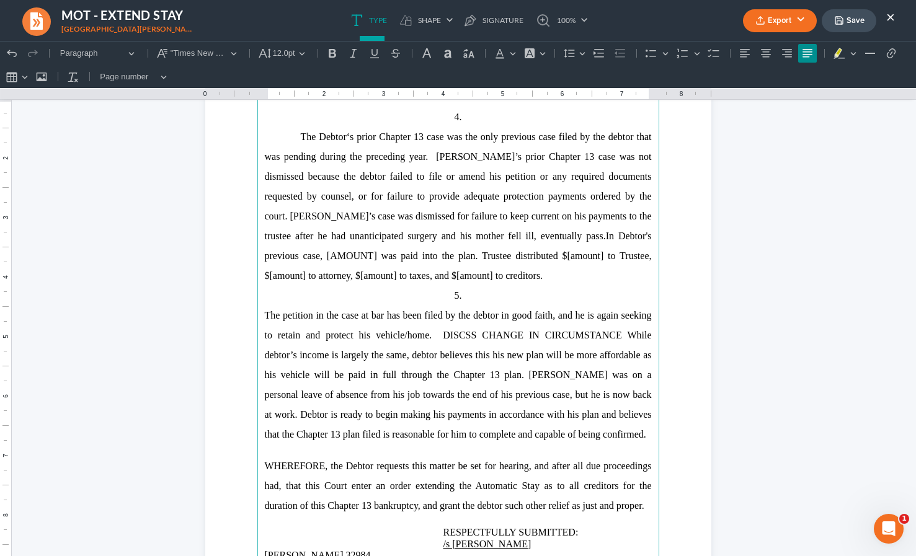
click at [531, 238] on span "The Debtor‘s prior Chapter 13 case was the only previous case filed by the debt…" at bounding box center [458, 187] width 387 height 110
click at [528, 238] on span "The Debtor‘s prior Chapter 13 case was the only previous case filed by the debt…" at bounding box center [458, 187] width 387 height 110
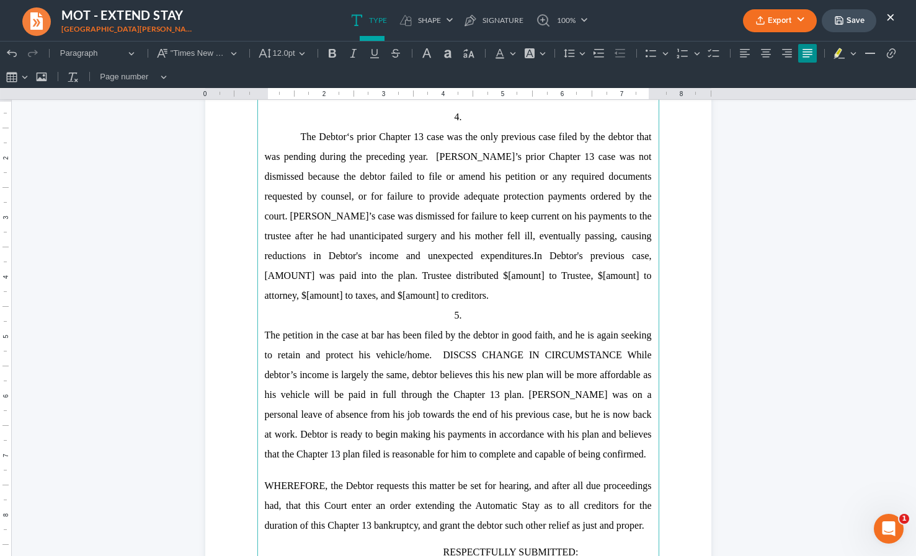
click at [539, 238] on span "The Debtor‘s prior Chapter 13 case was the only previous case filed by the debt…" at bounding box center [458, 197] width 387 height 130
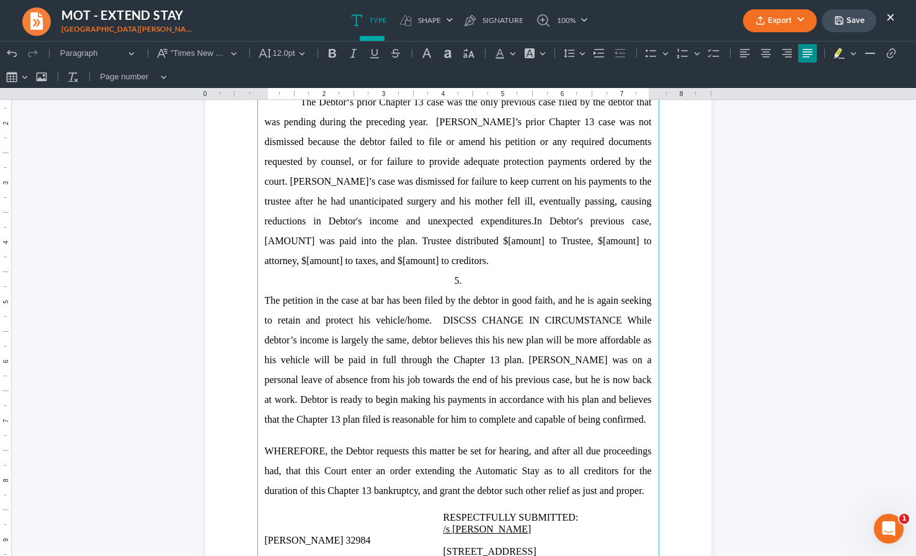
scroll to position [829, 0]
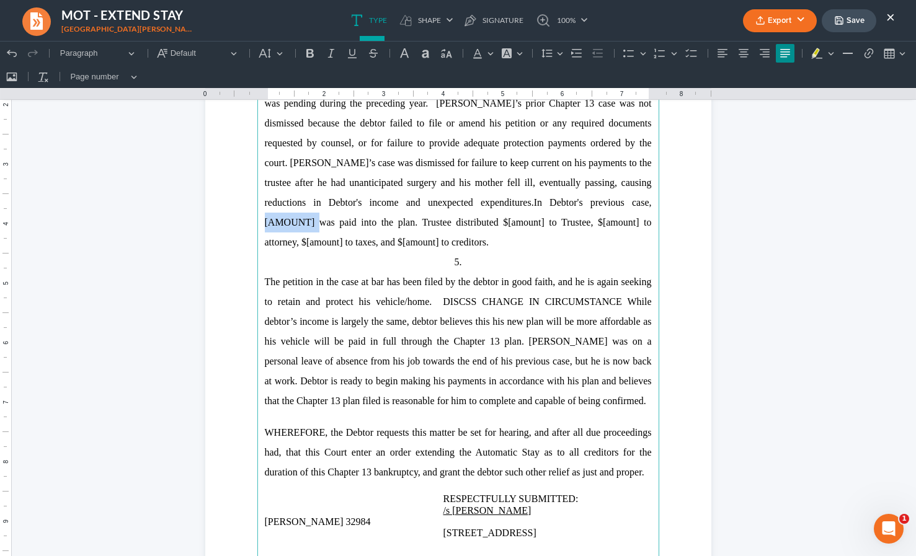
drag, startPoint x: 530, startPoint y: 206, endPoint x: 581, endPoint y: 205, distance: 51.5
click at [581, 205] on p "The Debtor‘s prior Chapter 13 case was the only previous case filed by the debt…" at bounding box center [458, 163] width 387 height 179
click at [531, 204] on p "The Debtor‘s prior Chapter 13 case was the only previous case filed by the debt…" at bounding box center [458, 163] width 387 height 179
drag, startPoint x: 355, startPoint y: 223, endPoint x: 390, endPoint y: 223, distance: 34.7
click at [390, 223] on p "The Debtor‘s prior Chapter 13 case was the only previous case filed by the debt…" at bounding box center [458, 163] width 387 height 179
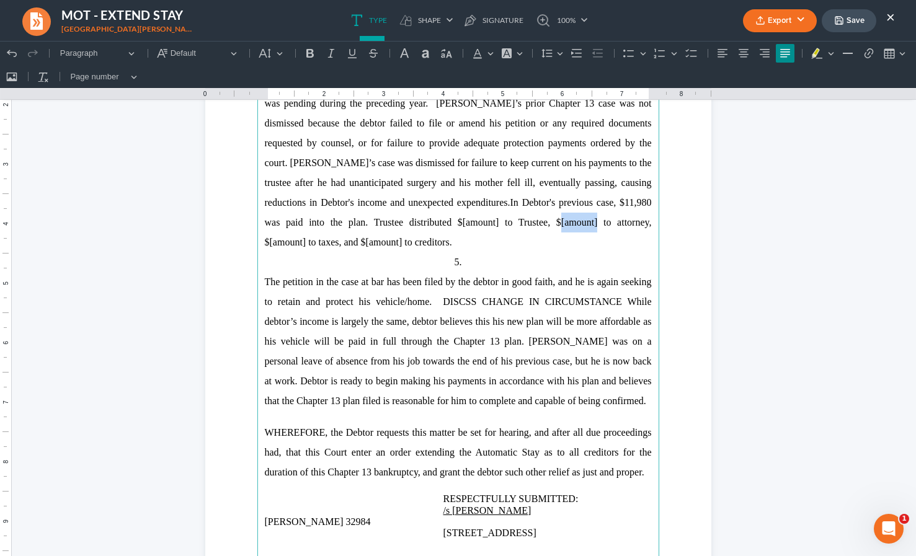
drag, startPoint x: 453, startPoint y: 223, endPoint x: 491, endPoint y: 223, distance: 37.8
click at [491, 223] on p "The Debtor‘s prior Chapter 13 case was the only previous case filed by the debt…" at bounding box center [458, 163] width 387 height 179
drag, startPoint x: 349, startPoint y: 226, endPoint x: 385, endPoint y: 223, distance: 36.1
click at [385, 223] on p "The Debtor‘s prior Chapter 13 case was the only previous case filed by the debt…" at bounding box center [458, 163] width 387 height 179
click at [497, 225] on p "The Debtor‘s prior Chapter 13 case was the only previous case filed by the debt…" at bounding box center [458, 163] width 387 height 179
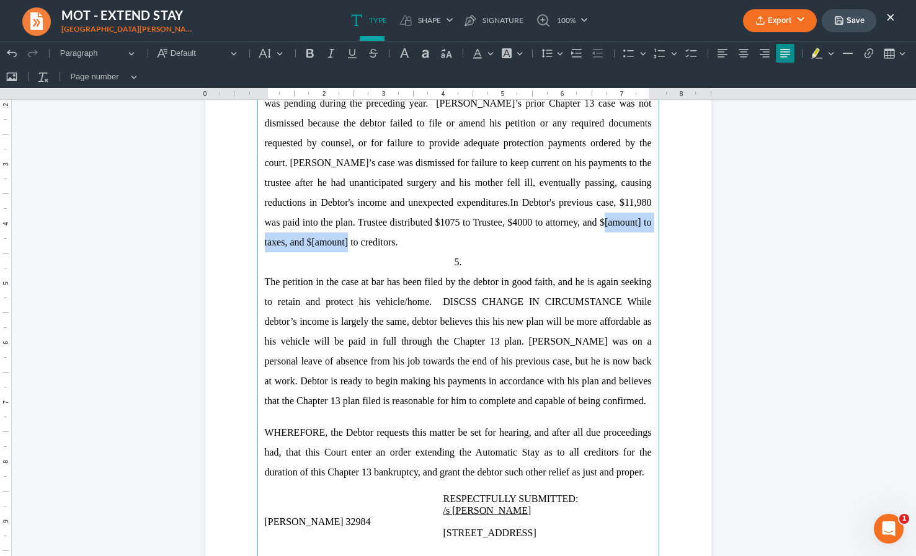
drag, startPoint x: 516, startPoint y: 224, endPoint x: 651, endPoint y: 217, distance: 135.4
click at [651, 217] on p "The Debtor‘s prior Chapter 13 case was the only previous case filed by the debt…" at bounding box center [458, 163] width 387 height 179
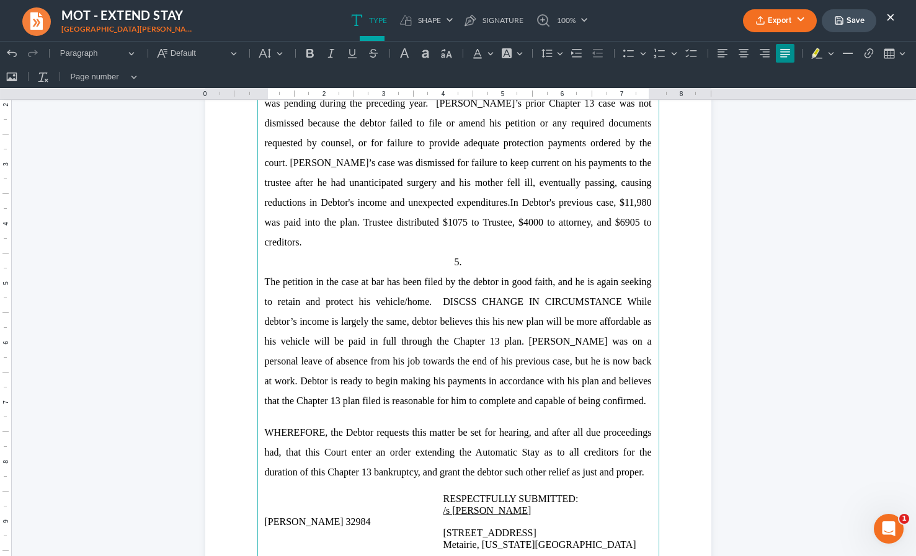
click at [485, 311] on p "The petition in the case at bar has been filed by the debtor in good faith, and…" at bounding box center [458, 341] width 387 height 139
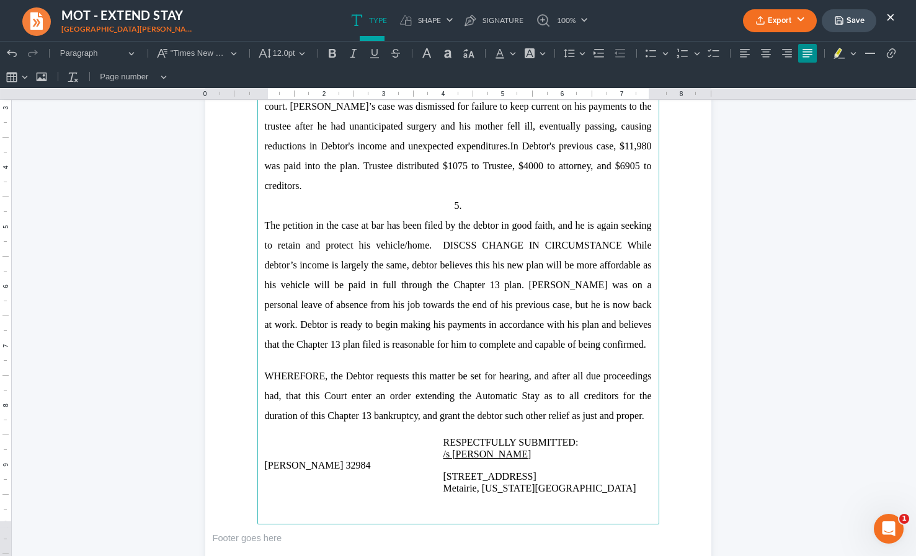
scroll to position [888, 0]
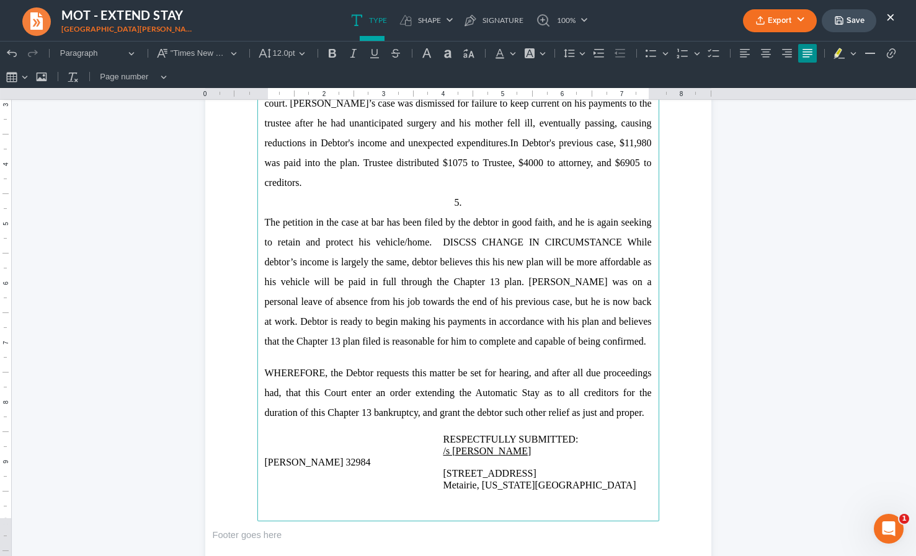
click at [441, 217] on span "The petition in the case at bar has been filed by the debtor in good faith, and…" at bounding box center [458, 282] width 387 height 130
drag, startPoint x: 424, startPoint y: 220, endPoint x: 395, endPoint y: 220, distance: 29.8
click at [395, 220] on span "The petition in the case at bar has been filed by the debtor in good faith, and…" at bounding box center [458, 282] width 387 height 130
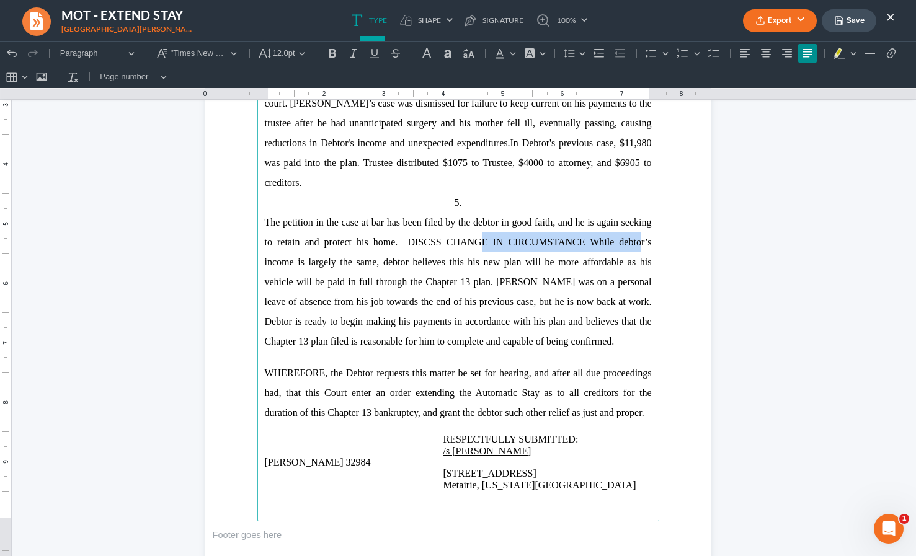
drag, startPoint x: 443, startPoint y: 221, endPoint x: 622, endPoint y: 218, distance: 178.7
click at [622, 218] on span "The petition in the case at bar has been filed by the debtor in good faith, and…" at bounding box center [458, 282] width 387 height 130
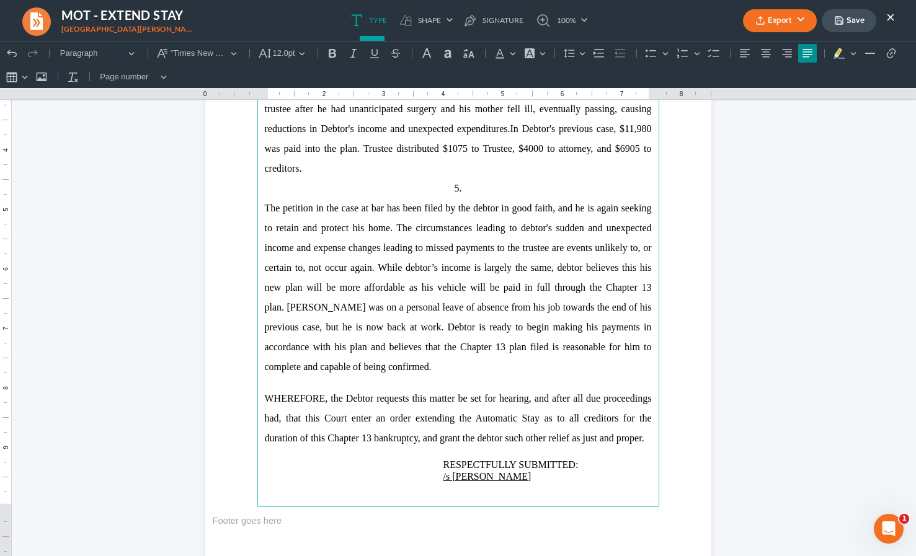
scroll to position [914, 0]
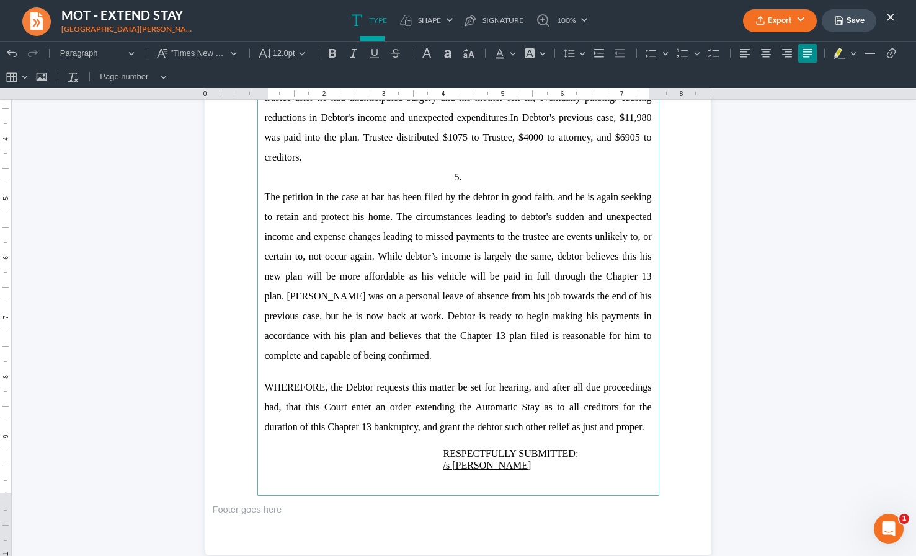
click at [362, 239] on span "The petition in the case at bar has been filed by the debtor in good faith, and…" at bounding box center [458, 276] width 387 height 169
click at [440, 239] on span "The petition in the case at bar has been filed by the debtor in good faith, and…" at bounding box center [458, 276] width 387 height 169
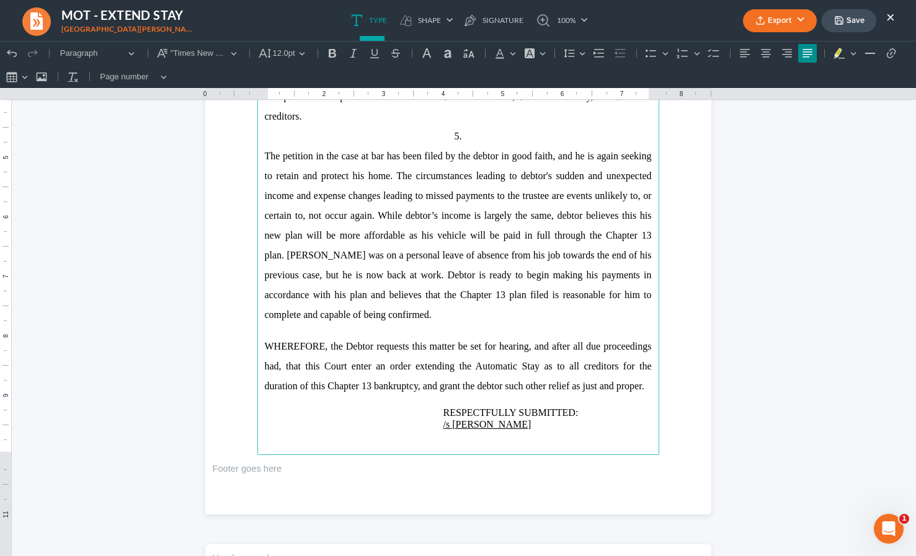
scroll to position [957, 0]
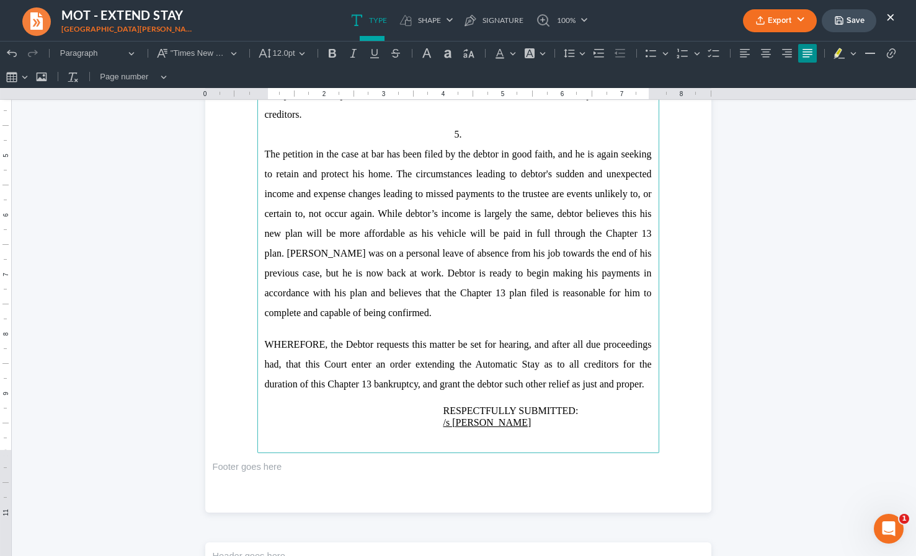
click at [509, 195] on span "The petition in the case at bar has been filed by the debtor in good faith, and…" at bounding box center [458, 233] width 387 height 169
click at [582, 203] on p "The petition in the case at bar has been filed by the debtor in good faith, and…" at bounding box center [458, 234] width 387 height 179
click at [627, 194] on span "The petition in the case at bar has been filed by the debtor in good faith, and…" at bounding box center [458, 233] width 387 height 169
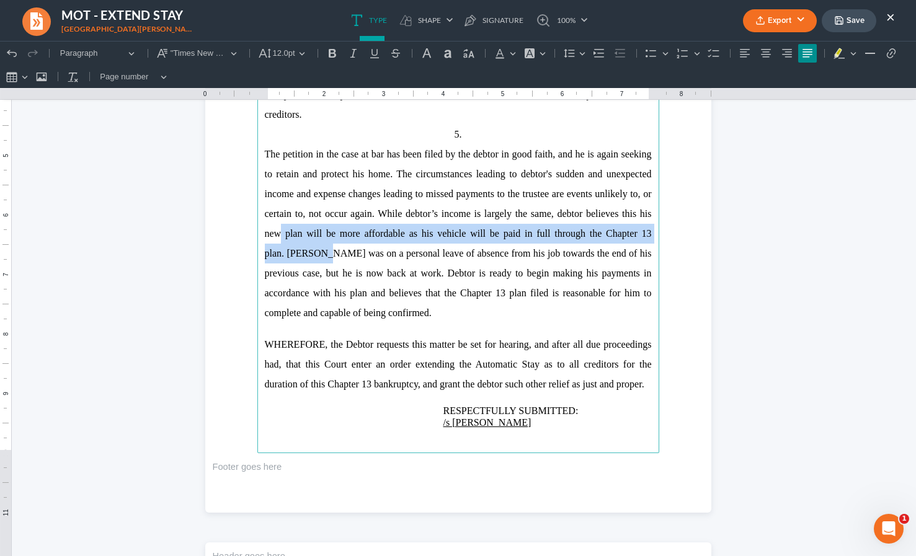
drag, startPoint x: 300, startPoint y: 216, endPoint x: 321, endPoint y: 236, distance: 29.4
click at [321, 236] on span "The petition in the case at bar has been filed by the debtor in good faith, and…" at bounding box center [458, 233] width 387 height 169
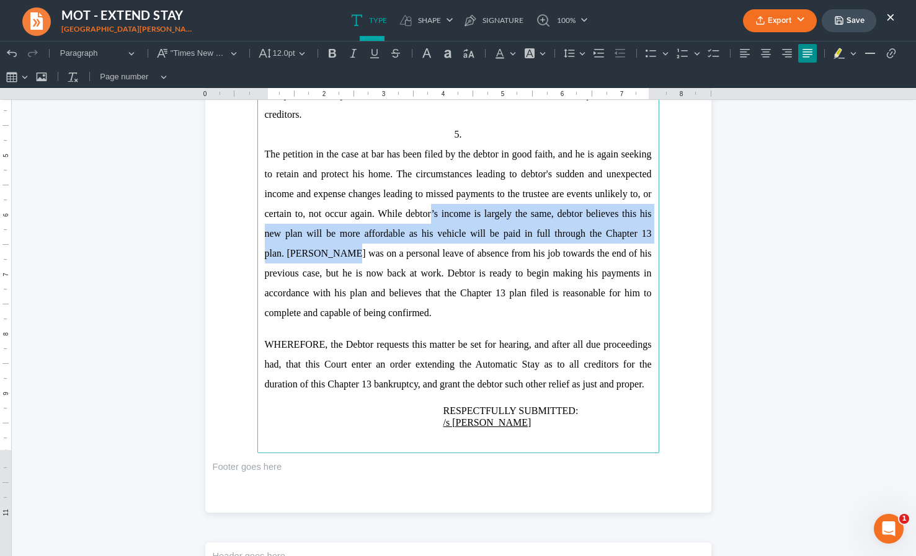
drag, startPoint x: 444, startPoint y: 191, endPoint x: 335, endPoint y: 234, distance: 116.9
click at [335, 234] on span "The petition in the case at bar has been filed by the debtor in good faith, and…" at bounding box center [458, 233] width 387 height 169
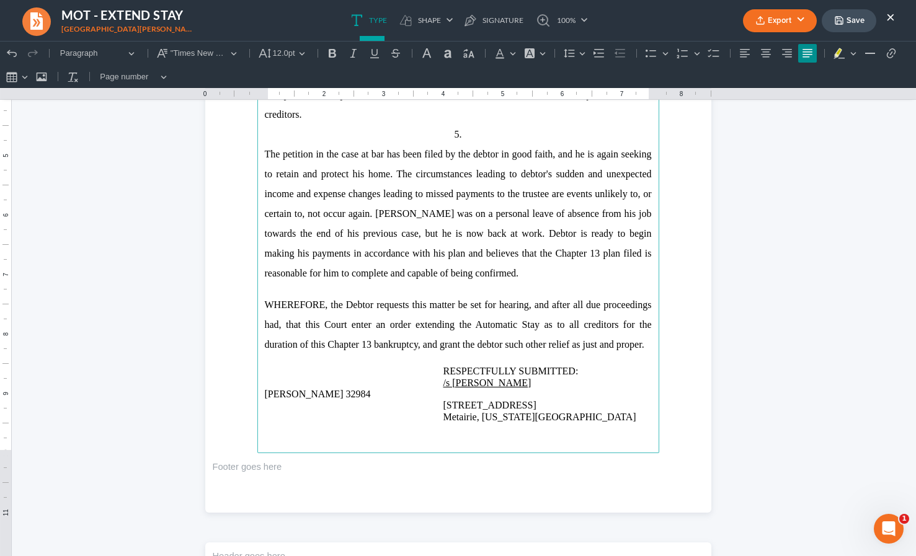
click at [460, 196] on span "The petition in the case at bar has been filed by the debtor in good faith, and…" at bounding box center [458, 214] width 387 height 130
click at [481, 199] on span "The petition in the case at bar has been filed by the debtor in good faith, and…" at bounding box center [458, 214] width 387 height 130
click at [465, 197] on span "The petition in the case at bar has been filed by the debtor in good faith, and…" at bounding box center [458, 214] width 387 height 130
click at [562, 196] on span "The petition in the case at bar has been filed by the debtor in good faith, and…" at bounding box center [458, 214] width 387 height 130
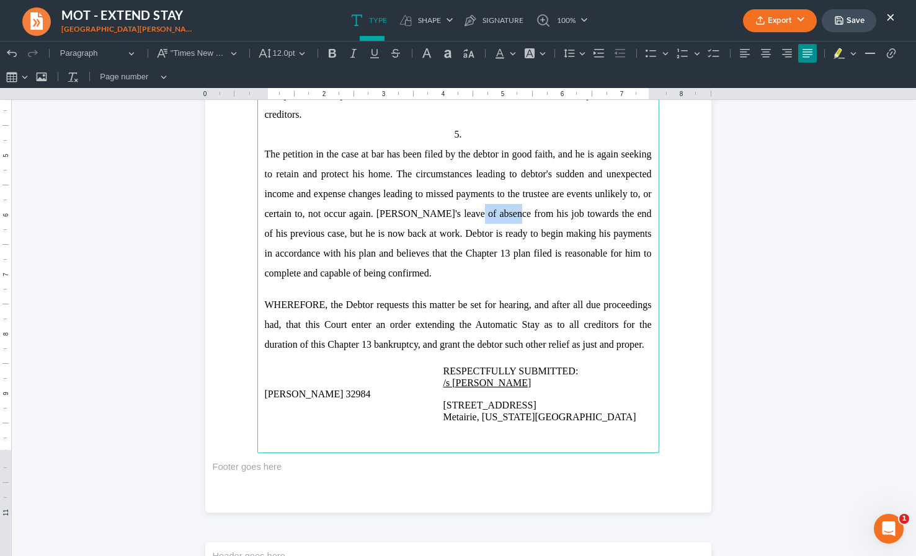
drag, startPoint x: 468, startPoint y: 195, endPoint x: 504, endPoint y: 195, distance: 35.4
click at [504, 195] on span "The petition in the case at bar has been filed by the debtor in good faith, and…" at bounding box center [458, 214] width 387 height 130
click at [505, 194] on span "The petition in the case at bar has been filed by the debtor in good faith, and…" at bounding box center [458, 214] width 387 height 130
click at [579, 194] on span "The petition in the case at bar has been filed by the debtor in good faith, and…" at bounding box center [458, 214] width 387 height 130
click at [323, 215] on span "The petition in the case at bar has been filed by the debtor in good faith, and…" at bounding box center [458, 214] width 387 height 130
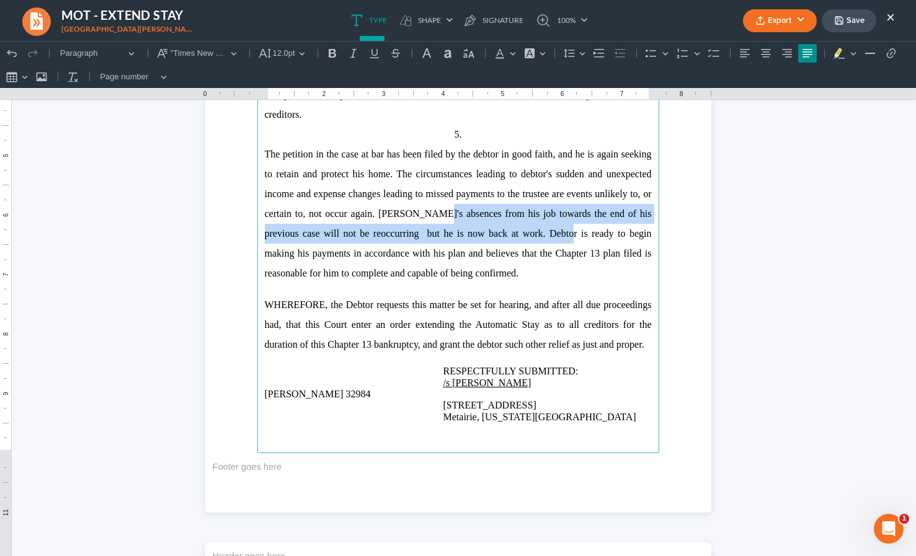
drag, startPoint x: 436, startPoint y: 194, endPoint x: 552, endPoint y: 213, distance: 117.6
click at [552, 213] on span "The petition in the case at bar has been filed by the debtor in good faith, and…" at bounding box center [458, 214] width 387 height 130
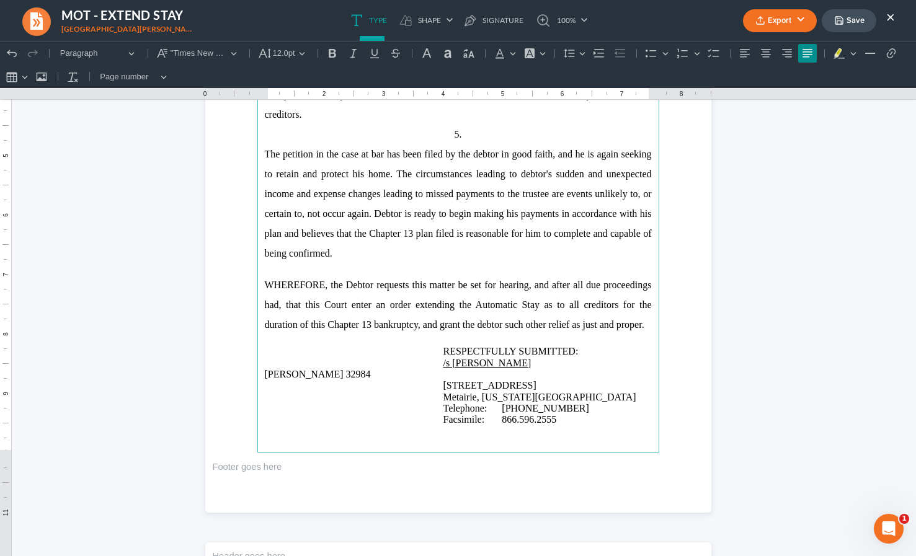
click at [475, 197] on span "The petition in the case at bar has been filed by the debtor in good faith, and…" at bounding box center [458, 204] width 387 height 110
click at [384, 216] on span "The petition in the case at bar has been filed by the debtor in good faith, and…" at bounding box center [458, 204] width 387 height 110
click at [487, 210] on span "The petition in the case at bar has been filed by the debtor in good faith, and…" at bounding box center [458, 204] width 387 height 110
click at [558, 217] on span "The petition in the case at bar has been filed by the debtor in good faith, and…" at bounding box center [458, 204] width 387 height 110
click at [393, 221] on p "The petition in the case at bar has been filed by the debtor in good faith, and…" at bounding box center [458, 204] width 387 height 119
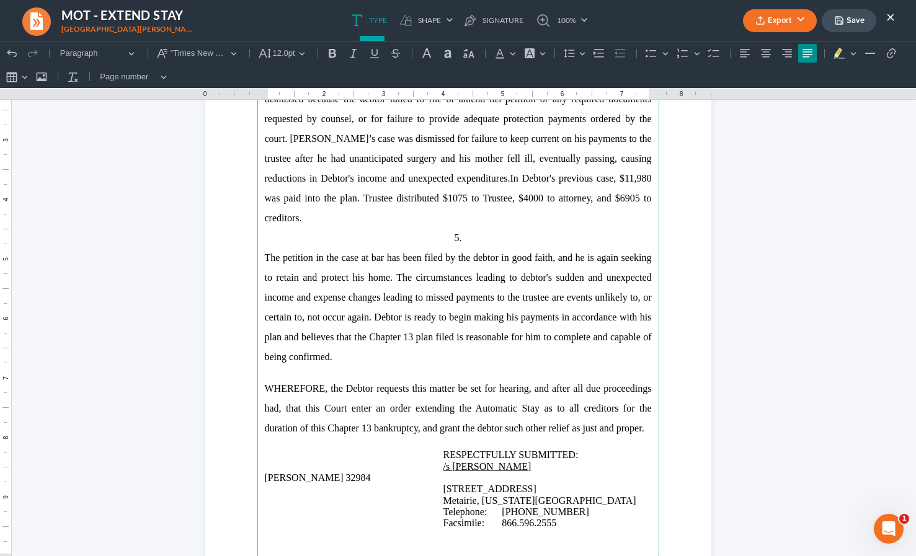
scroll to position [854, 0]
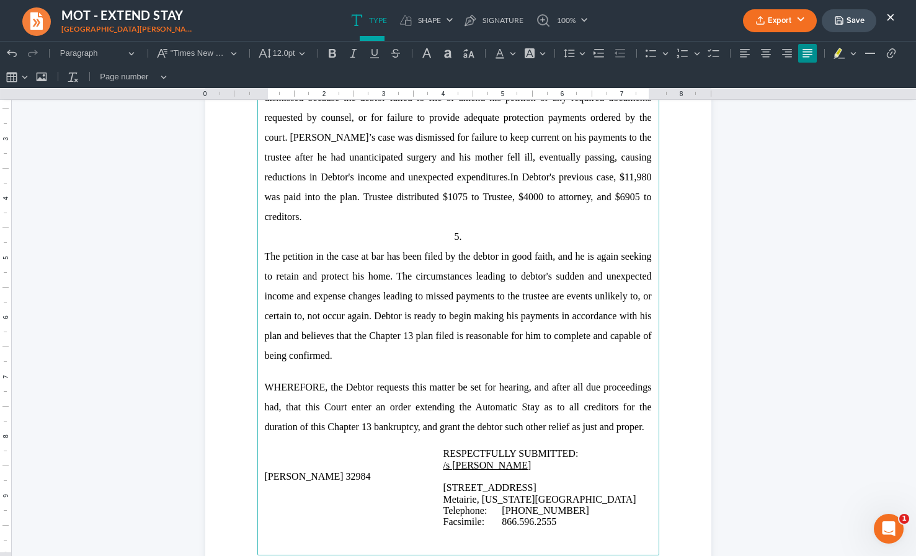
click at [323, 378] on p "WHEREFORE, the Debtor requests this matter be set for hearing, and after all du…" at bounding box center [458, 408] width 387 height 60
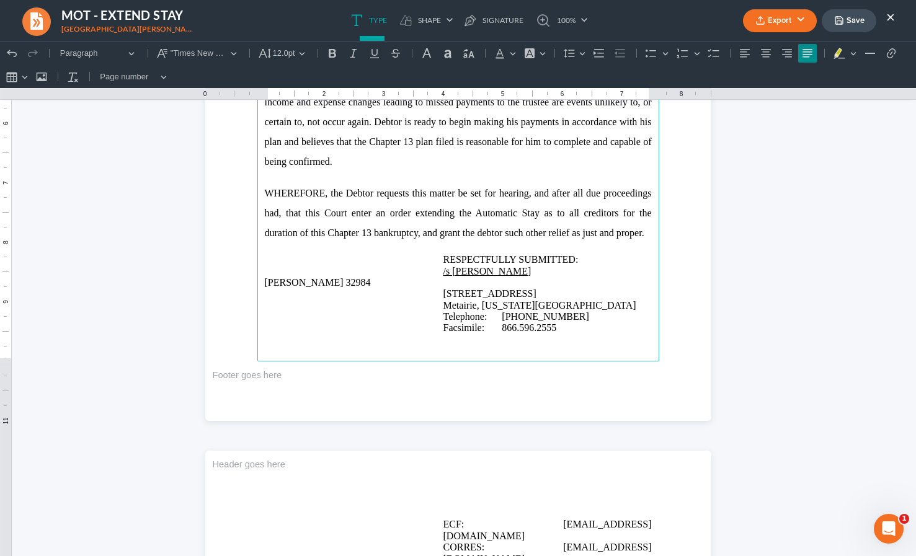
scroll to position [1049, 0]
click at [311, 254] on span "Rich Text Editor, page-1-main" at bounding box center [324, 259] width 119 height 11
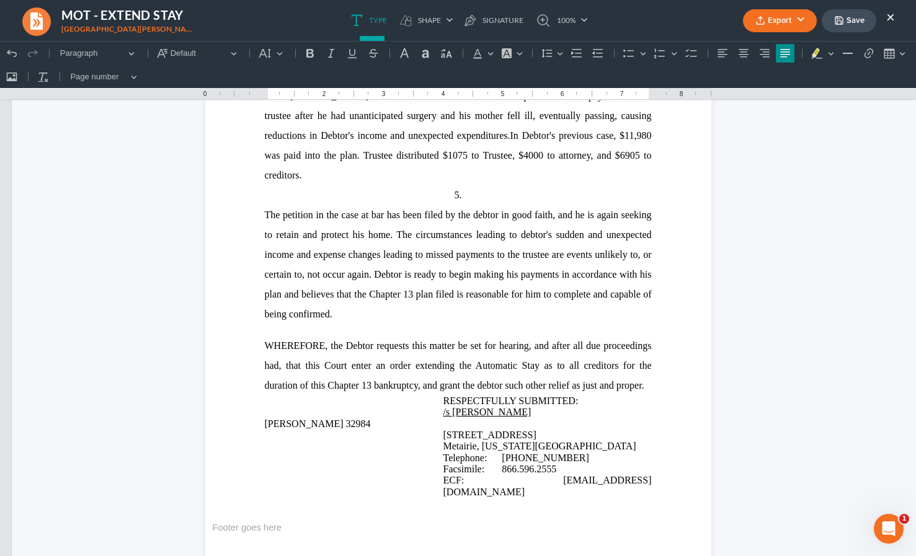
scroll to position [880, 0]
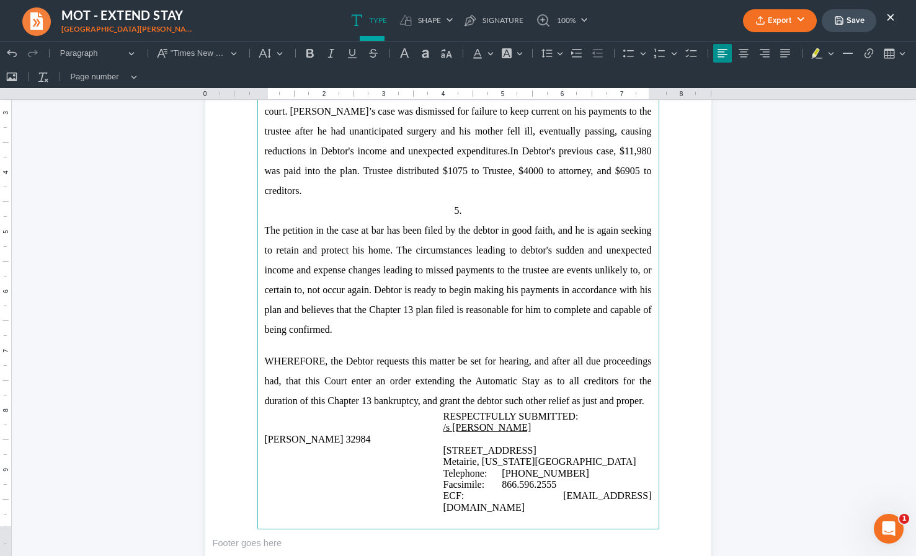
click at [320, 340] on p "Rich Text Editor, page-1-main" at bounding box center [458, 345] width 387 height 11
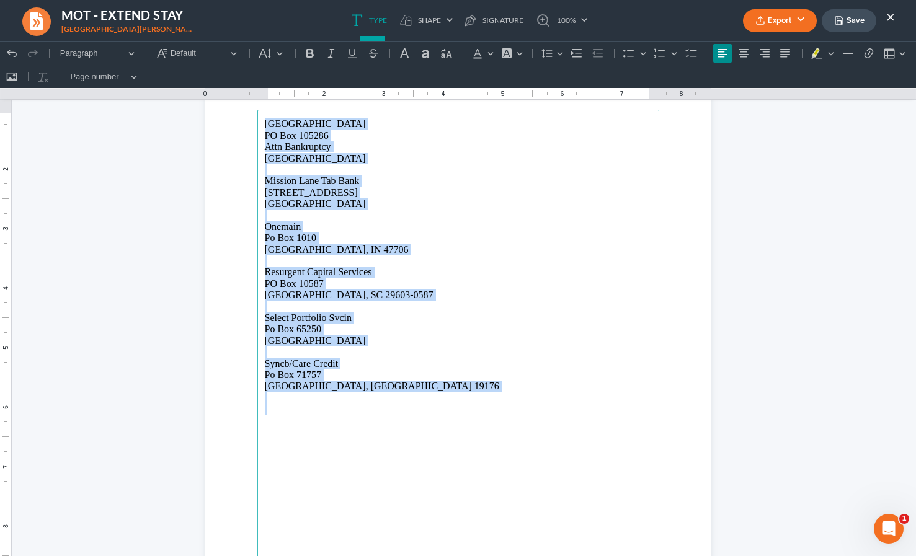
scroll to position [2167, 0]
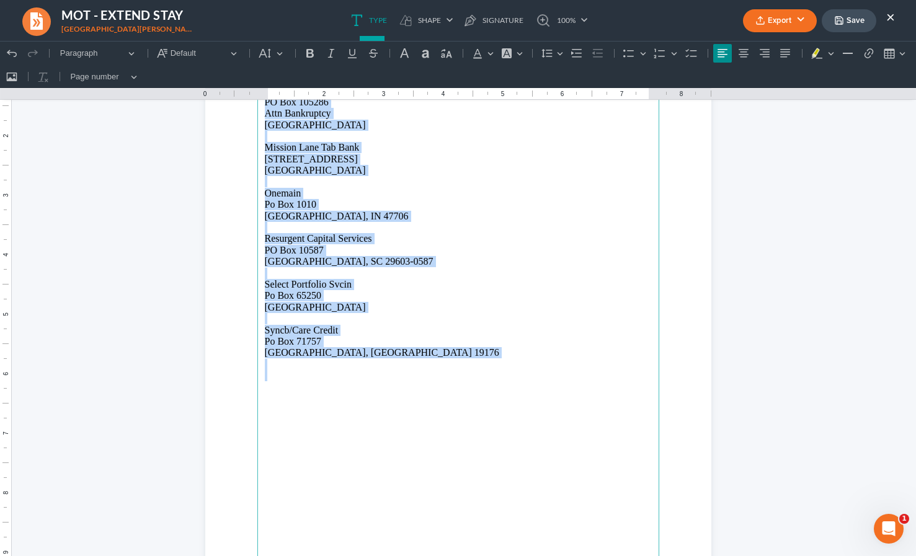
drag, startPoint x: 266, startPoint y: 203, endPoint x: 301, endPoint y: 492, distance: 290.6
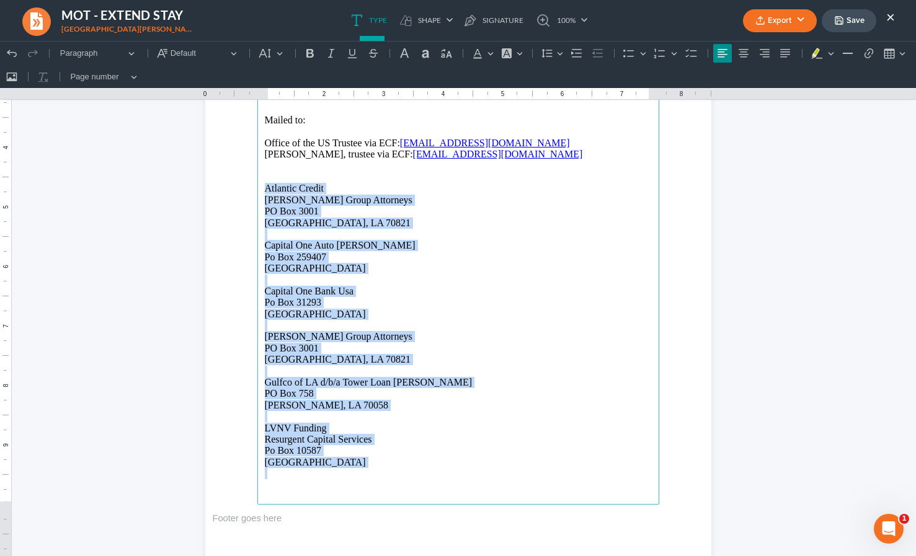
scroll to position [1592, 0]
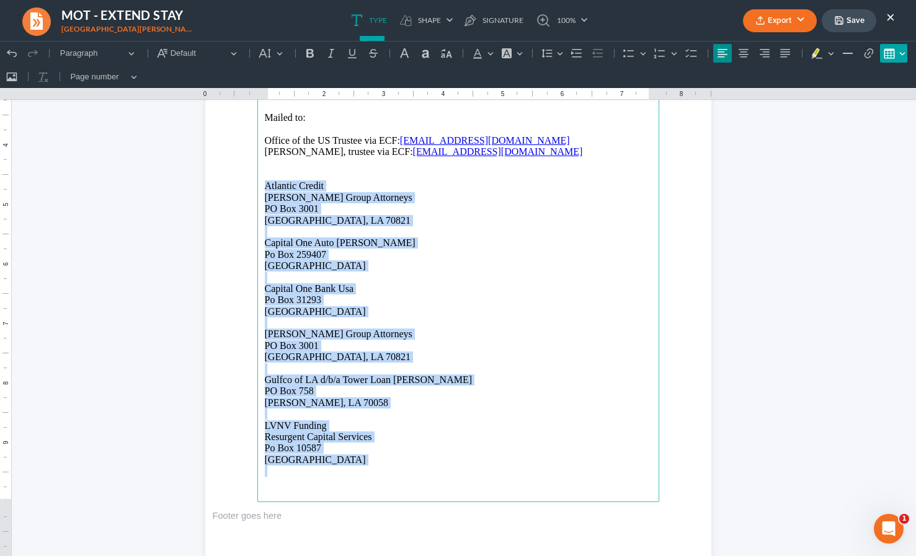
click at [903, 53] on button "Insert table Insert table" at bounding box center [893, 53] width 27 height 19
click at [826, 73] on div "Editor toolbar" at bounding box center [827, 72] width 7 height 7
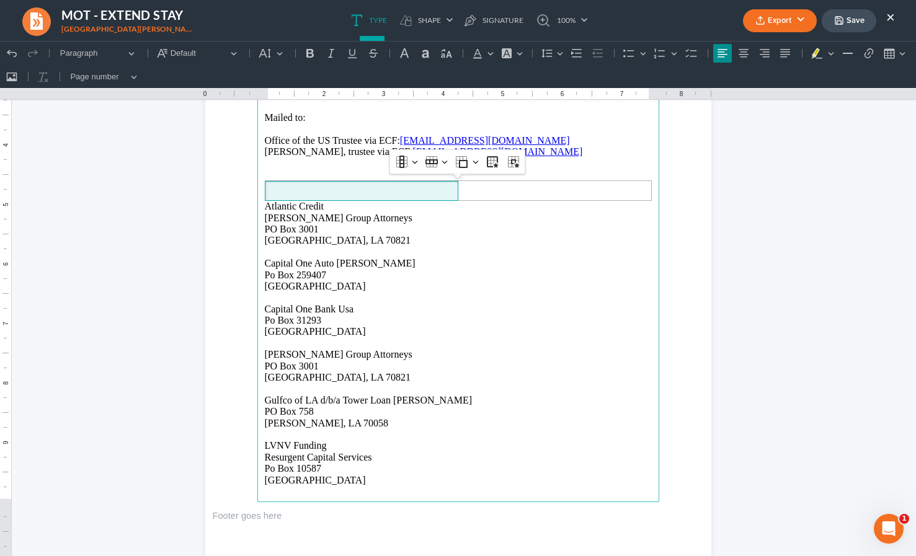
click at [532, 302] on p "Rich Text Editor, page-2-main" at bounding box center [458, 297] width 387 height 11
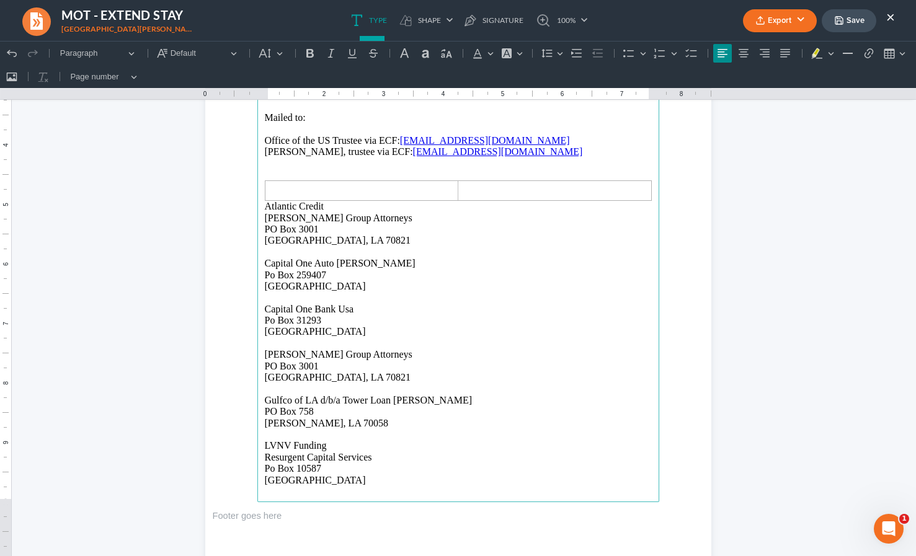
drag, startPoint x: 264, startPoint y: 207, endPoint x: 423, endPoint y: 492, distance: 326.6
click at [423, 492] on main "CERTIFICATE OF SERVICE I hereby certify on 09/15/2025, a copy of the foregoing …" at bounding box center [458, 235] width 402 height 536
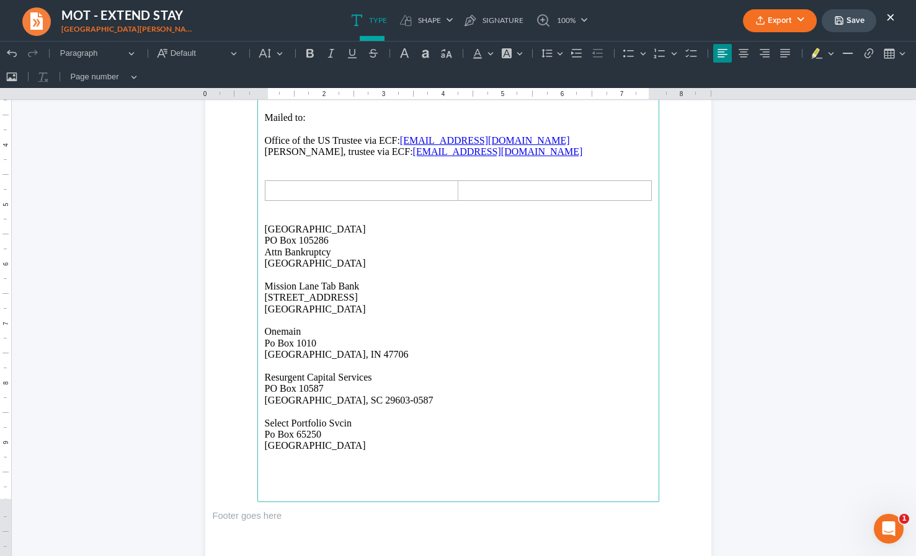
scroll to position [1582, 0]
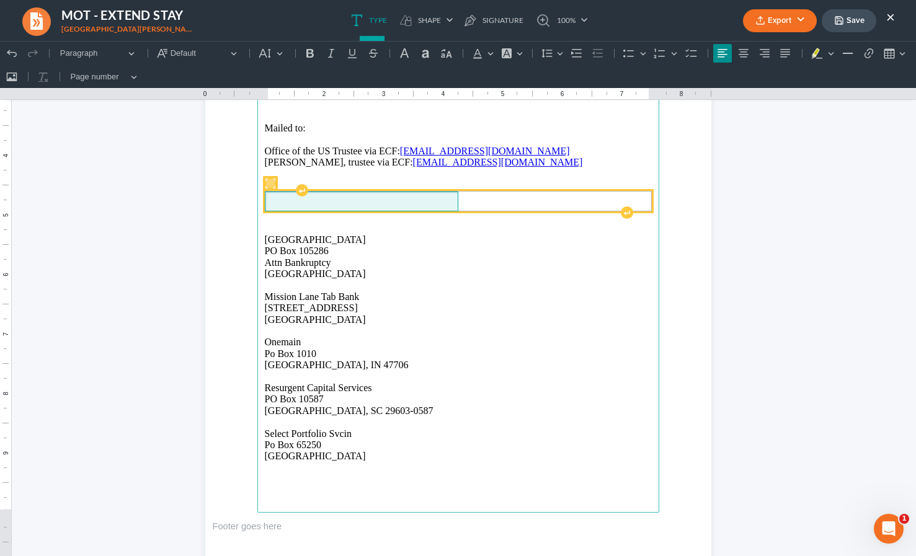
click at [289, 202] on span "Rich Text Editor, page-2-main" at bounding box center [361, 201] width 185 height 11
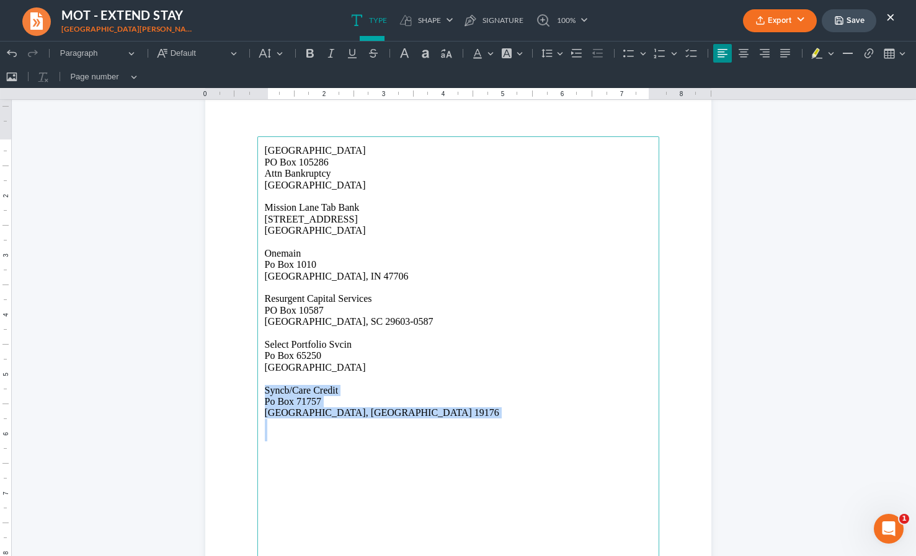
scroll to position [2094, 0]
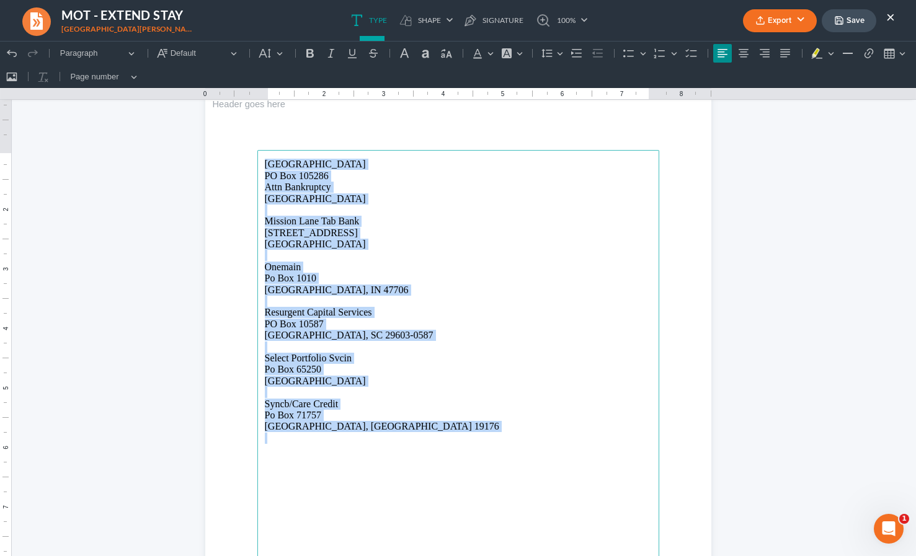
drag, startPoint x: 263, startPoint y: 163, endPoint x: 396, endPoint y: 443, distance: 309.9
click at [396, 443] on main "Mission Lane PO Box 105286 Attn Bankruptcy Atlanta, GA 30348 Mission Lane Tab B…" at bounding box center [458, 418] width 402 height 536
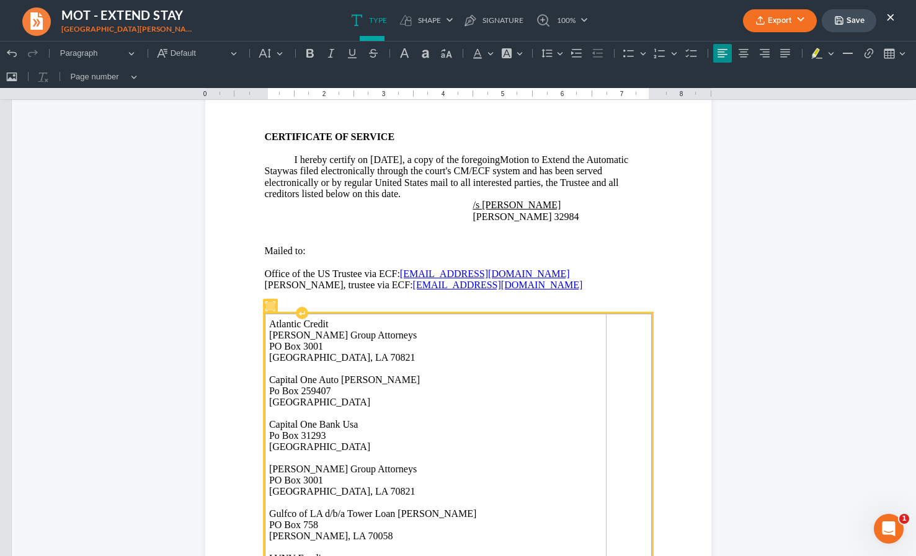
scroll to position [1460, 0]
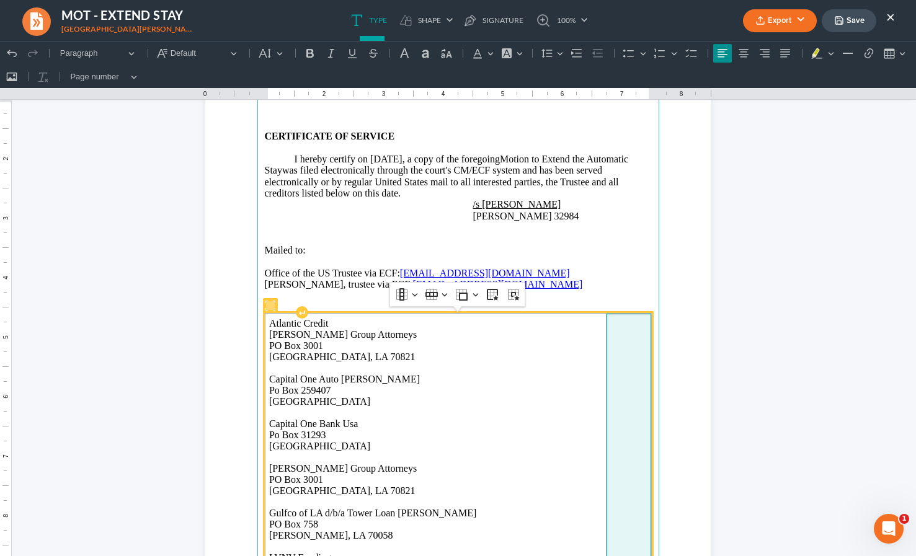
click at [628, 355] on td "Rich Text Editor, page-2-main" at bounding box center [629, 458] width 45 height 288
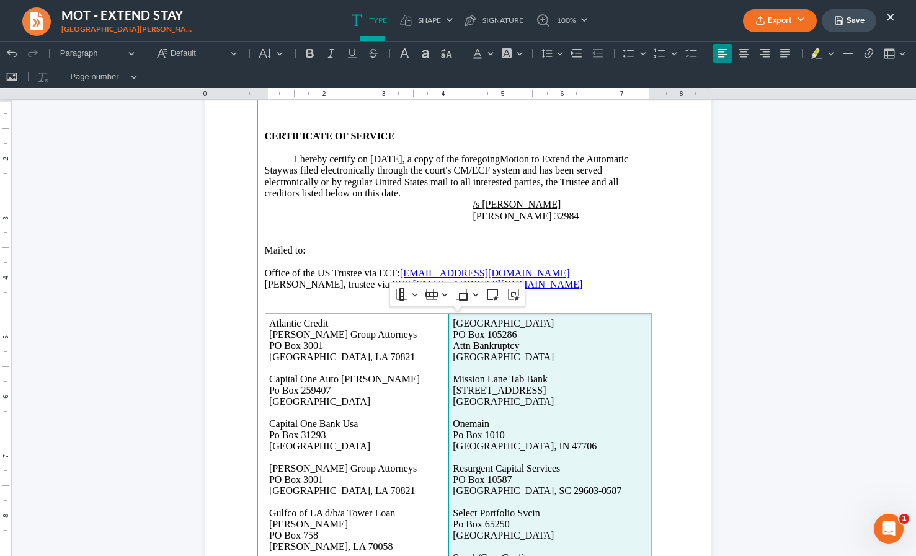
click at [315, 300] on p "Rich Text Editor, page-2-main" at bounding box center [458, 296] width 387 height 11
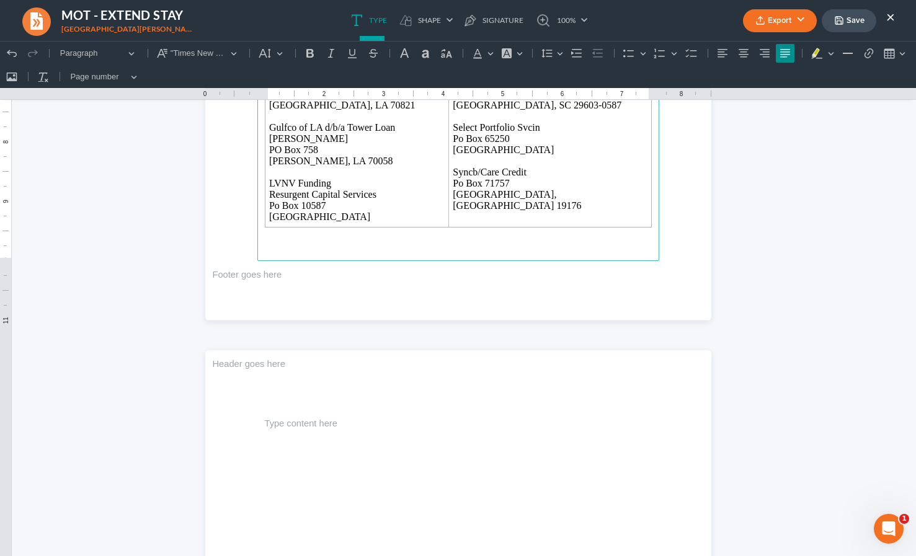
scroll to position [1837, 0]
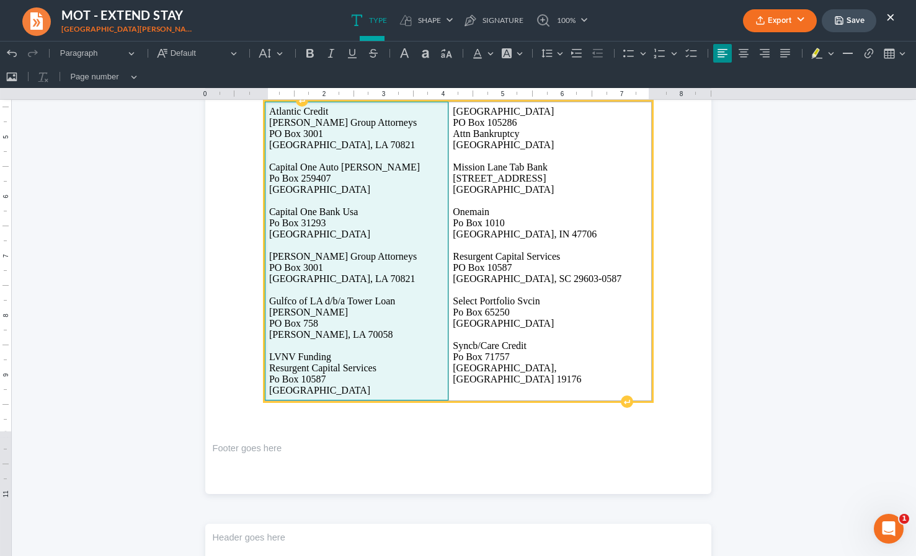
click at [393, 366] on p "LVNV Funding Resurgent Capital Services Po Box 10587 Greenville, SC 29603" at bounding box center [357, 374] width 176 height 45
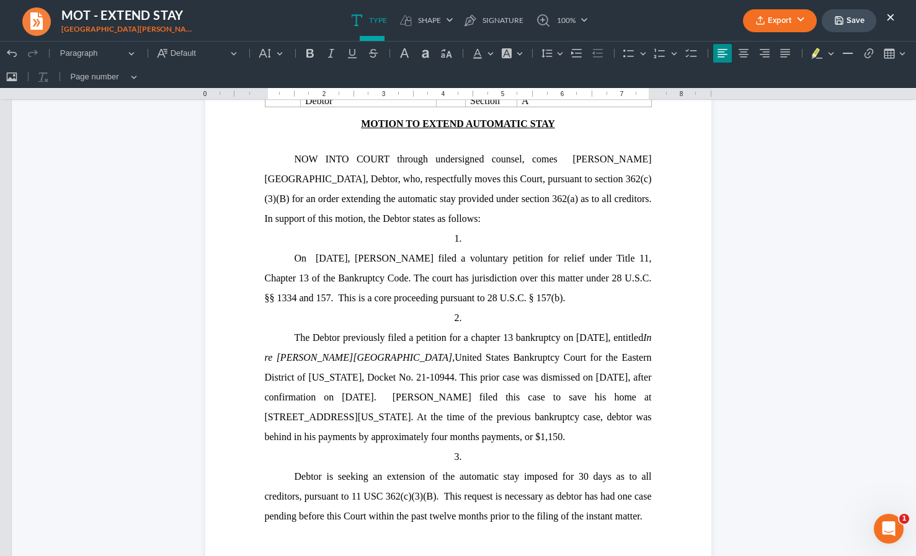
scroll to position [0, 0]
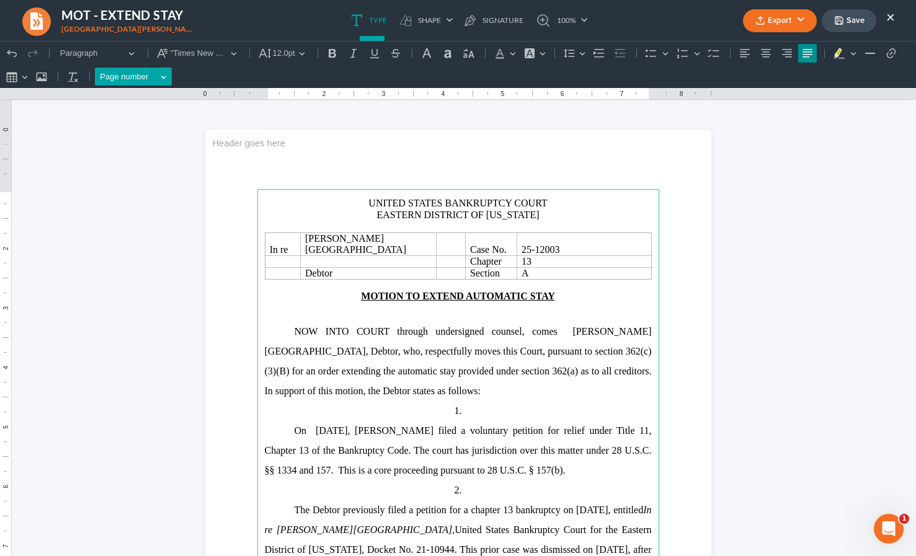
click at [157, 74] on button "Page number Page number" at bounding box center [134, 77] width 78 height 19
click at [235, 100] on span "Insert" at bounding box center [238, 100] width 20 height 12
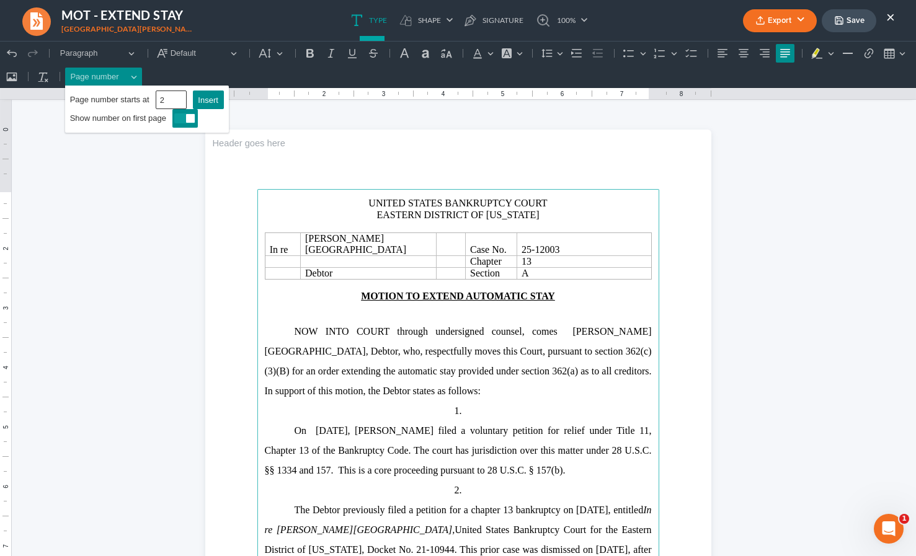
click at [172, 99] on input "2" at bounding box center [171, 100] width 31 height 19
type input "1"
click at [179, 104] on input "1" at bounding box center [171, 100] width 31 height 19
drag, startPoint x: 203, startPoint y: 100, endPoint x: 129, endPoint y: 114, distance: 75.1
click at [129, 114] on div "Page number starts at 1 Insert Page Number Insert Show number on first page" at bounding box center [147, 109] width 164 height 47
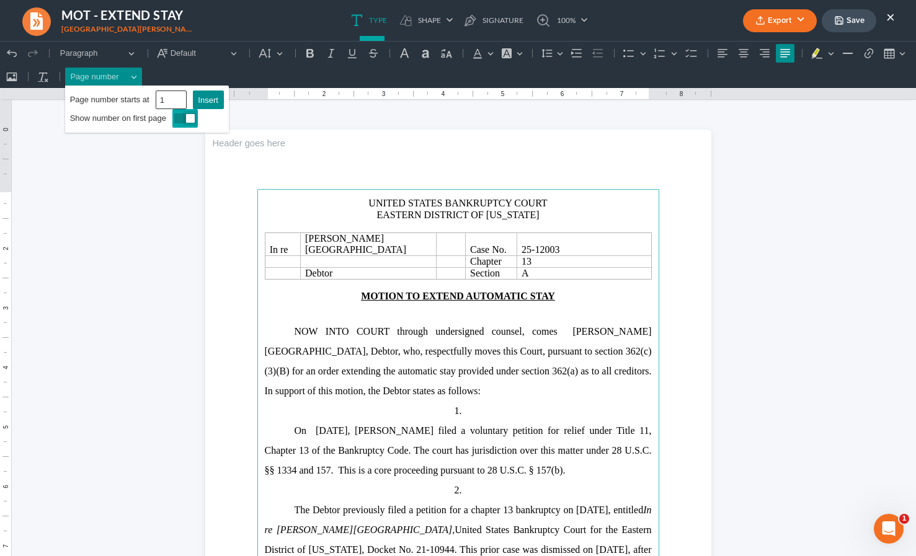
click at [182, 122] on span "Editor toolbar" at bounding box center [184, 119] width 21 height 10
click at [211, 99] on span "Insert" at bounding box center [208, 100] width 20 height 12
click at [203, 101] on span "Insert" at bounding box center [208, 100] width 20 height 12
click at [204, 101] on span "Insert" at bounding box center [208, 100] width 20 height 12
click at [498, 349] on span ", Debtor, who, respectfully moves this Court, pursuant to section 362(c)(3)(B) …" at bounding box center [458, 371] width 387 height 50
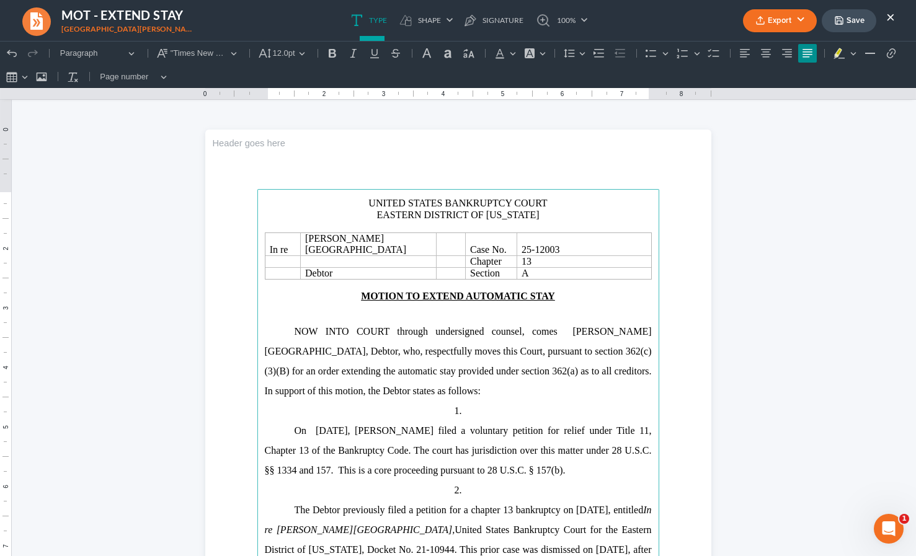
click at [176, 79] on div "Undo (⌘Z) Undo Redo (⌘Y) Redo Heading Paragraph Paragraph Heading 1 Heading 2 H…" at bounding box center [457, 65] width 911 height 47
click at [158, 77] on button "Page number Page number" at bounding box center [134, 77] width 78 height 19
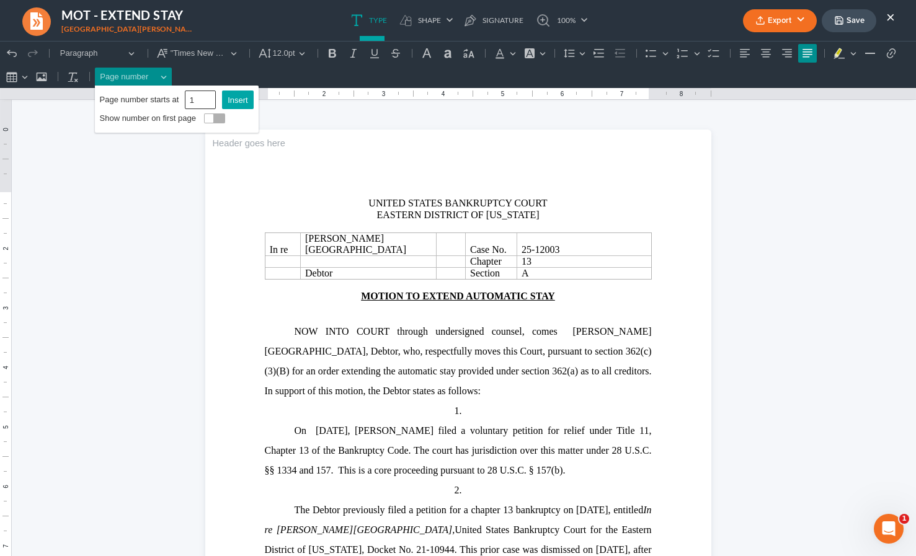
click at [228, 94] on span "Insert" at bounding box center [238, 100] width 20 height 12
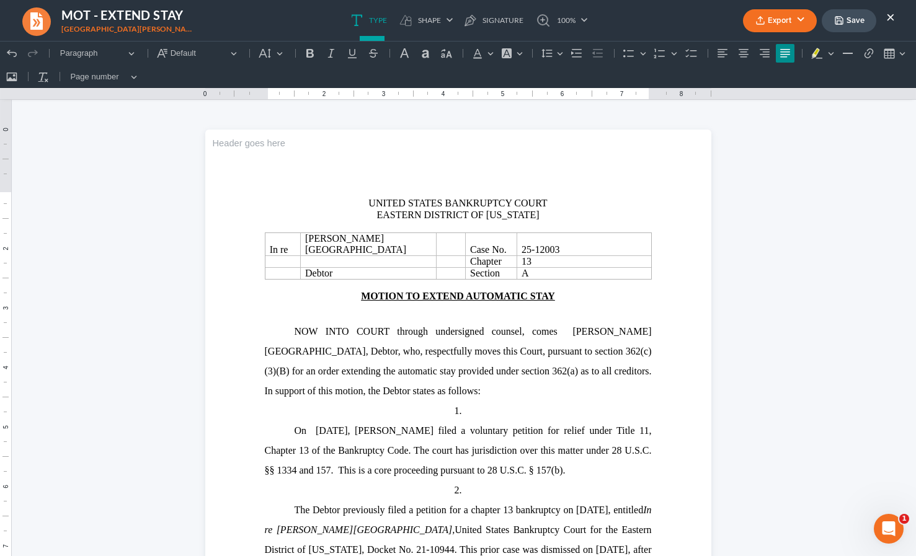
click at [846, 23] on button "Save" at bounding box center [849, 20] width 55 height 23
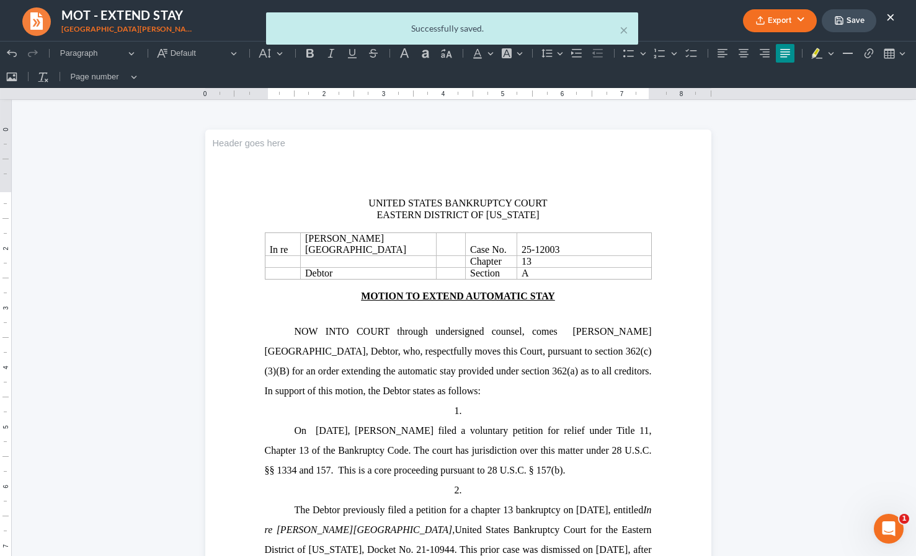
click at [801, 19] on body "Home New Case Client Portal Directory Cases DebtorCC Payments Big Easy Law Grou…" at bounding box center [458, 377] width 916 height 860
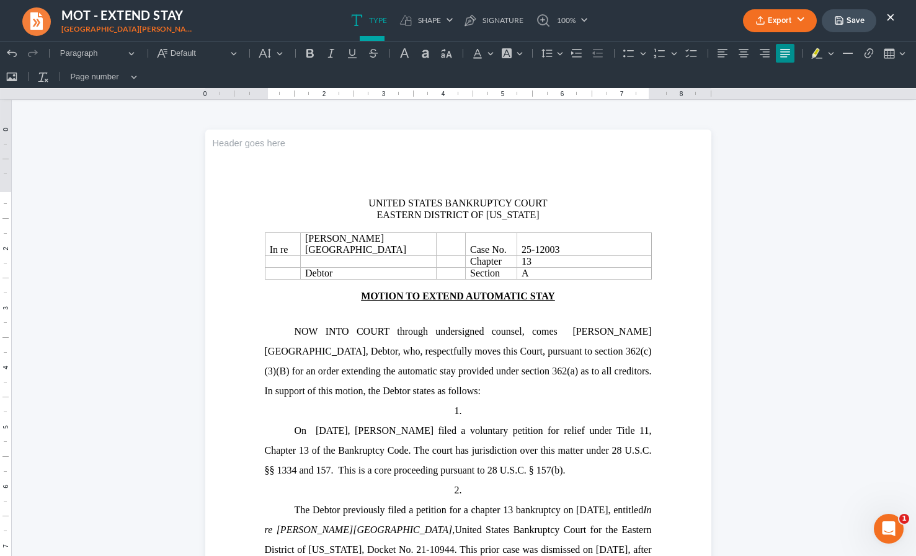
click at [800, 20] on button "Export" at bounding box center [780, 20] width 74 height 23
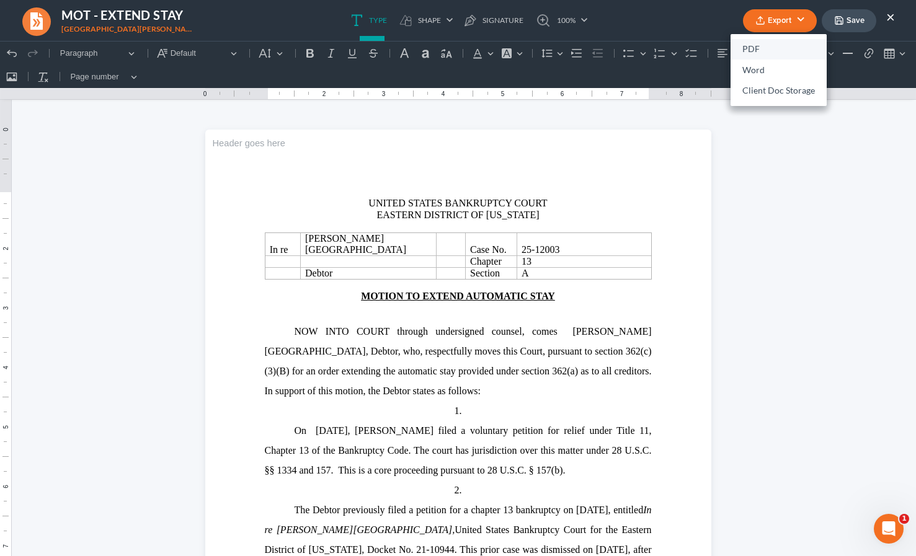
click at [794, 57] on link "PDF" at bounding box center [779, 49] width 96 height 21
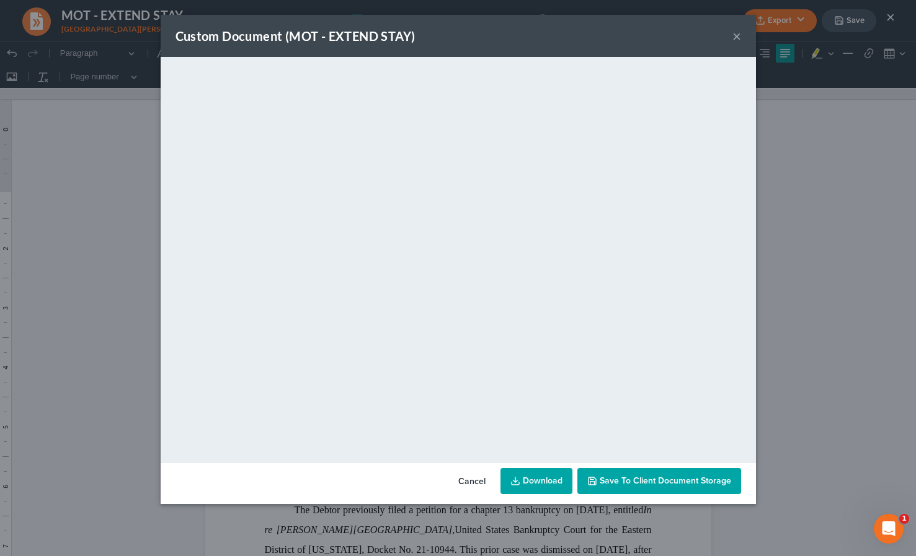
click at [520, 480] on icon at bounding box center [516, 481] width 10 height 10
click at [738, 35] on button "×" at bounding box center [737, 36] width 9 height 15
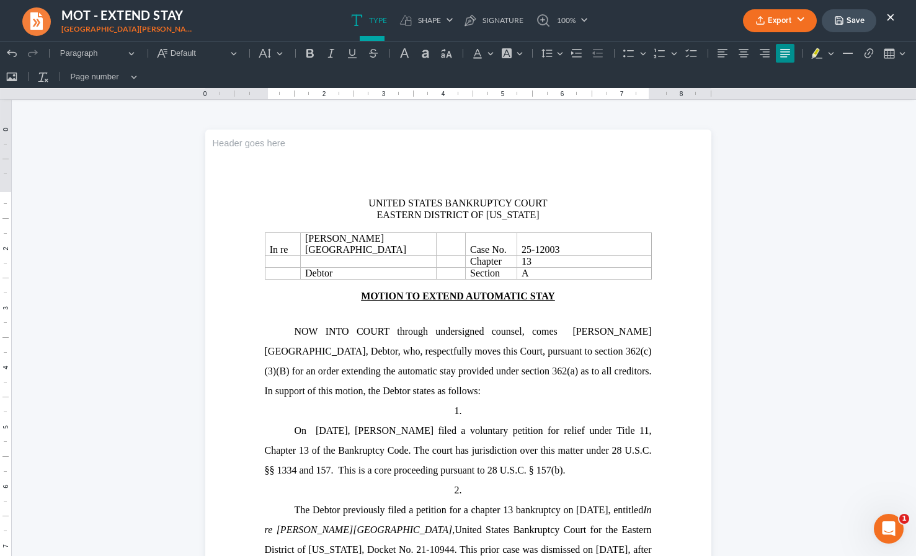
click at [857, 24] on button "Save" at bounding box center [849, 20] width 55 height 23
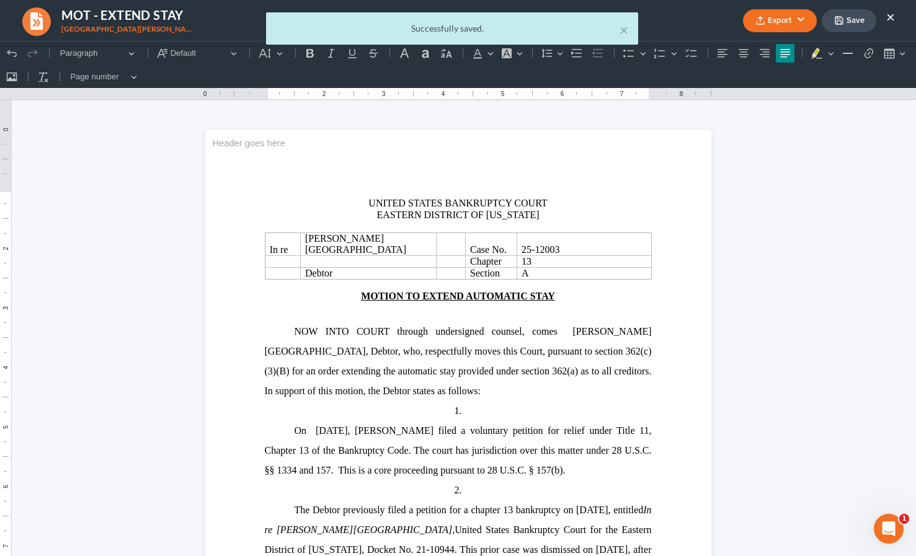
click at [892, 15] on div "× Successfully saved." at bounding box center [452, 31] width 916 height 38
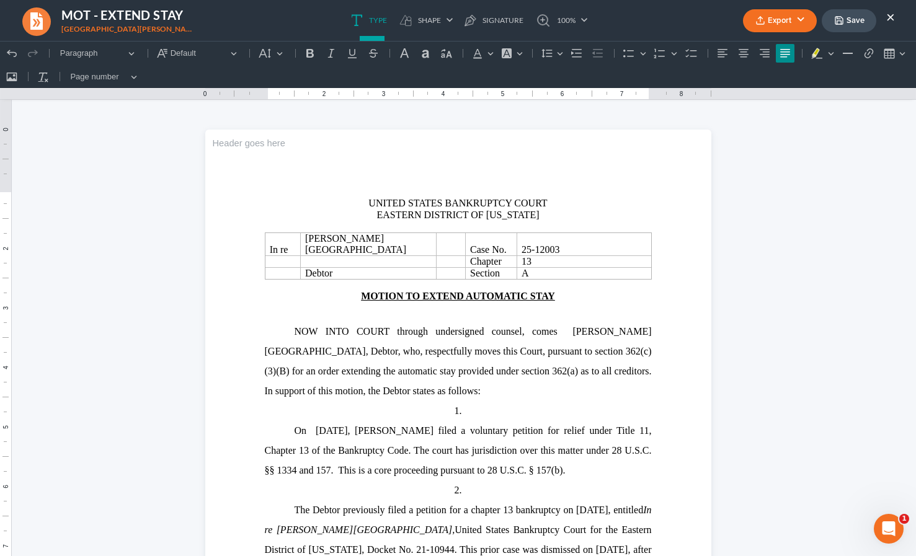
click at [892, 16] on button "×" at bounding box center [890, 16] width 9 height 15
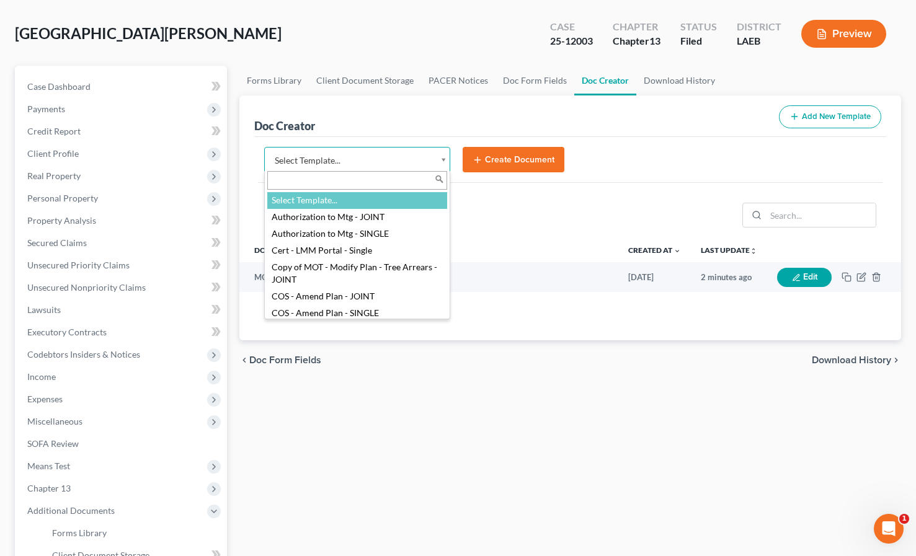
click at [321, 157] on body "Home New Case Client Portal Directory Cases DebtorCC Payments Big Easy Law Grou…" at bounding box center [458, 377] width 916 height 860
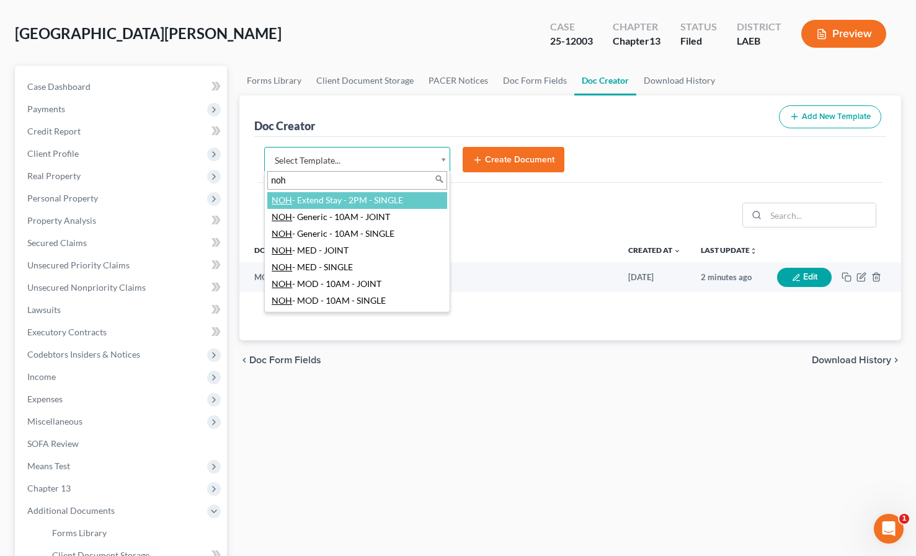
type input "noh"
select select "105212"
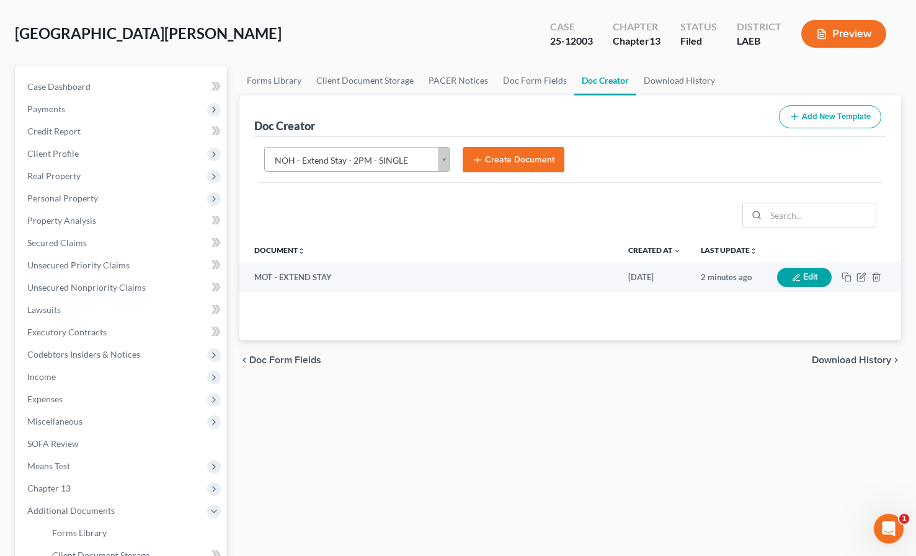
click at [511, 153] on button "Create Document" at bounding box center [514, 160] width 102 height 26
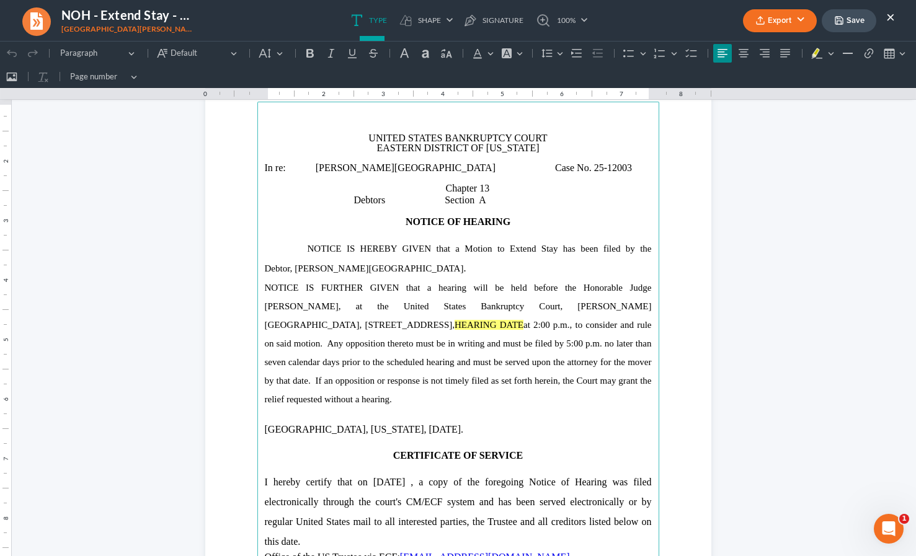
scroll to position [95, 0]
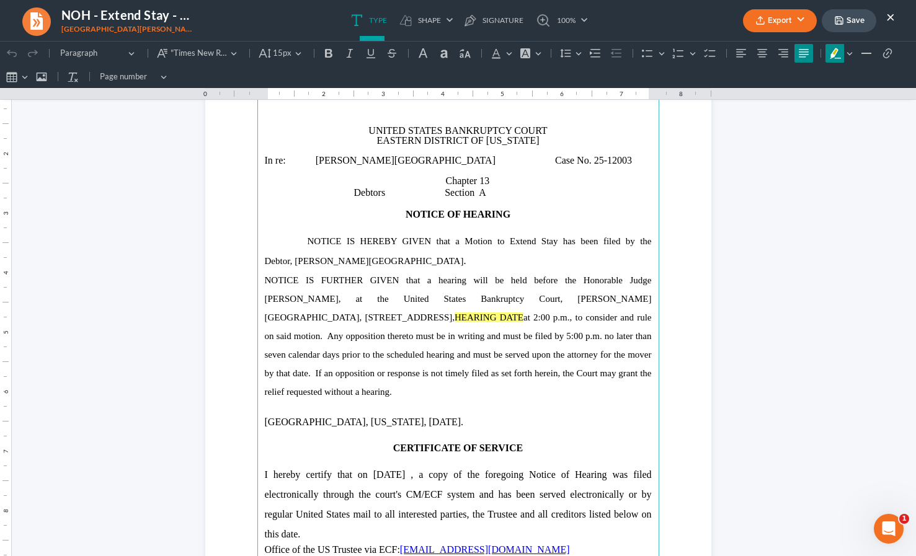
click at [455, 313] on mark "HEARING DATE" at bounding box center [489, 318] width 69 height 10
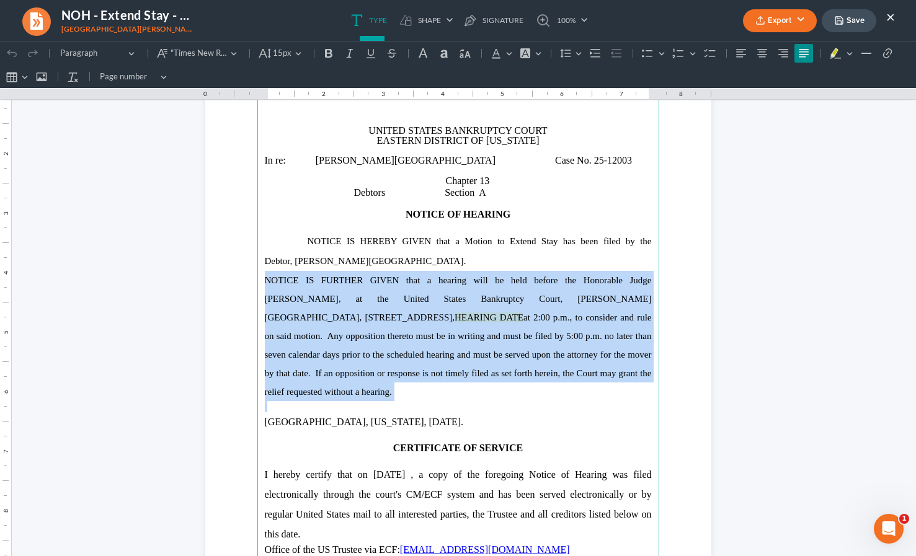
click at [455, 313] on mark "HEARING DATE" at bounding box center [489, 318] width 69 height 10
click at [423, 321] on span "NOTICE IS FURTHER GIVEN that a hearing will be held before the Honorable Judge …" at bounding box center [458, 336] width 387 height 122
click at [455, 313] on mark "HEARING DATE" at bounding box center [489, 318] width 69 height 10
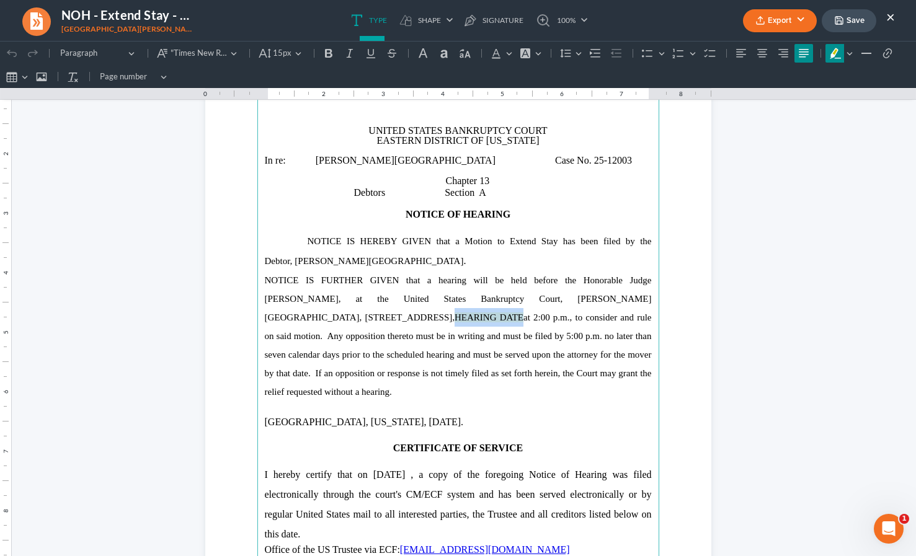
drag, startPoint x: 387, startPoint y: 310, endPoint x: 455, endPoint y: 309, distance: 68.2
click at [455, 309] on span "NOTICE IS FURTHER GIVEN that a hearing will be held before the Honorable Judge …" at bounding box center [458, 336] width 387 height 122
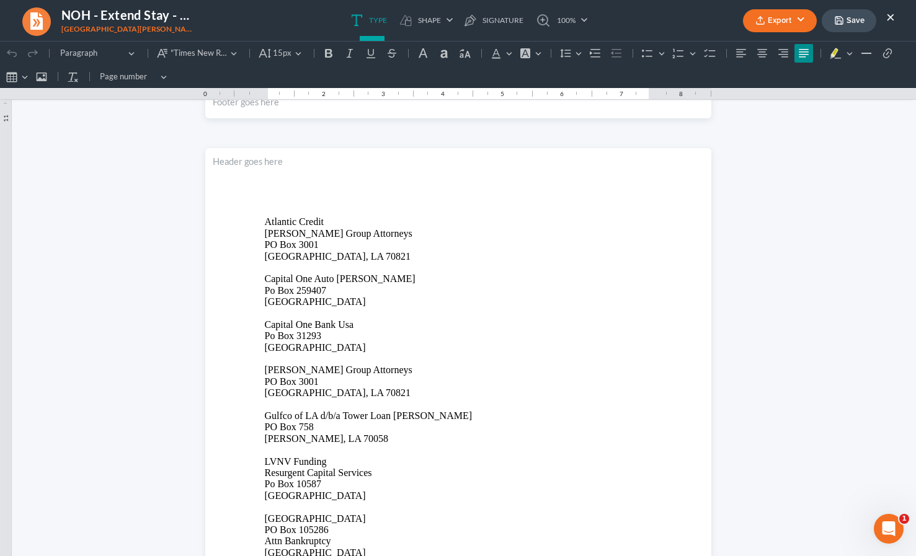
scroll to position [667, 0]
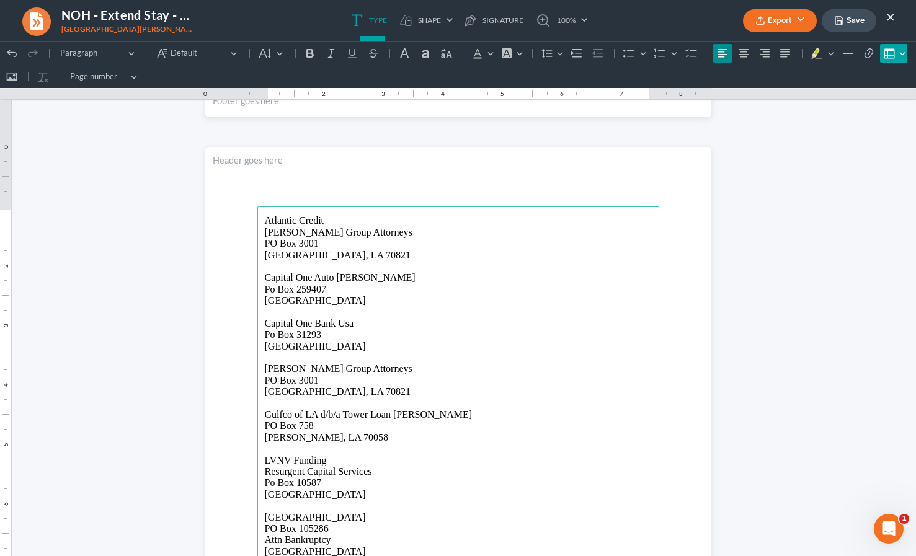
click at [903, 56] on button "Insert table Insert table" at bounding box center [893, 53] width 27 height 19
click at [828, 73] on div "Editor toolbar" at bounding box center [827, 72] width 7 height 7
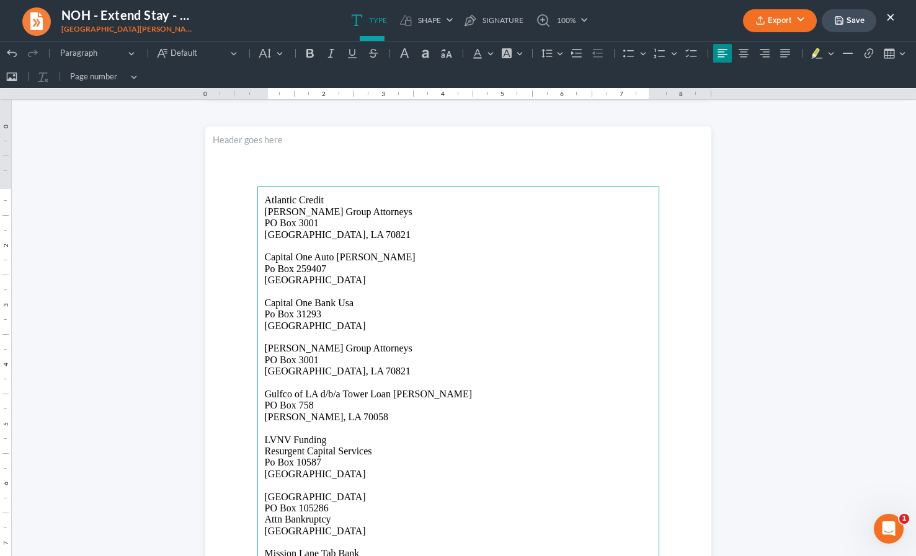
drag, startPoint x: 268, startPoint y: 201, endPoint x: 378, endPoint y: 398, distance: 226.1
click at [378, 398] on main "Atlantic Credit Eaton Group Attorneys PO Box 3001 Baton Rouge, LA 70821 Capital…" at bounding box center [458, 469] width 402 height 566
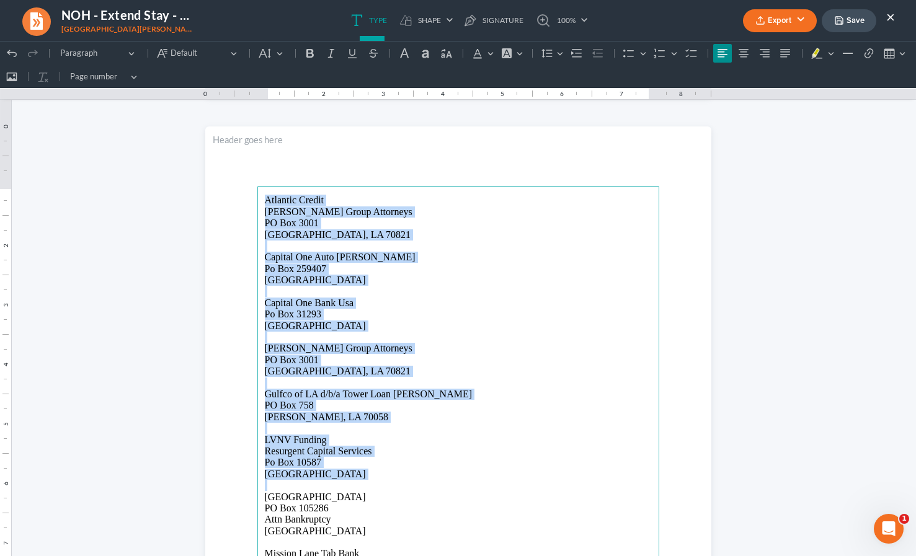
drag, startPoint x: 264, startPoint y: 199, endPoint x: 390, endPoint y: 482, distance: 310.5
click at [390, 482] on main "Atlantic Credit Eaton Group Attorneys PO Box 3001 Baton Rouge, LA 70821 Capital…" at bounding box center [458, 469] width 402 height 566
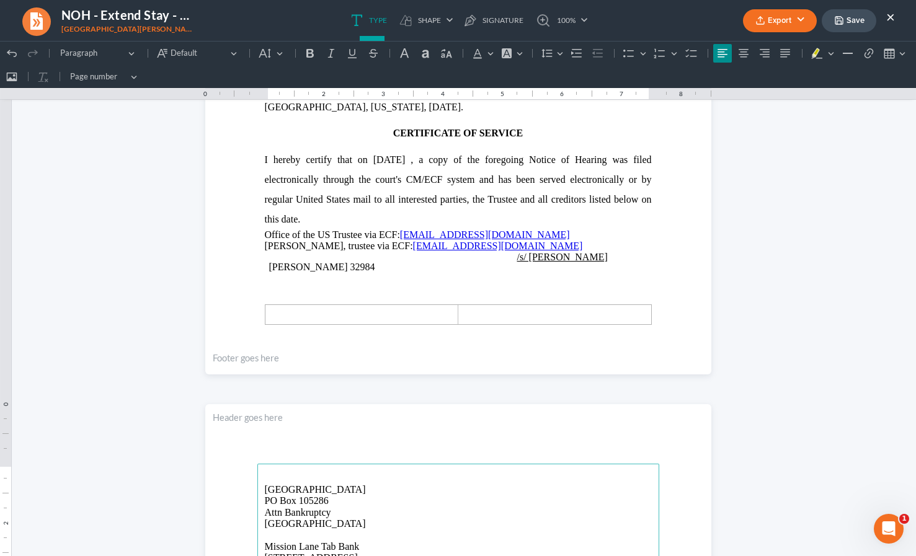
scroll to position [409, 0]
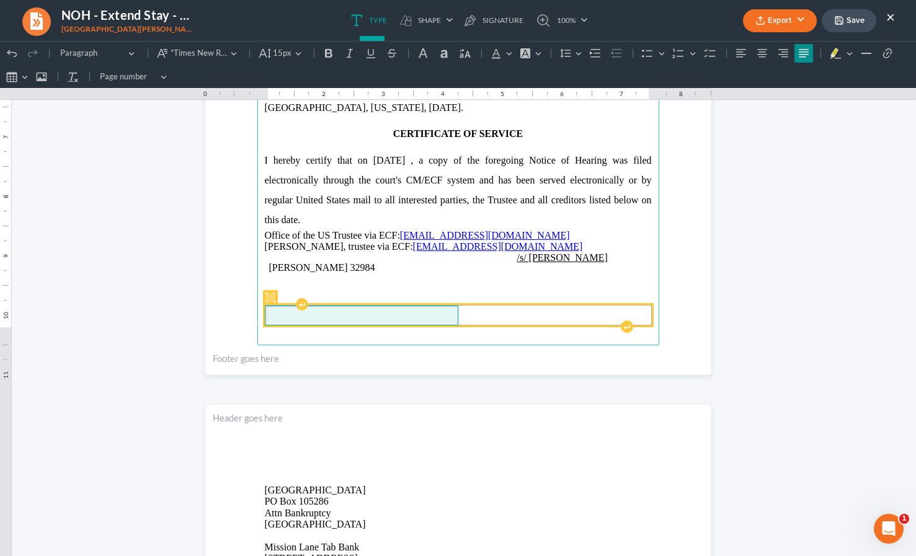
click at [300, 310] on span "Rich Text Editor, page-0-main" at bounding box center [361, 315] width 185 height 11
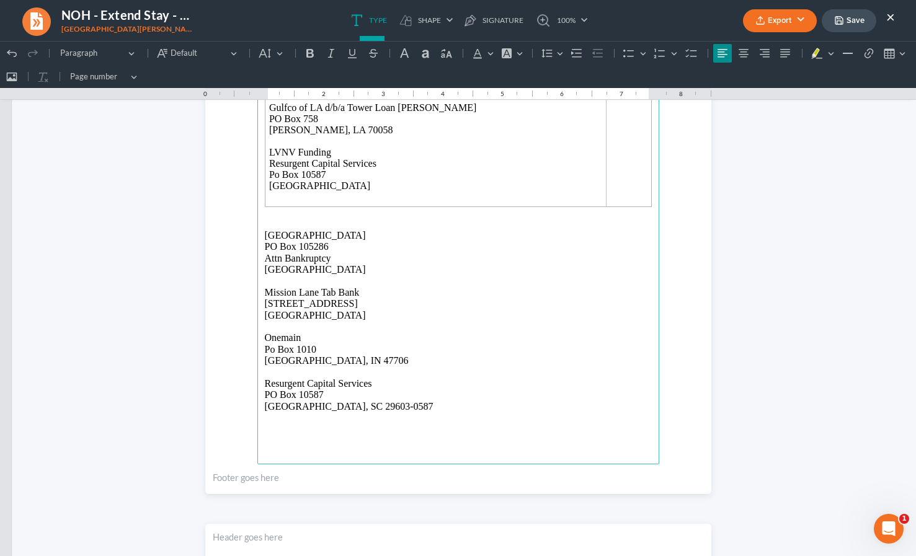
scroll to position [976, 0]
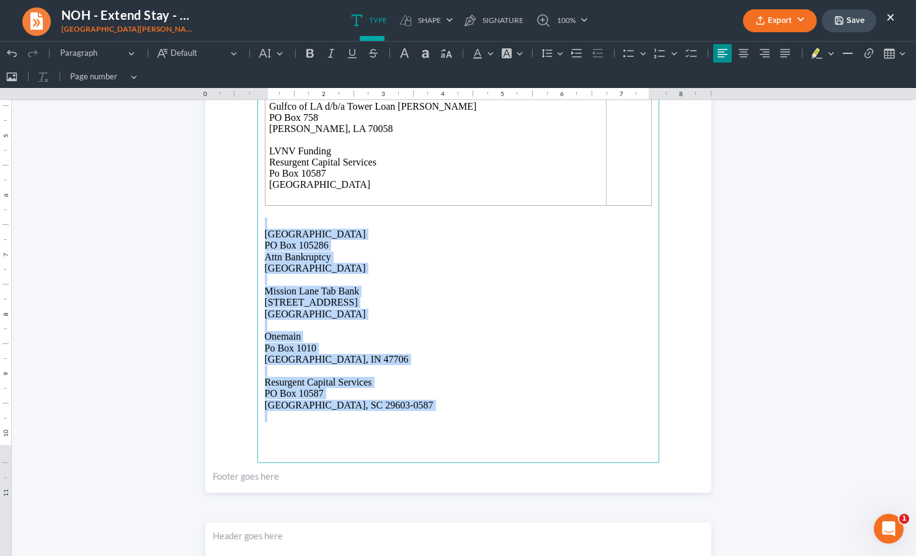
drag, startPoint x: 265, startPoint y: 220, endPoint x: 398, endPoint y: 499, distance: 309.1
click at [398, 499] on div "UNITED STATES BANKRUPTCY COURT EASTERN DISTRICT OF LOUISIANA In re: Christopher…" at bounding box center [458, 165] width 506 height 2025
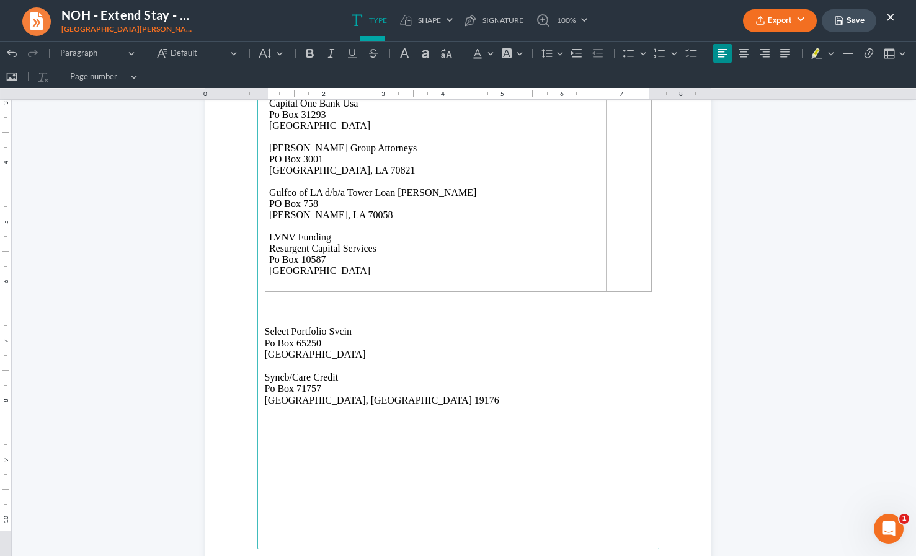
scroll to position [866, 0]
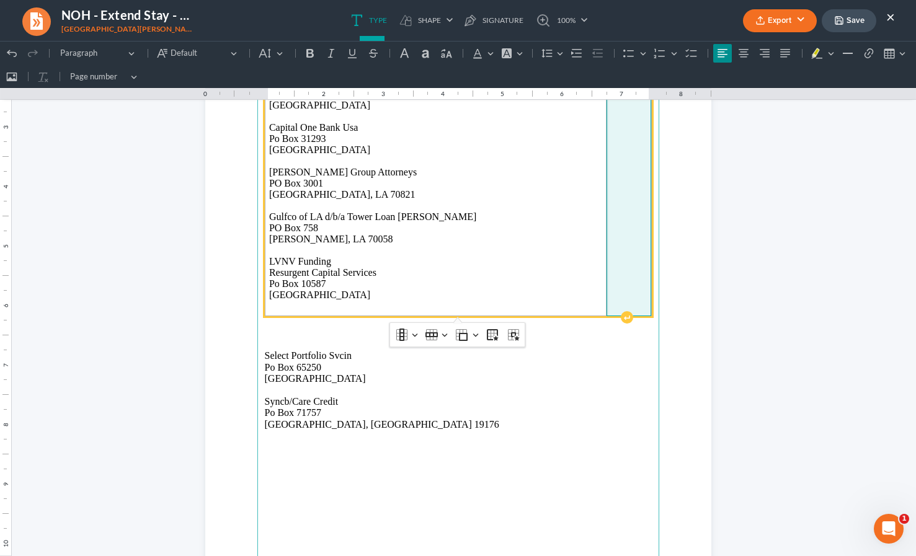
click at [607, 252] on td "Rich Text Editor, page-1-main" at bounding box center [629, 166] width 45 height 299
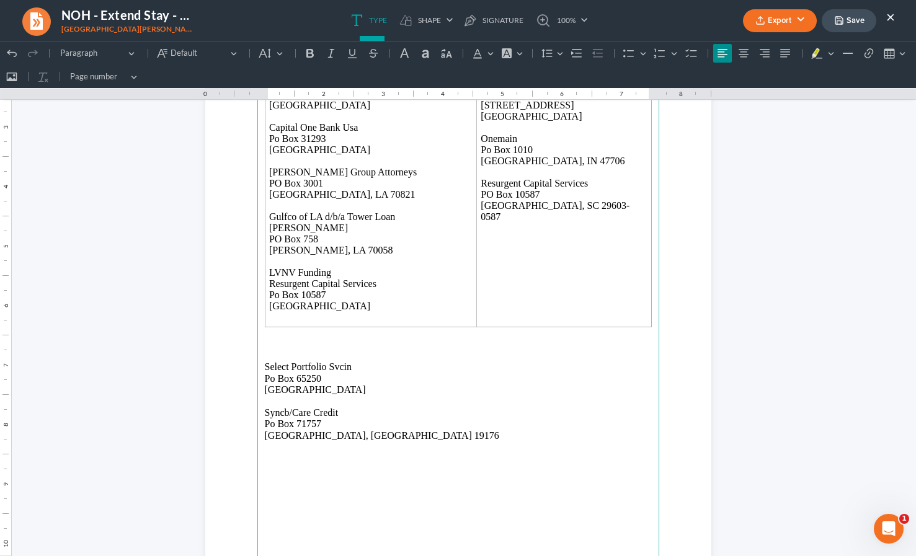
click at [263, 362] on main "Atlantic Credit Eaton Group Attorneys PO Box 3001 Baton Rouge, LA 70821 Capital…" at bounding box center [458, 291] width 402 height 566
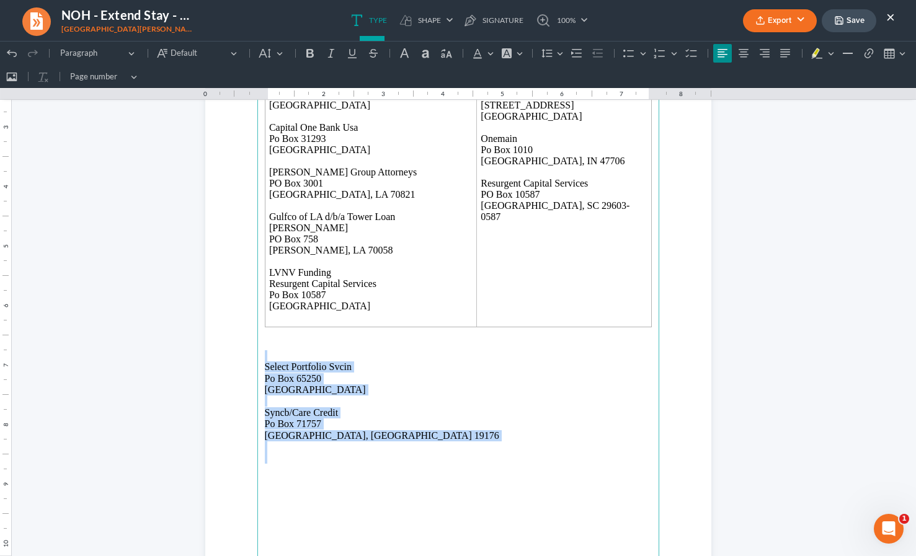
drag, startPoint x: 266, startPoint y: 344, endPoint x: 324, endPoint y: 449, distance: 120.8
click at [324, 449] on main "Atlantic Credit Eaton Group Attorneys PO Box 3001 Baton Rouge, LA 70821 Capital…" at bounding box center [458, 291] width 402 height 566
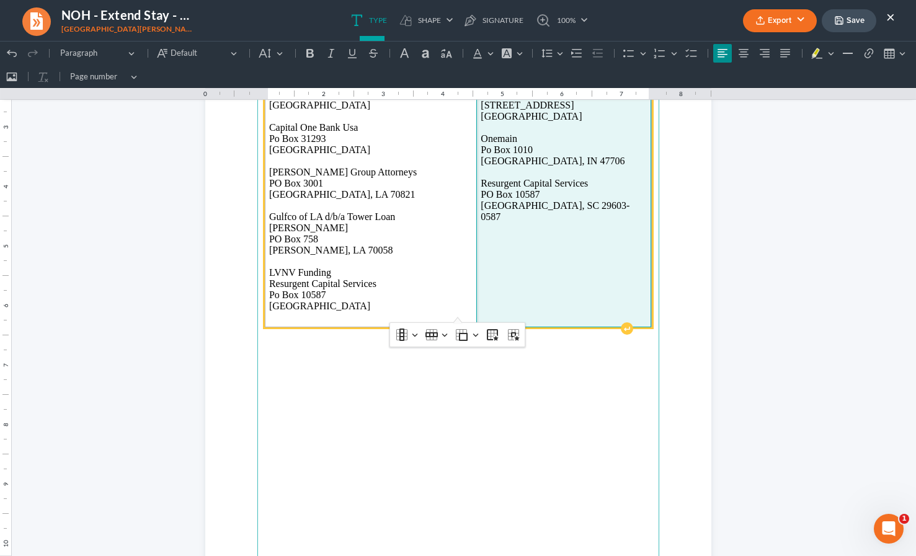
click at [537, 243] on td "Mission Lane PO Box 105286 Attn Bankruptcy Atlanta, GA 30348 Mission Lane Tab B…" at bounding box center [563, 172] width 175 height 310
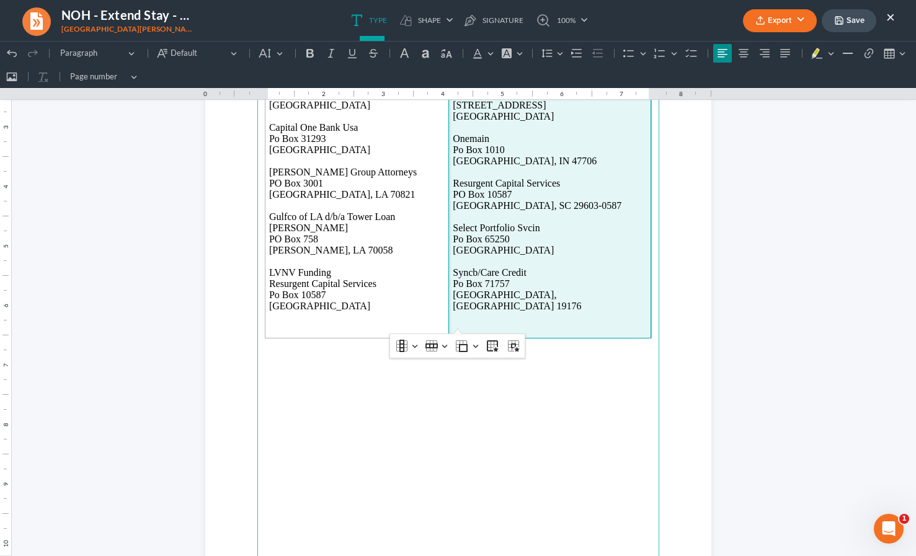
click at [424, 454] on main "Atlantic Credit Eaton Group Attorneys PO Box 3001 Baton Rouge, LA 70821 Capital…" at bounding box center [458, 291] width 402 height 566
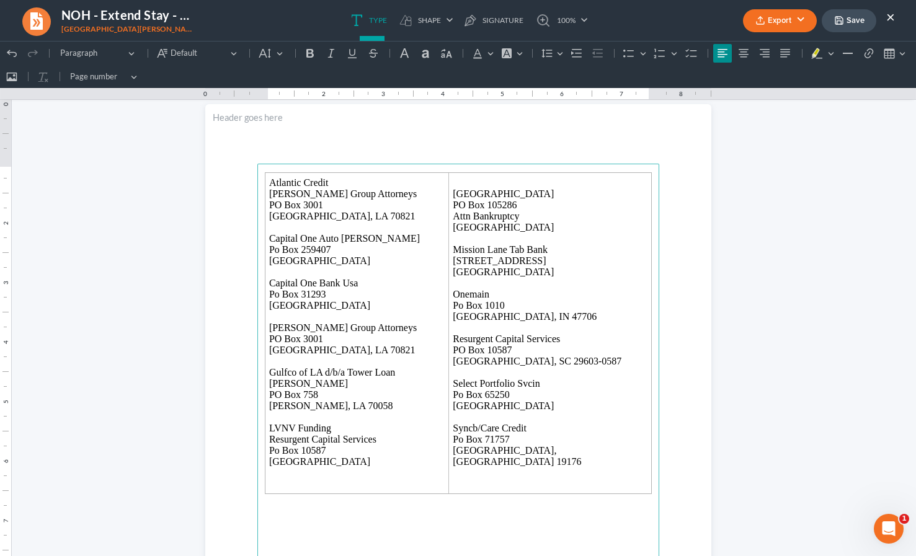
scroll to position [0, 0]
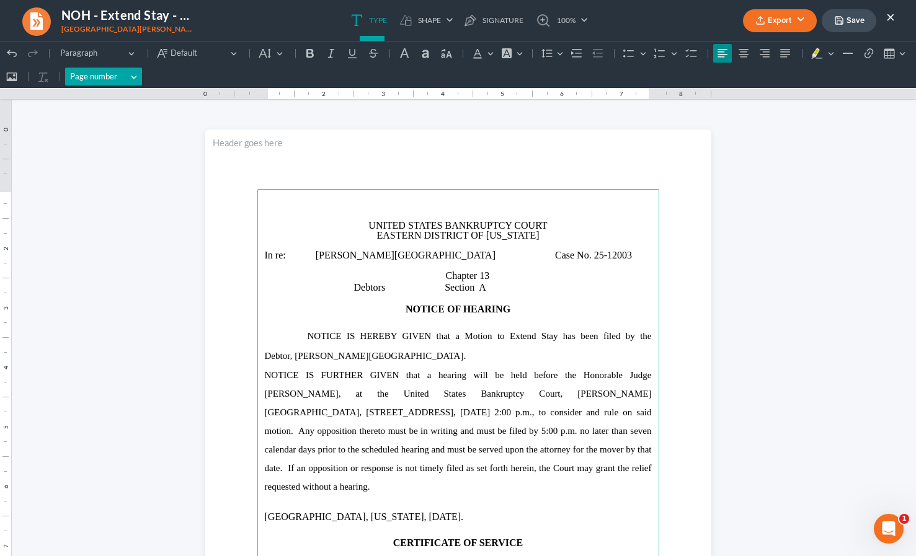
click at [130, 71] on button "Page number Page number" at bounding box center [104, 77] width 78 height 19
click at [205, 96] on span "Insert" at bounding box center [208, 100] width 21 height 12
click at [205, 104] on span "Insert" at bounding box center [208, 100] width 21 height 12
click at [167, 101] on input "1" at bounding box center [171, 100] width 31 height 19
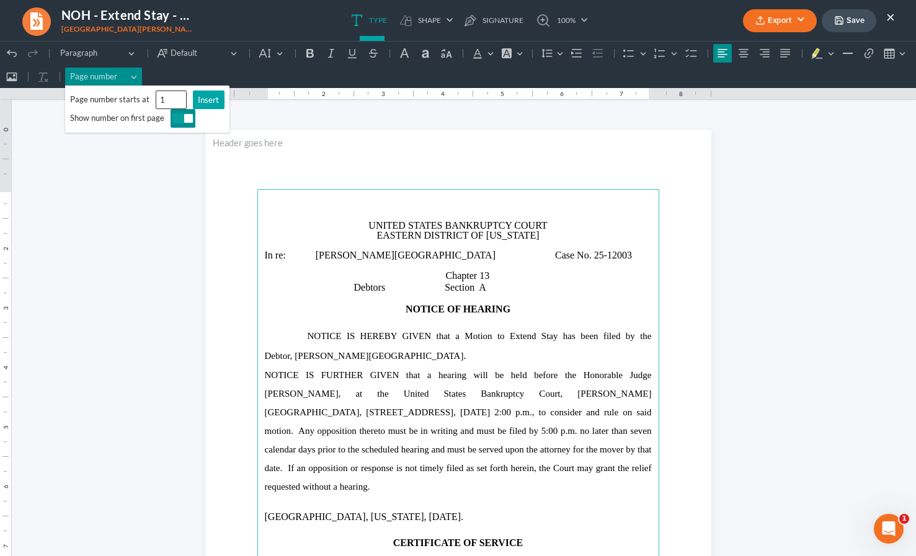
click at [207, 94] on span "Insert" at bounding box center [208, 100] width 21 height 12
click at [207, 99] on span "Insert" at bounding box center [208, 100] width 21 height 12
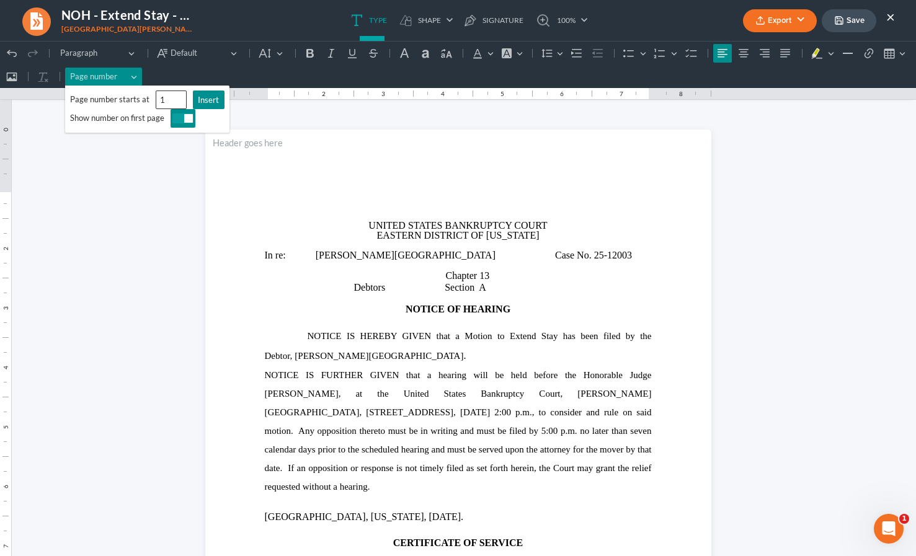
click at [148, 118] on label "Show number on first page" at bounding box center [117, 119] width 94 height 10
click at [207, 102] on span "Insert" at bounding box center [208, 100] width 21 height 12
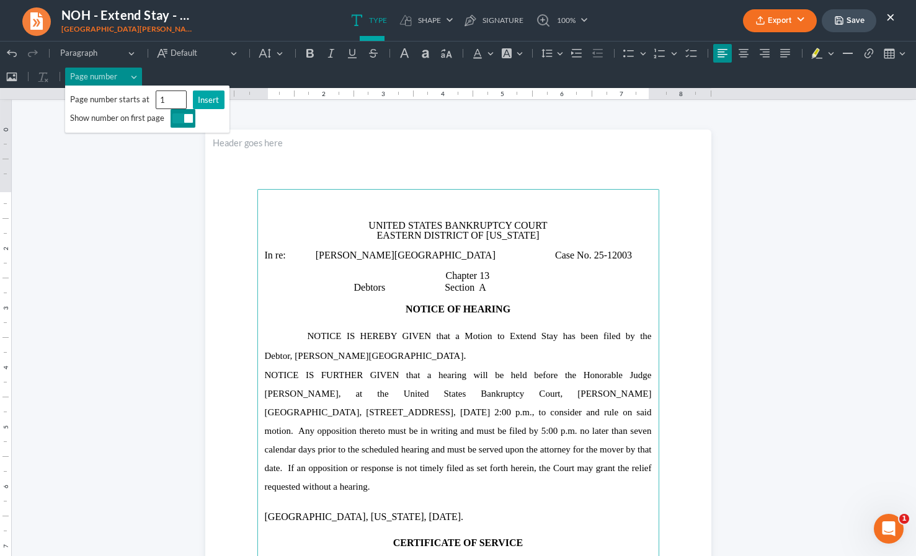
click at [207, 102] on span "Insert" at bounding box center [208, 100] width 21 height 12
click at [130, 78] on button "Page number Page number" at bounding box center [104, 77] width 78 height 19
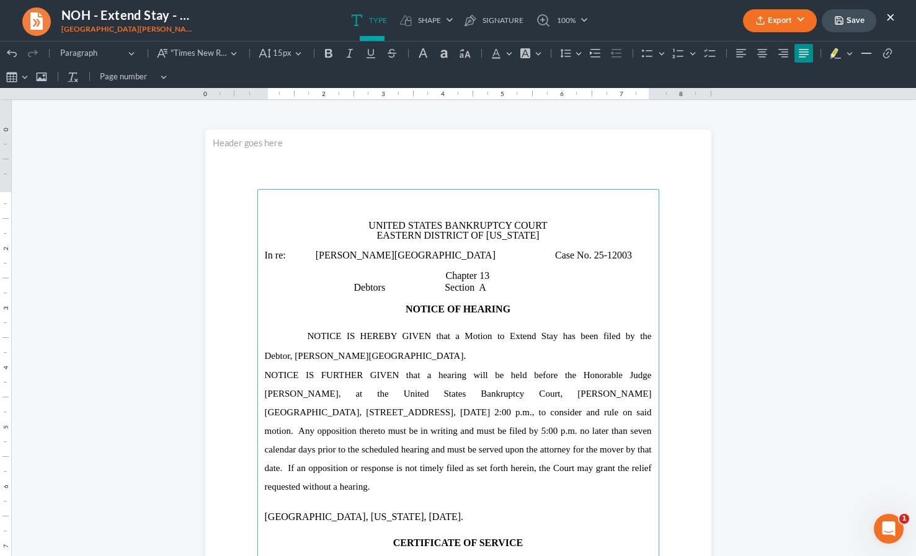
click at [486, 334] on p "NOTICE IS HEREBY GIVEN that a Motion to Extend Stay has been filed by the Debto…" at bounding box center [458, 346] width 387 height 40
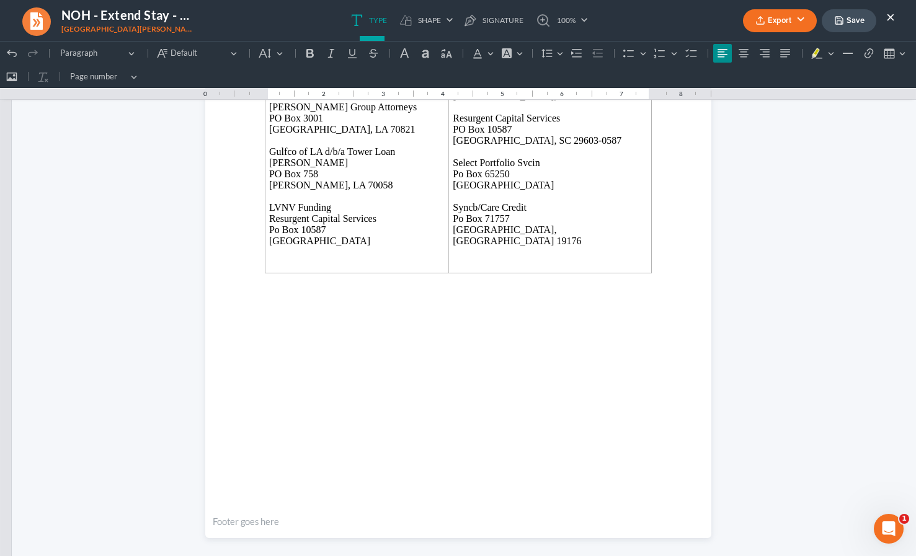
scroll to position [943, 0]
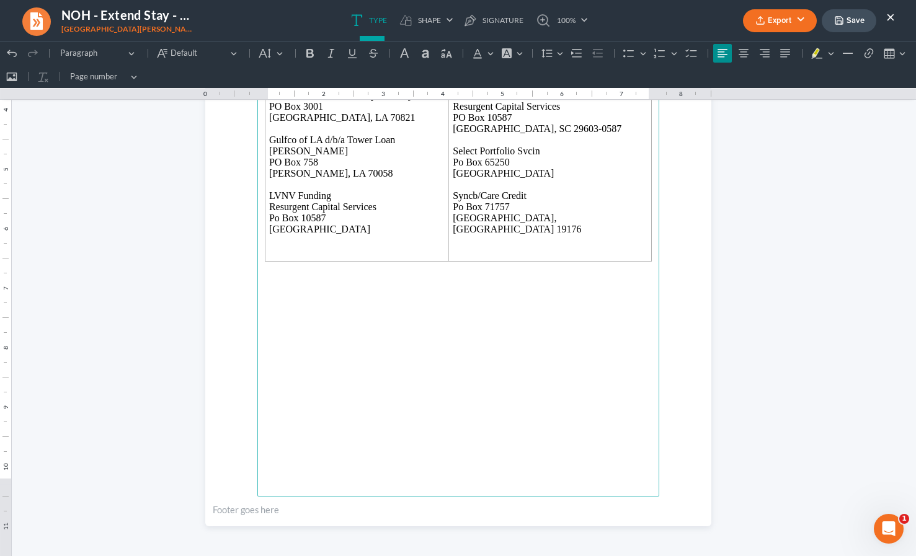
click at [385, 437] on main "Atlantic Credit Eaton Group Attorneys PO Box 3001 Baton Rouge, LA 70821 Capital…" at bounding box center [458, 214] width 402 height 566
click at [135, 79] on button "Page number Page number" at bounding box center [104, 77] width 78 height 19
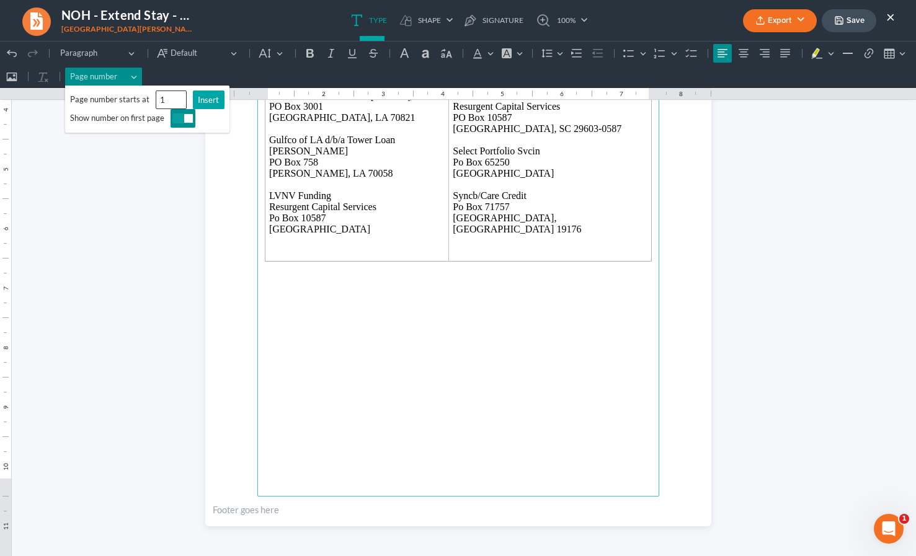
click at [203, 103] on span "Insert" at bounding box center [208, 100] width 21 height 12
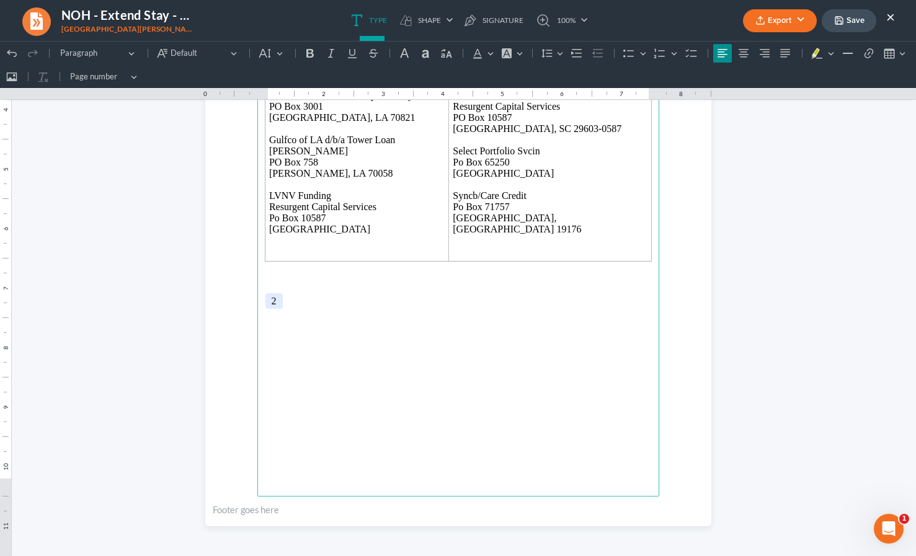
click at [329, 298] on main "Atlantic Credit Eaton Group Attorneys PO Box 3001 Baton Rouge, LA 70821 Capital…" at bounding box center [458, 214] width 402 height 566
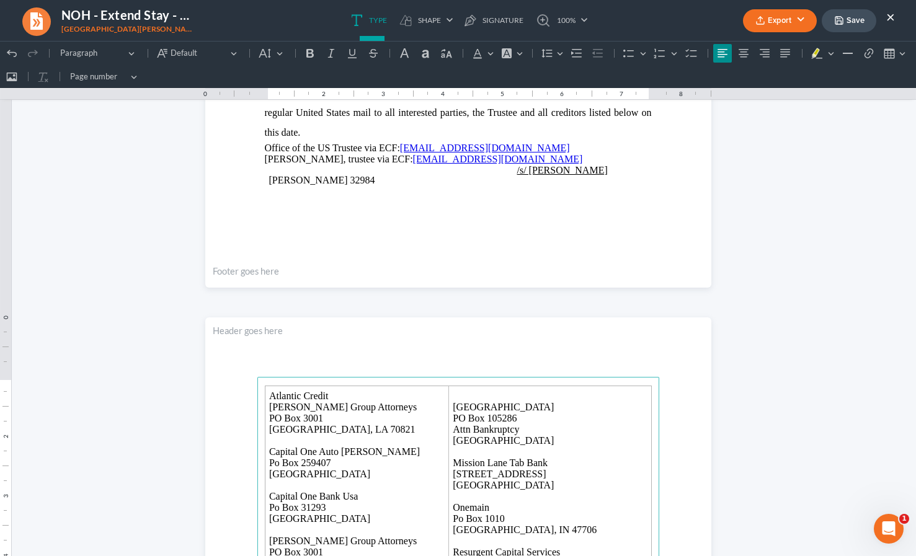
scroll to position [496, 0]
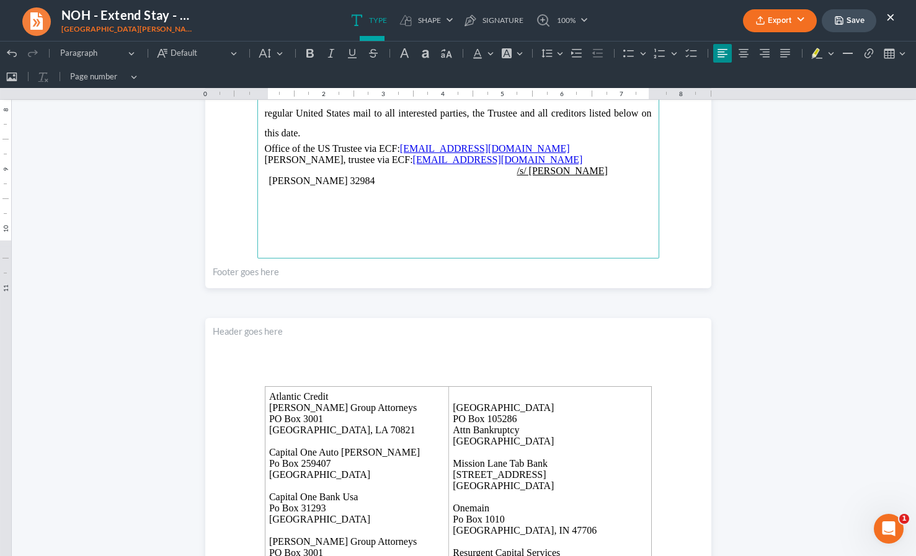
click at [243, 272] on p "Rich Text Editor, page-0-footer" at bounding box center [458, 272] width 491 height 11
click at [132, 69] on button "Page number Page number" at bounding box center [104, 77] width 78 height 19
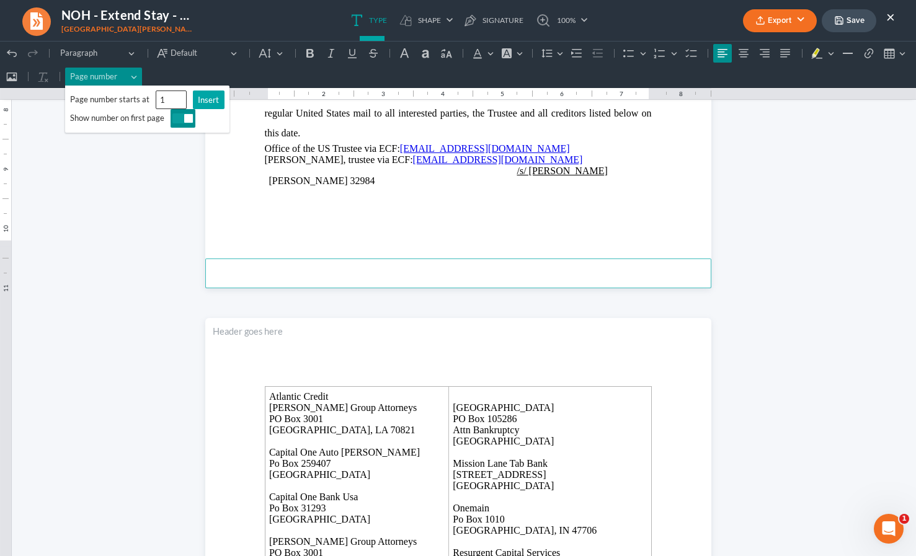
click at [205, 105] on span "Insert" at bounding box center [208, 100] width 21 height 12
click at [746, 51] on icon "Editor toolbar" at bounding box center [744, 53] width 10 height 8
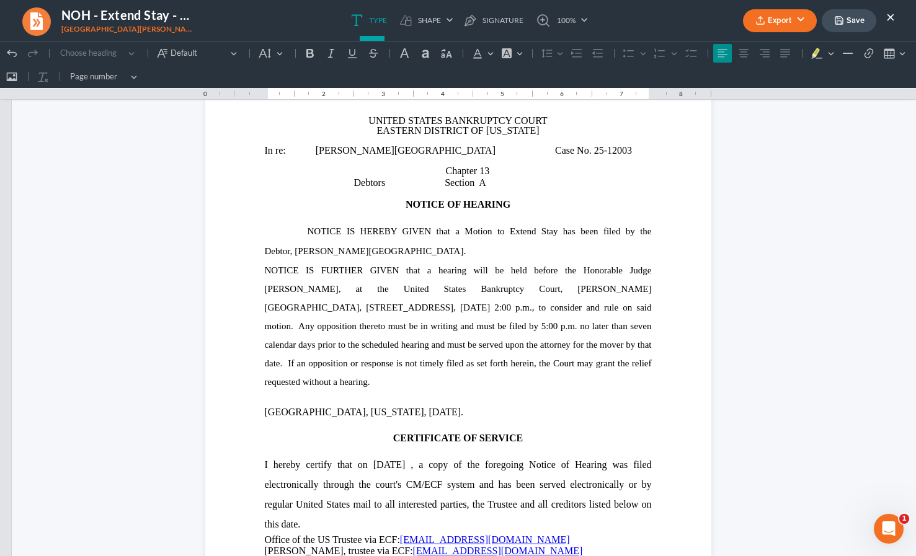
scroll to position [0, 0]
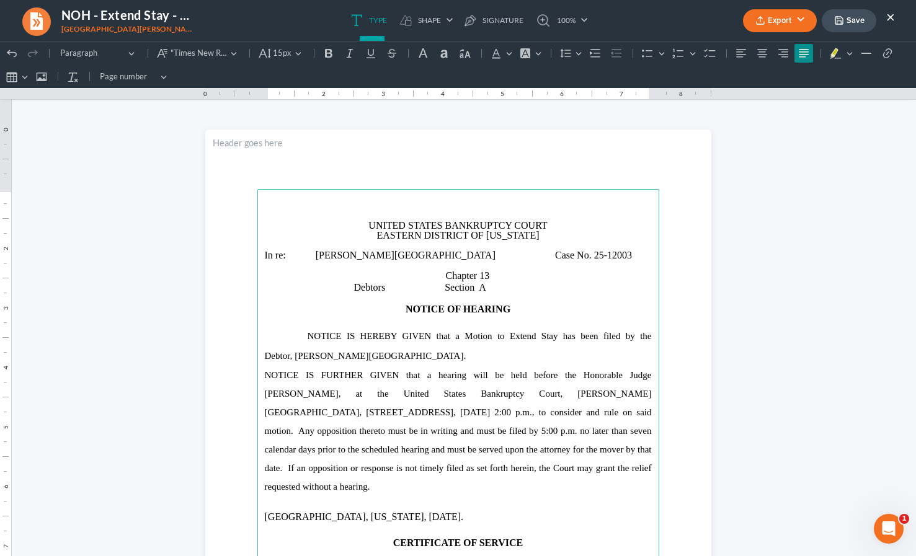
click at [424, 366] on p "NOTICE IS FURTHER GIVEN that a hearing will be held before the Honorable Judge …" at bounding box center [458, 431] width 387 height 130
click at [803, 21] on button "Export" at bounding box center [780, 20] width 74 height 23
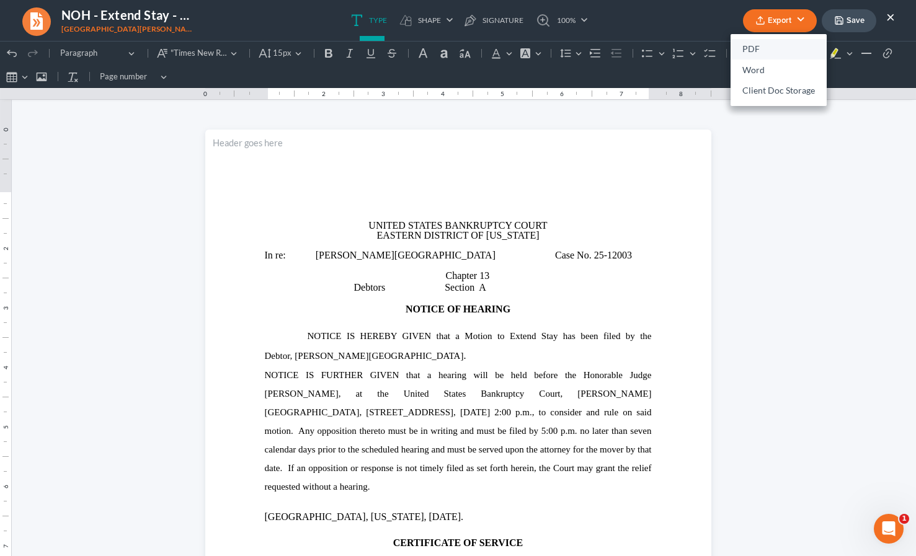
click at [768, 44] on link "PDF" at bounding box center [779, 49] width 96 height 21
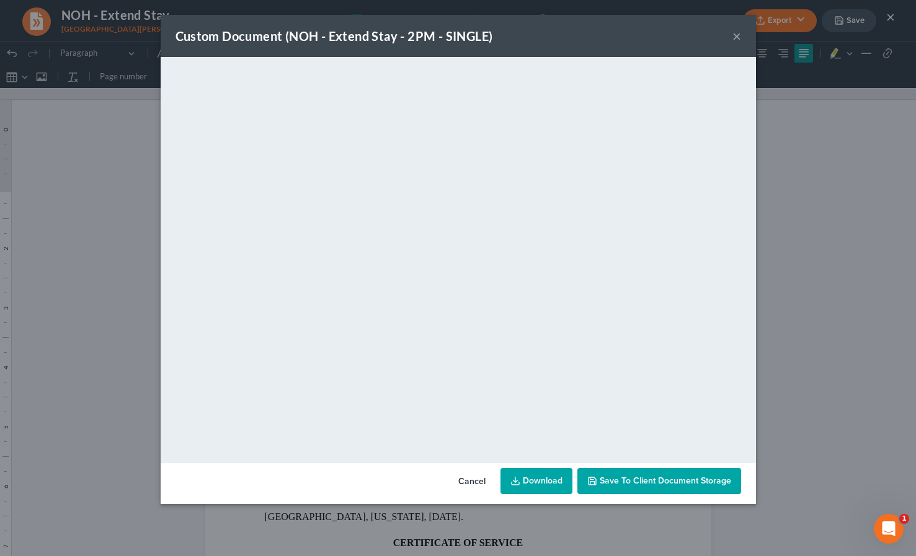
click at [530, 473] on link "Download" at bounding box center [537, 481] width 72 height 26
click at [735, 39] on button "×" at bounding box center [737, 36] width 9 height 15
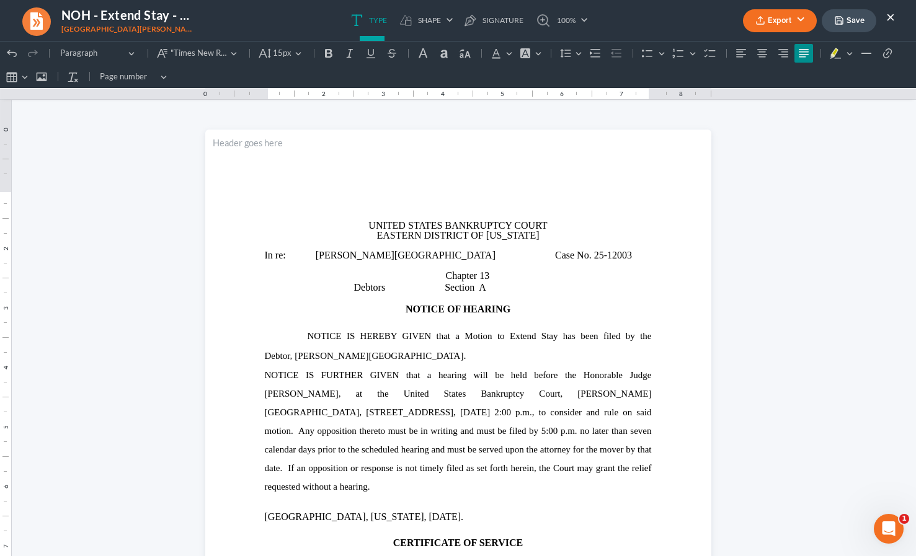
click at [853, 17] on button "Save" at bounding box center [849, 20] width 55 height 23
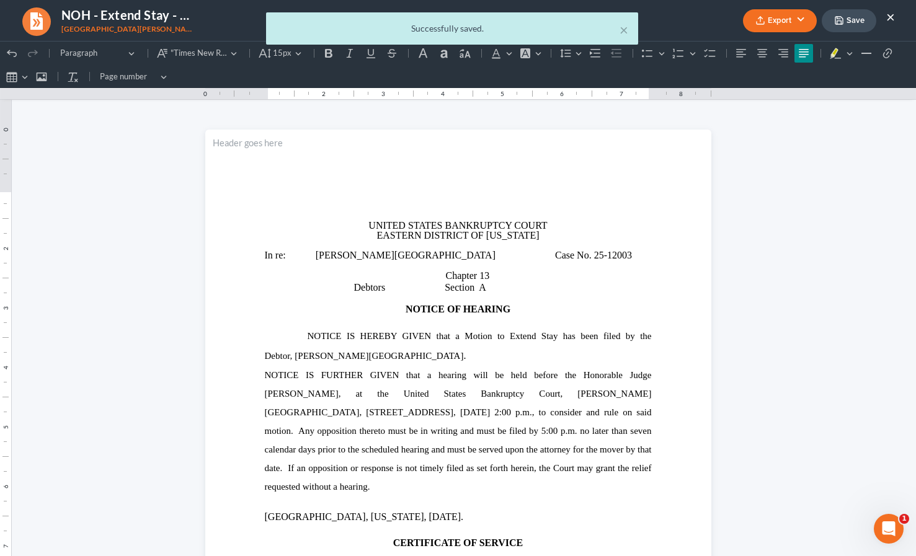
click at [891, 17] on div "× Successfully saved." at bounding box center [452, 31] width 916 height 38
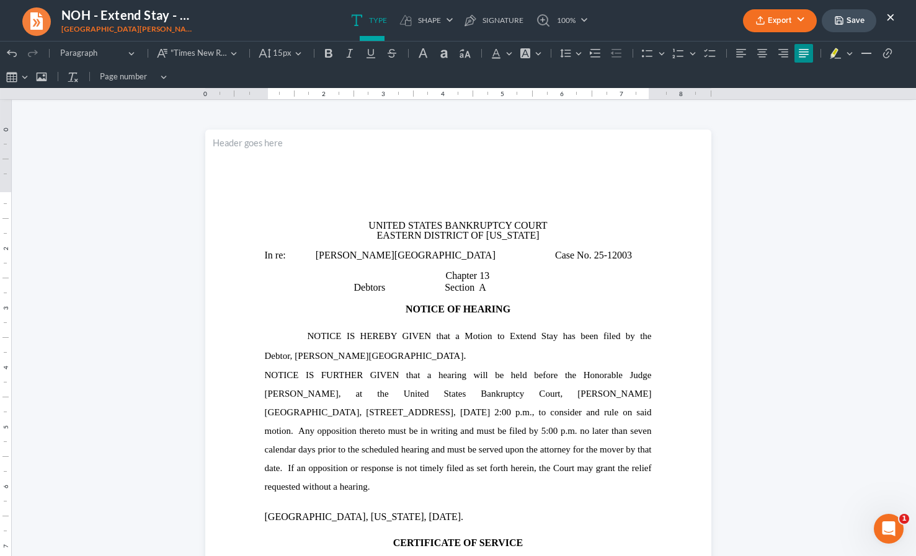
click at [890, 19] on button "×" at bounding box center [890, 16] width 9 height 15
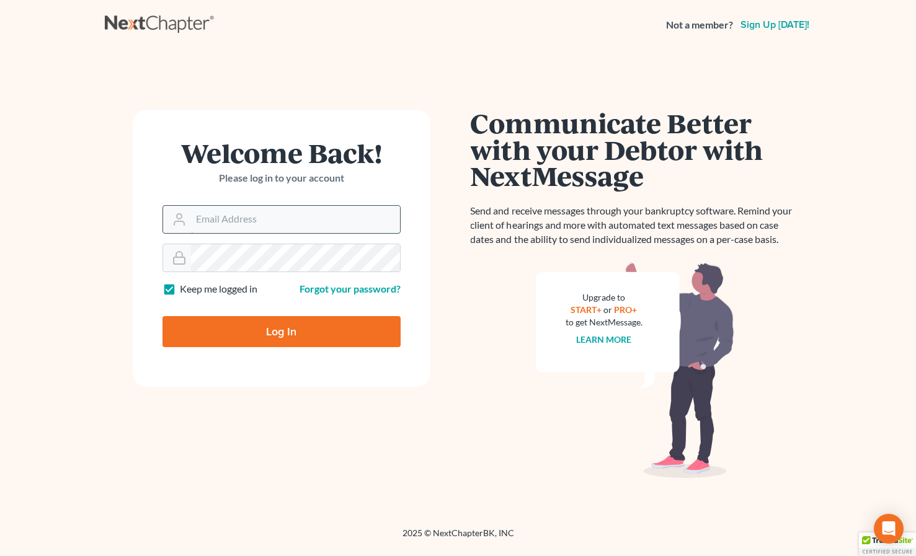
click at [250, 226] on input "Email Address" at bounding box center [295, 219] width 209 height 27
type input "[EMAIL_ADDRESS][DOMAIN_NAME]"
click at [269, 330] on input "Log In" at bounding box center [282, 331] width 238 height 31
type input "Thinking..."
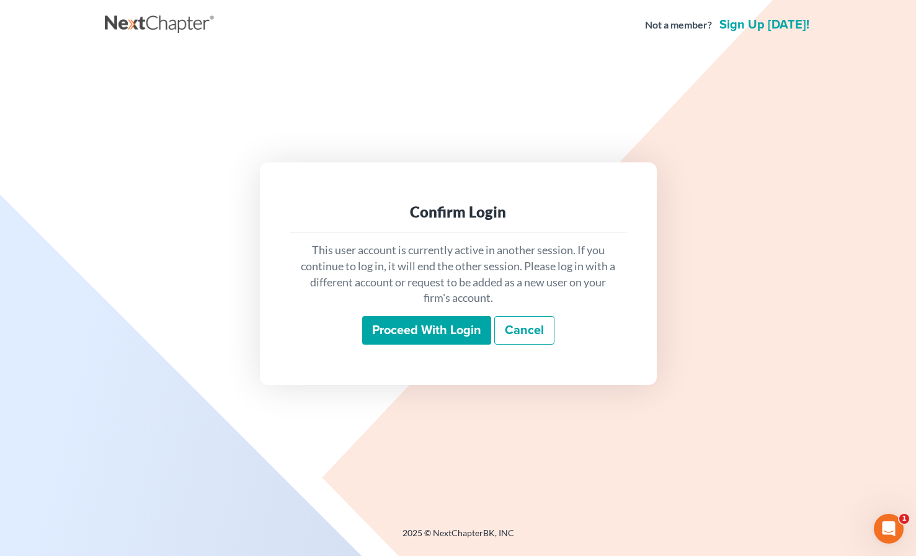
click at [377, 335] on input "Proceed with login" at bounding box center [426, 330] width 129 height 29
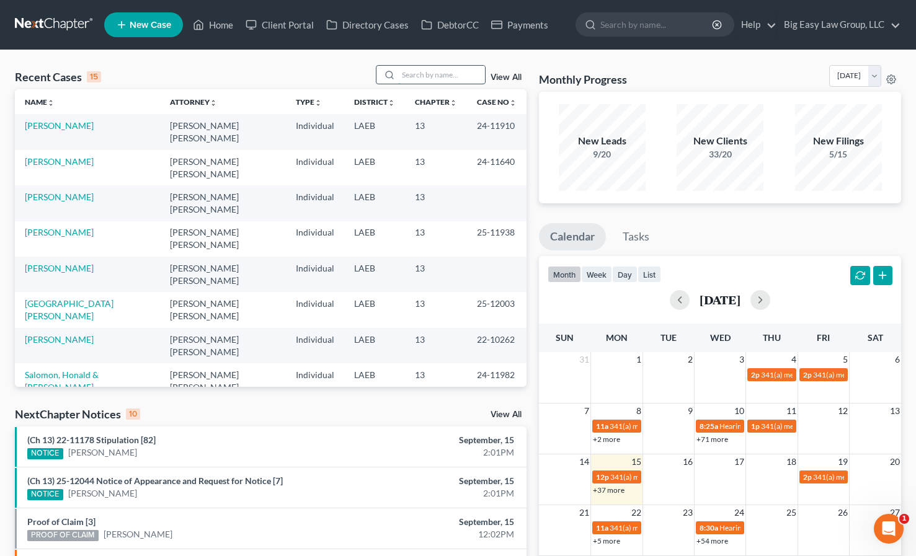
click at [427, 73] on input "search" at bounding box center [441, 75] width 87 height 18
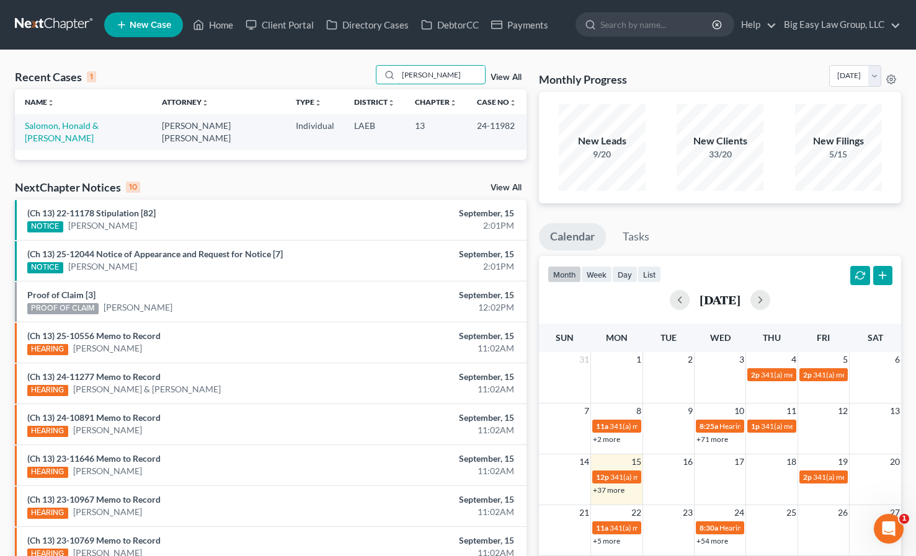
type input "[PERSON_NAME]"
click at [86, 132] on td "Salomon, Honald & [PERSON_NAME]" at bounding box center [83, 131] width 137 height 35
click at [74, 127] on link "Salomon, Honald & [PERSON_NAME]" at bounding box center [62, 131] width 74 height 23
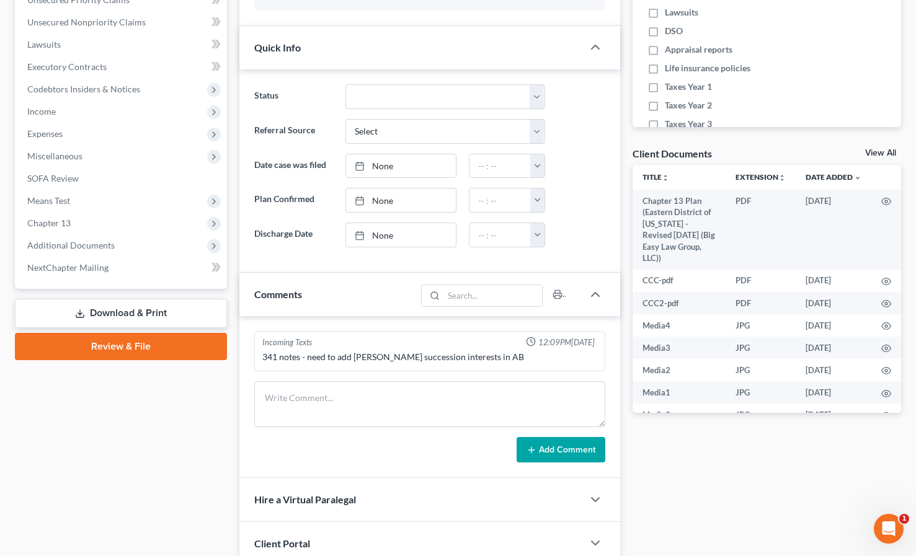
scroll to position [316, 0]
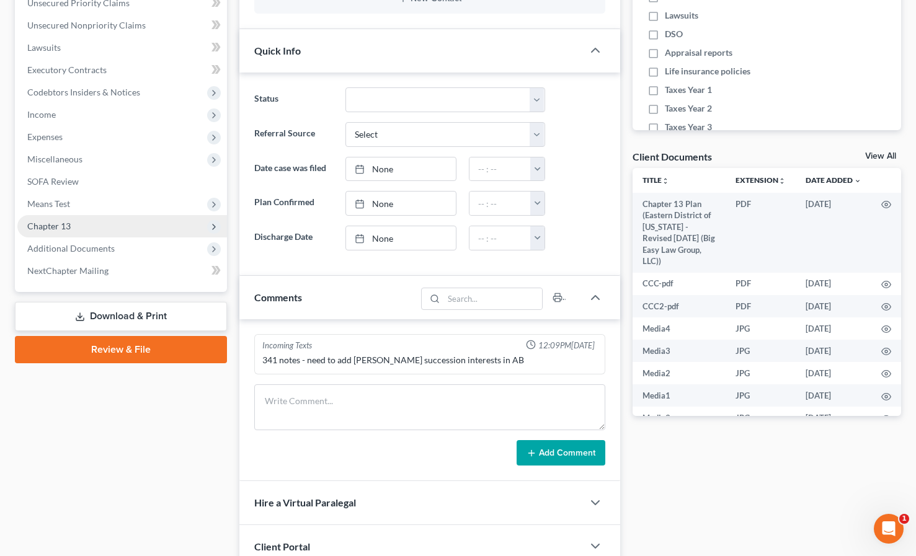
click at [59, 226] on span "Chapter 13" at bounding box center [48, 226] width 43 height 11
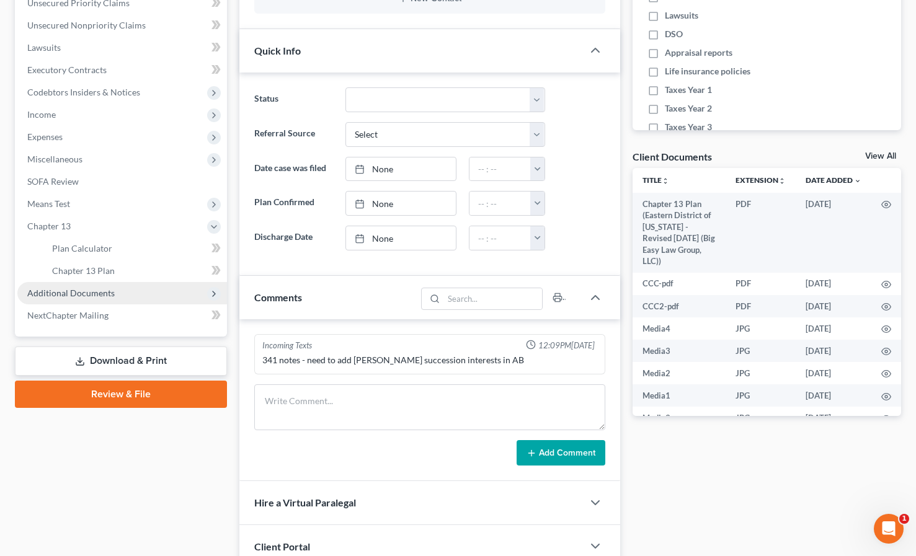
click at [81, 295] on span "Additional Documents" at bounding box center [70, 293] width 87 height 11
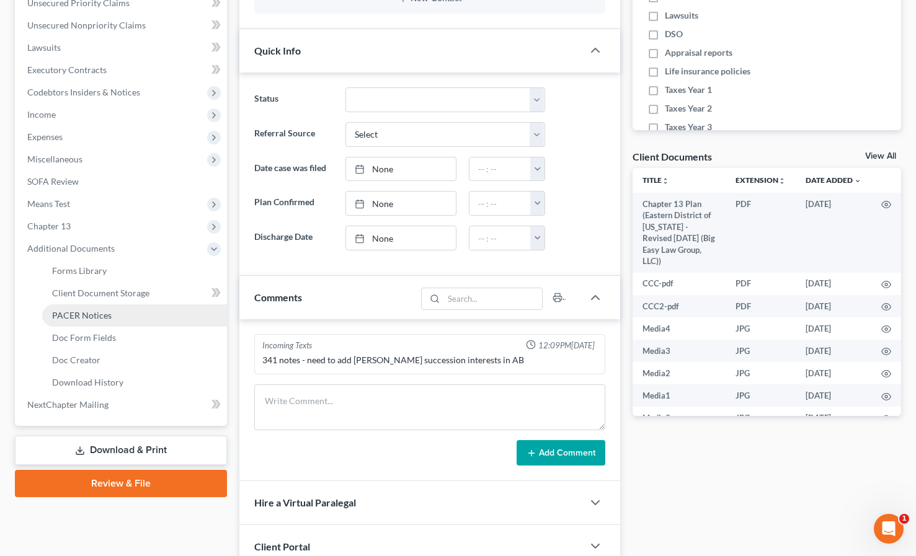
click at [74, 319] on span "PACER Notices" at bounding box center [82, 315] width 60 height 11
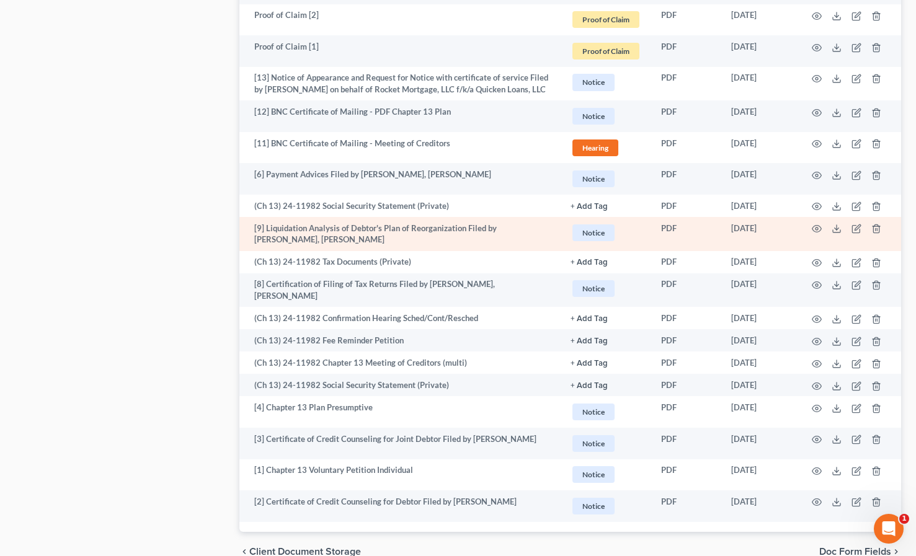
scroll to position [2125, 0]
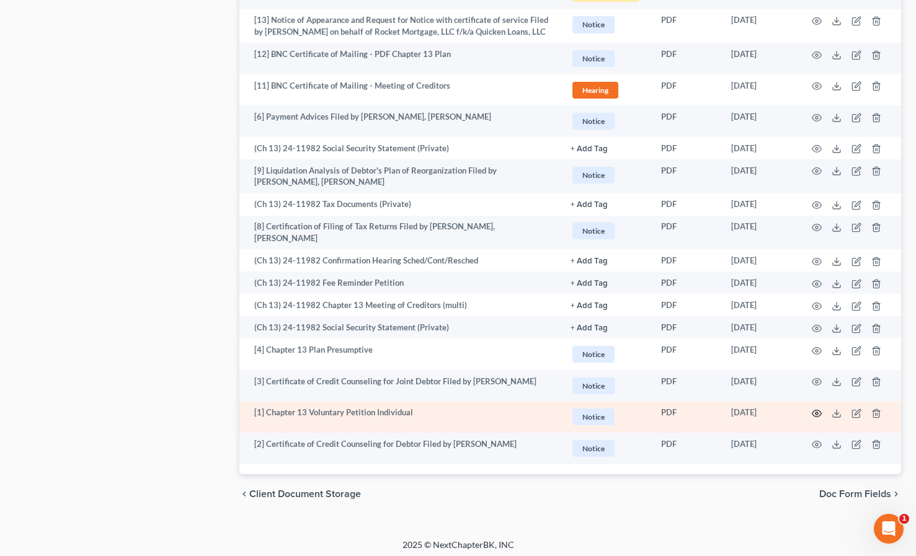
click at [814, 411] on icon "button" at bounding box center [817, 414] width 9 height 7
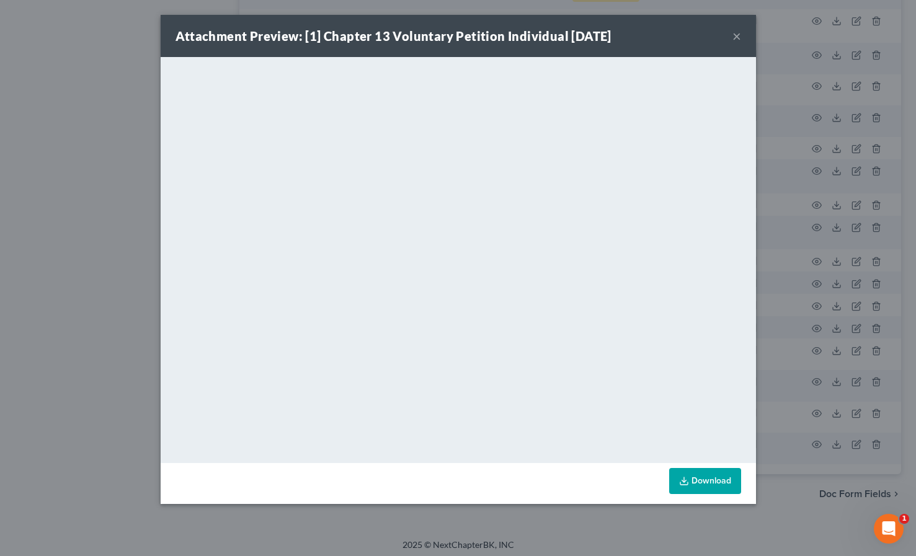
click at [734, 38] on button "×" at bounding box center [737, 36] width 9 height 15
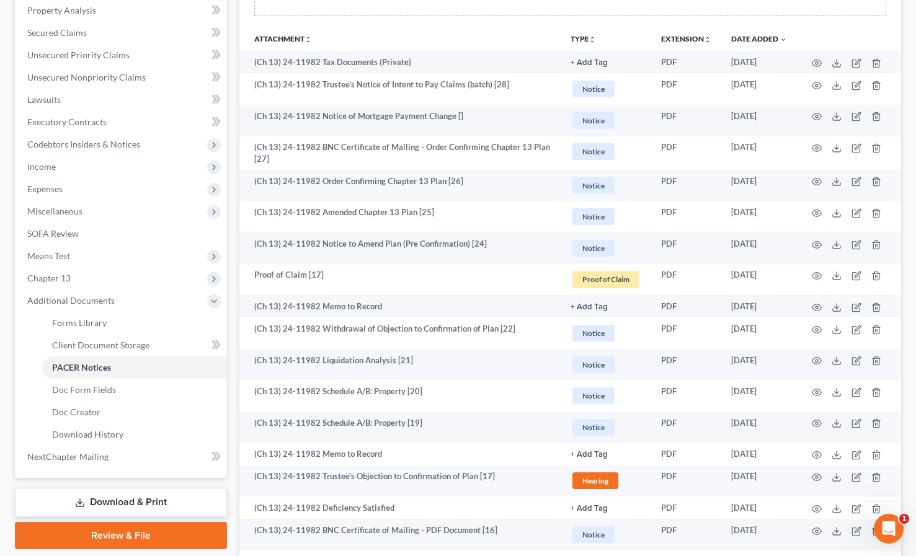
scroll to position [266, 0]
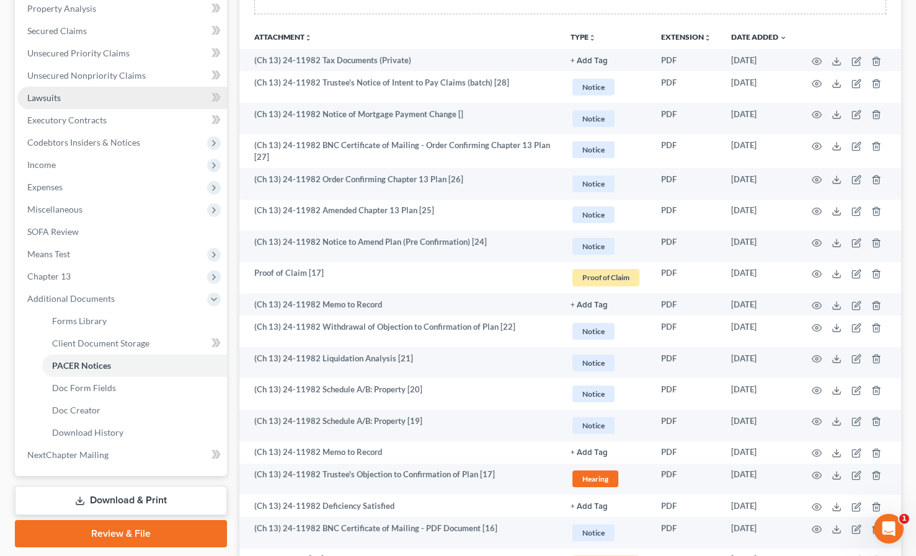
click at [39, 98] on span "Lawsuits" at bounding box center [43, 97] width 33 height 11
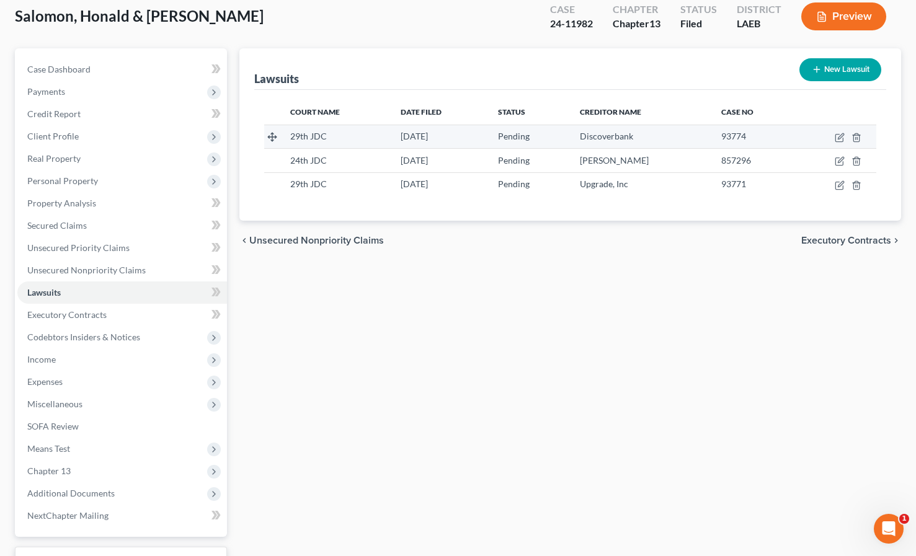
scroll to position [73, 0]
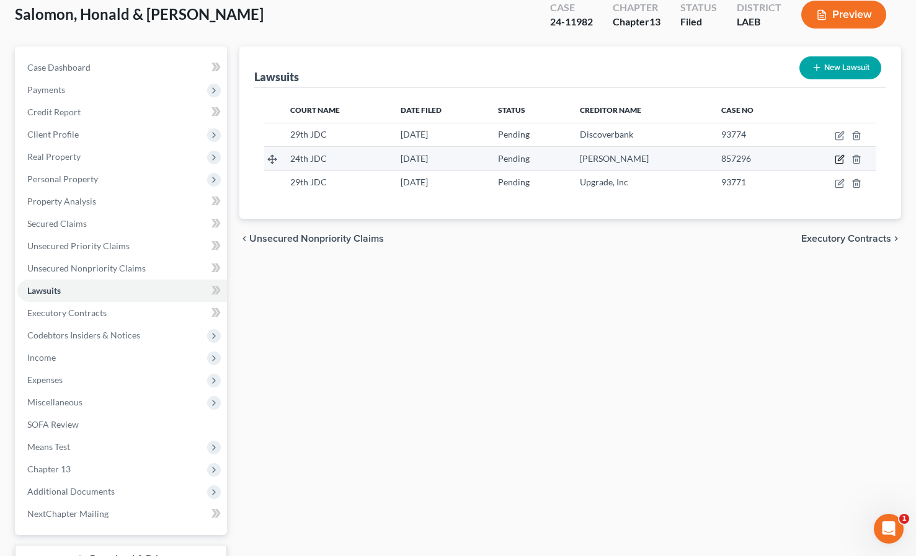
click at [839, 161] on icon "button" at bounding box center [840, 159] width 10 height 10
select select "19"
select select "0"
select select "4"
select select "19"
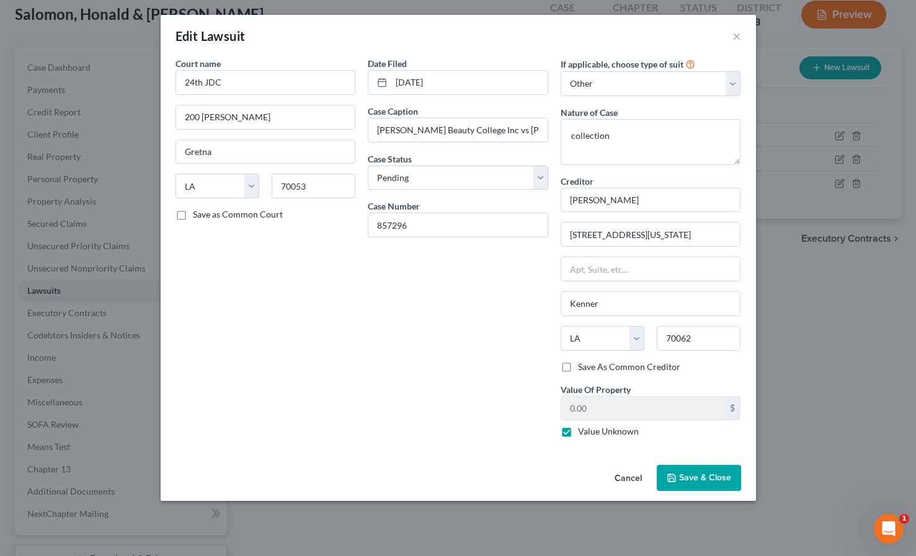
click at [620, 476] on button "Cancel" at bounding box center [628, 478] width 47 height 25
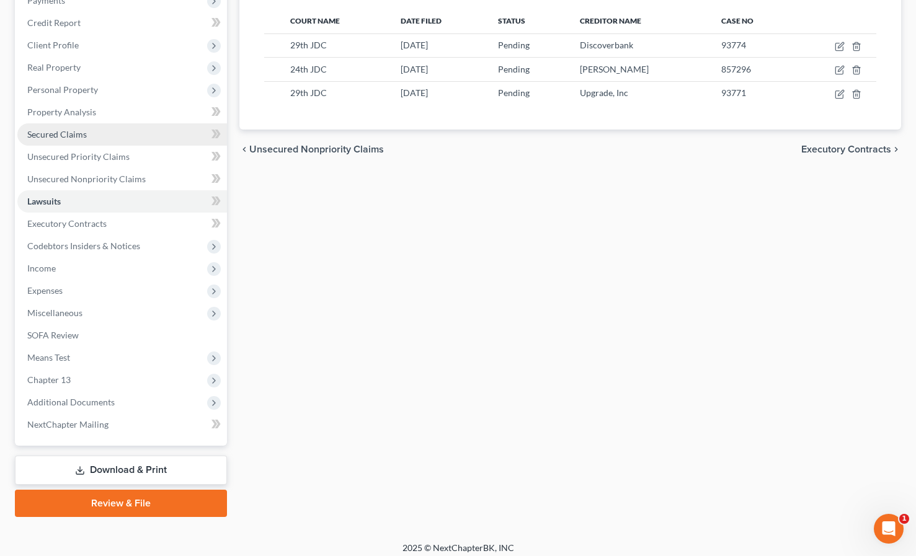
scroll to position [170, 0]
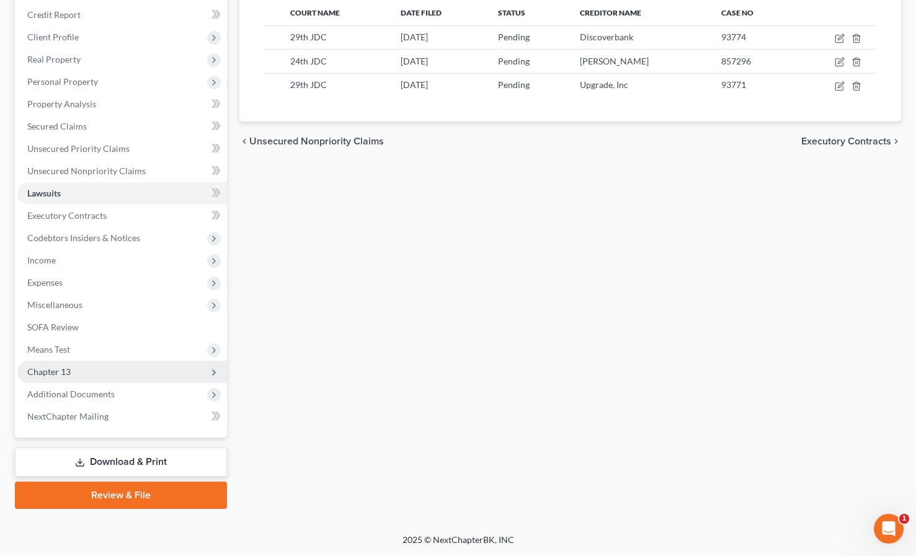
click at [68, 375] on span "Chapter 13" at bounding box center [48, 372] width 43 height 11
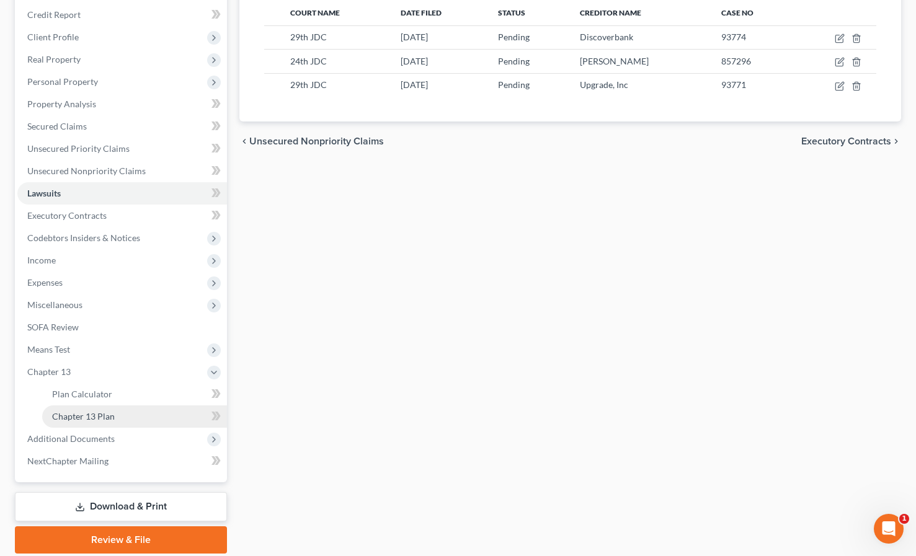
click at [94, 416] on span "Chapter 13 Plan" at bounding box center [83, 416] width 63 height 11
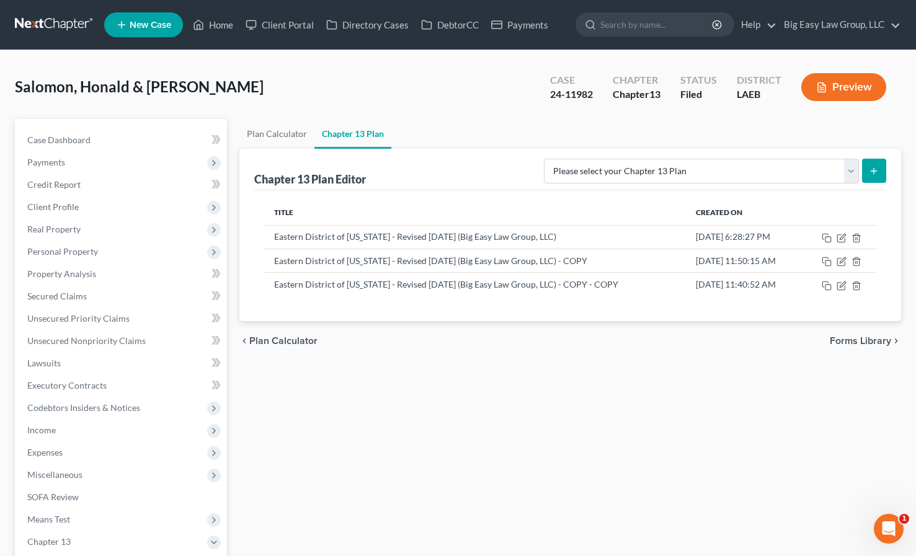
click at [841, 88] on button "Preview" at bounding box center [843, 87] width 85 height 28
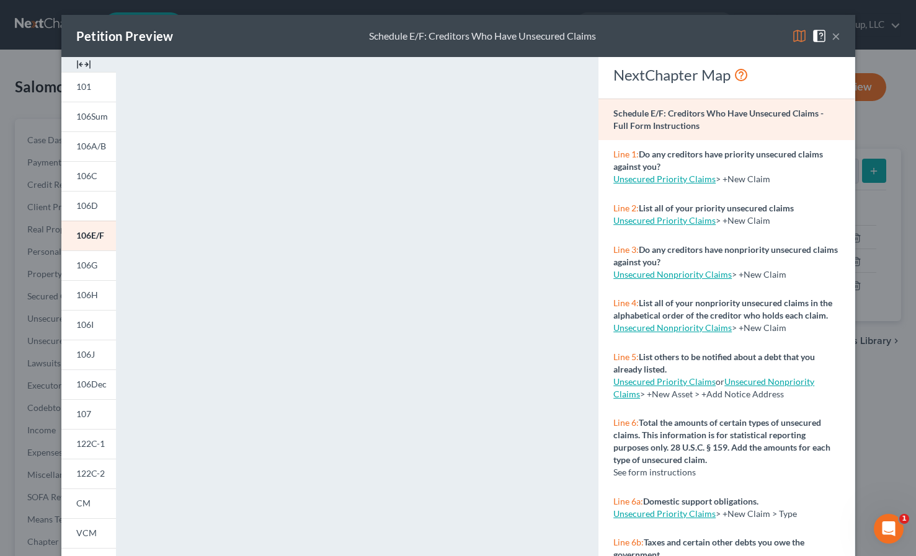
click at [839, 40] on button "×" at bounding box center [836, 36] width 9 height 15
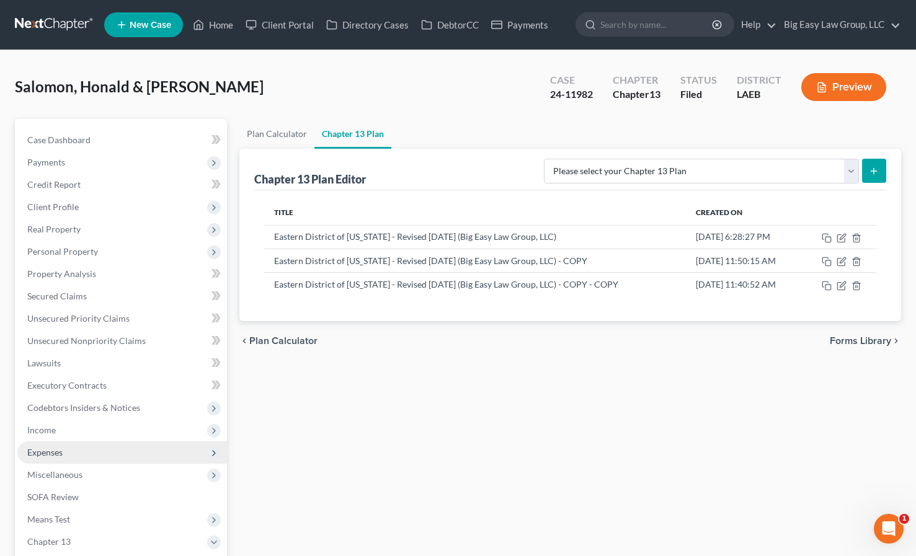
scroll to position [215, 0]
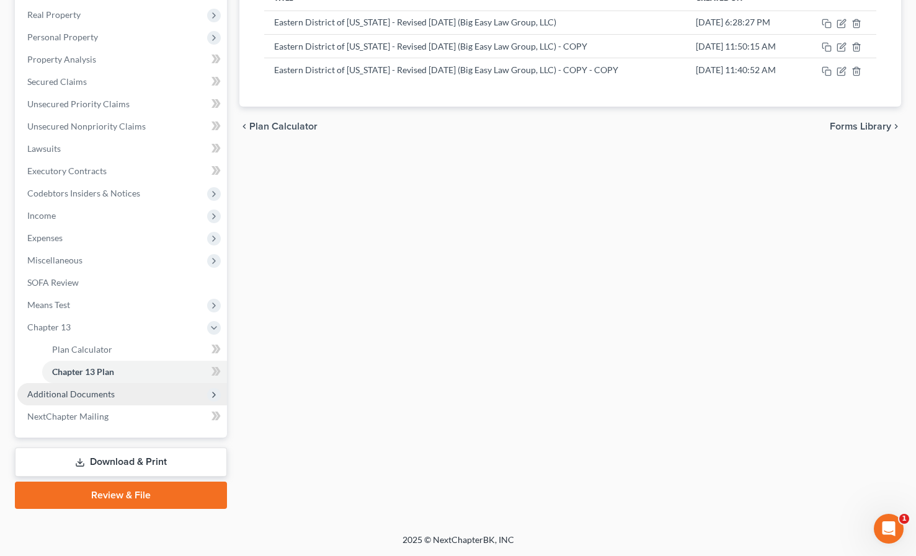
click at [76, 392] on span "Additional Documents" at bounding box center [70, 394] width 87 height 11
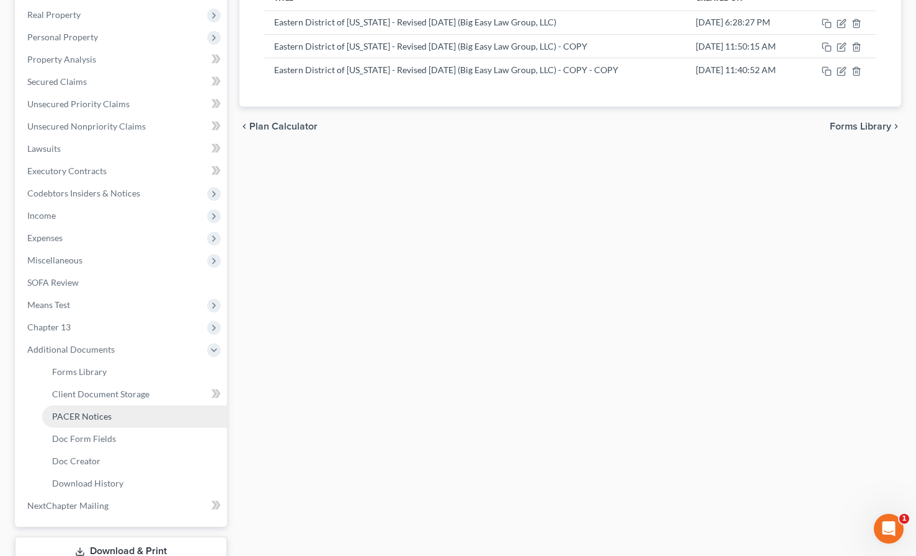
click at [105, 419] on span "PACER Notices" at bounding box center [82, 416] width 60 height 11
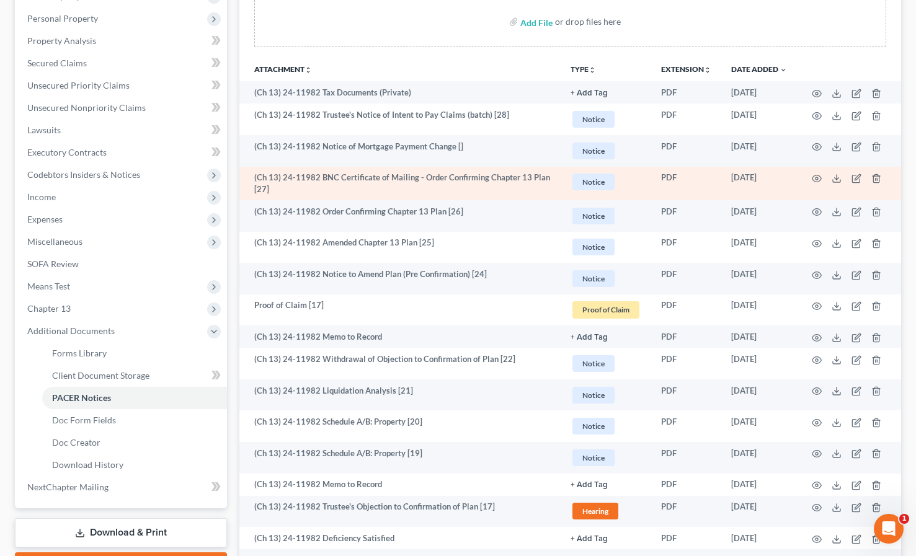
scroll to position [234, 0]
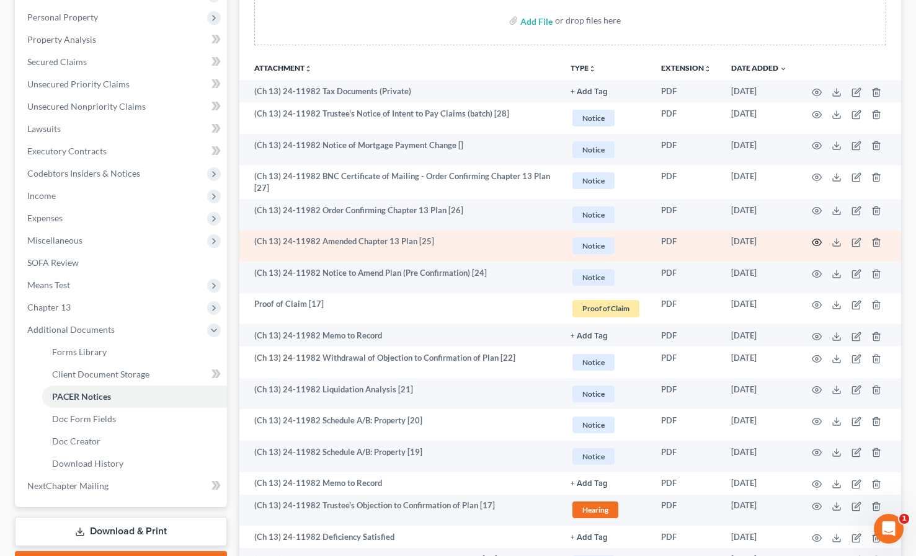
click at [818, 240] on icon "button" at bounding box center [817, 243] width 10 height 10
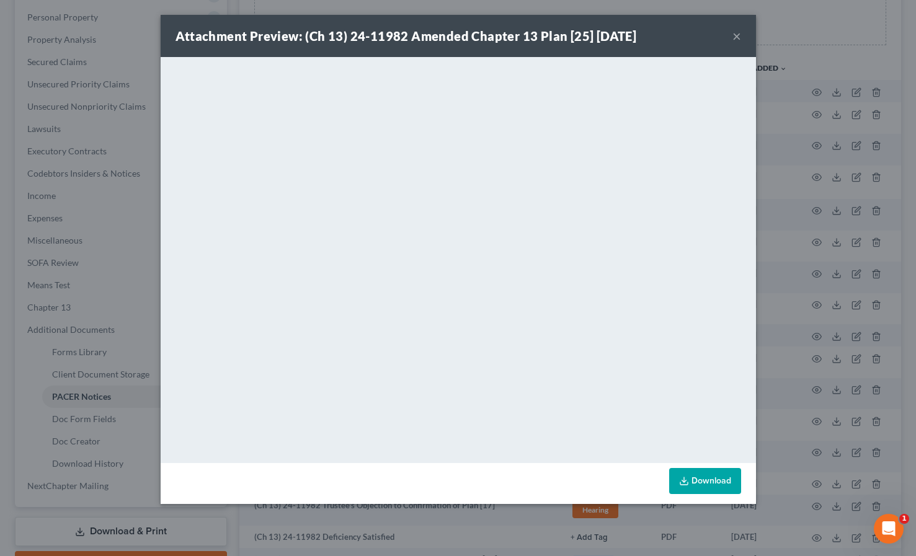
click at [736, 37] on button "×" at bounding box center [737, 36] width 9 height 15
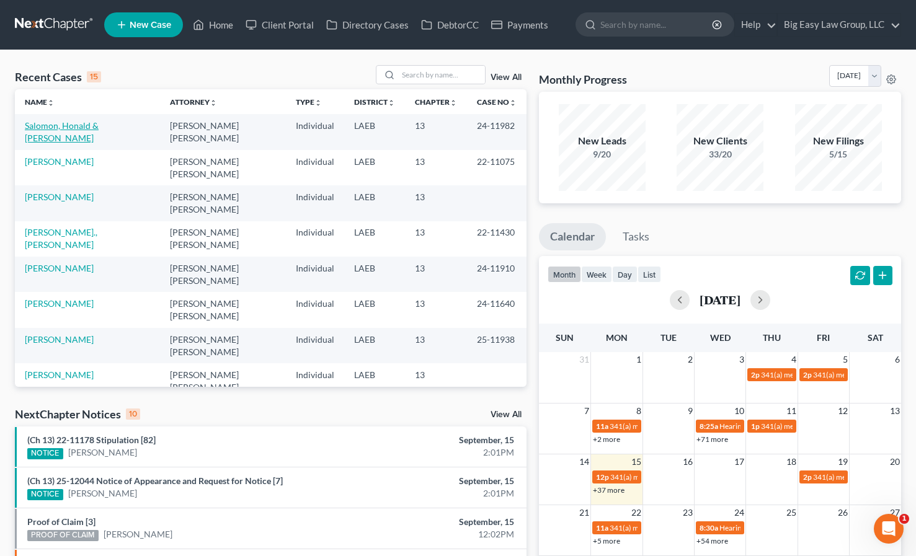
click at [83, 124] on link "Salomon, Honald & [PERSON_NAME]" at bounding box center [62, 131] width 74 height 23
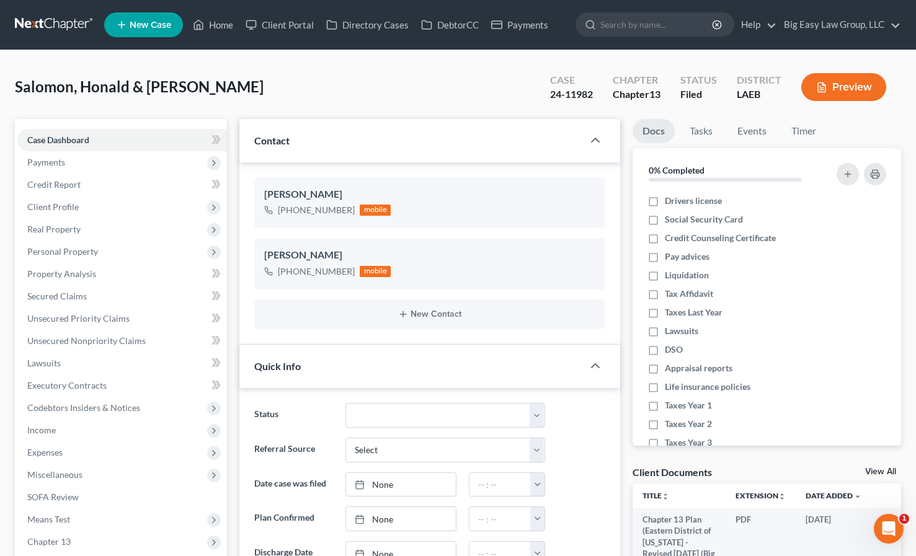
scroll to position [2921, 0]
